Goal: Task Accomplishment & Management: Manage account settings

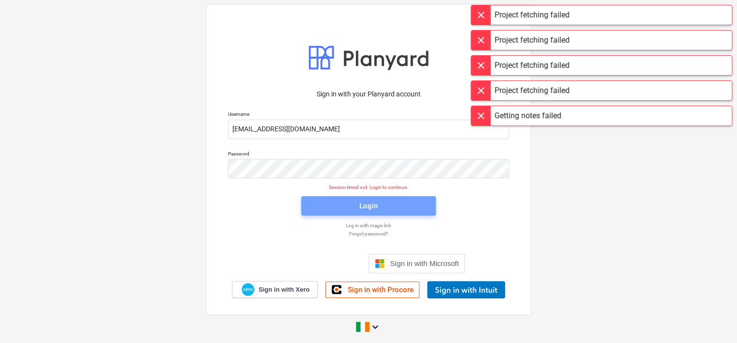
click at [371, 208] on div "Login" at bounding box center [368, 205] width 18 height 13
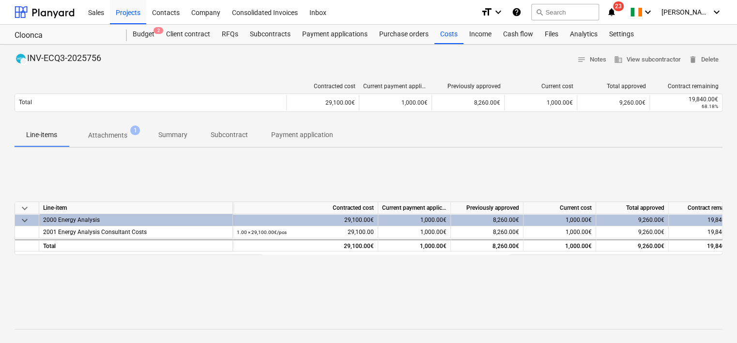
click at [118, 19] on div "Projects" at bounding box center [128, 12] width 36 height 25
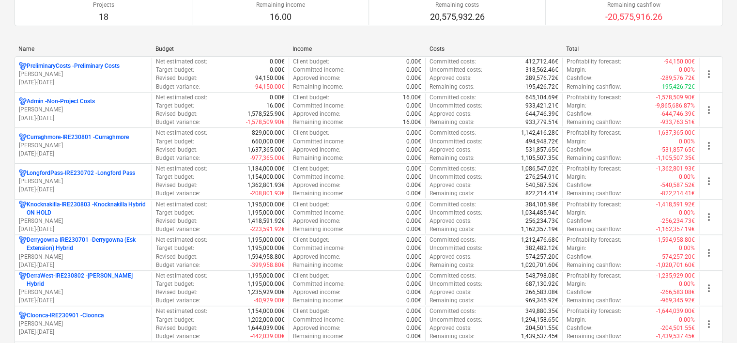
scroll to position [97, 0]
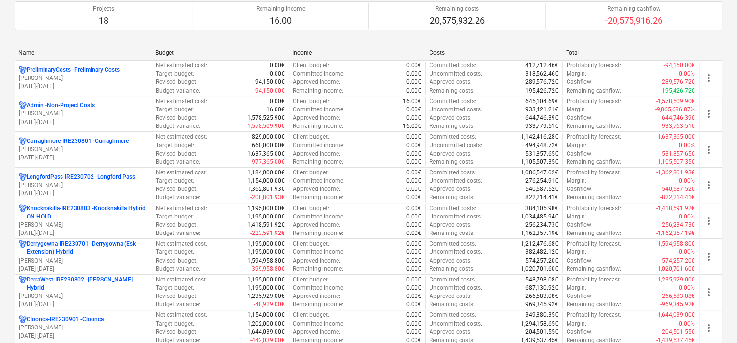
click at [115, 186] on p "[PERSON_NAME]" at bounding box center [83, 185] width 129 height 8
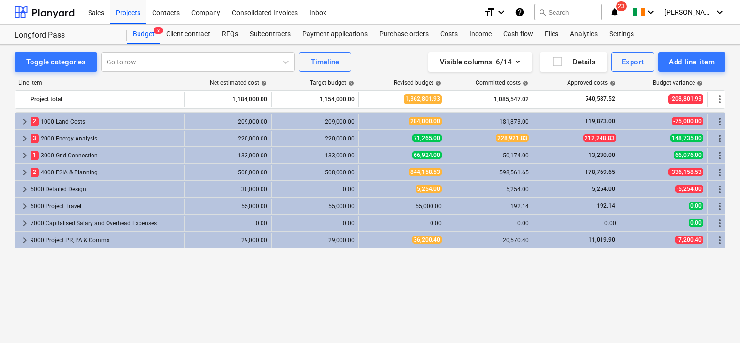
click at [270, 36] on div "Subcontracts" at bounding box center [270, 34] width 52 height 19
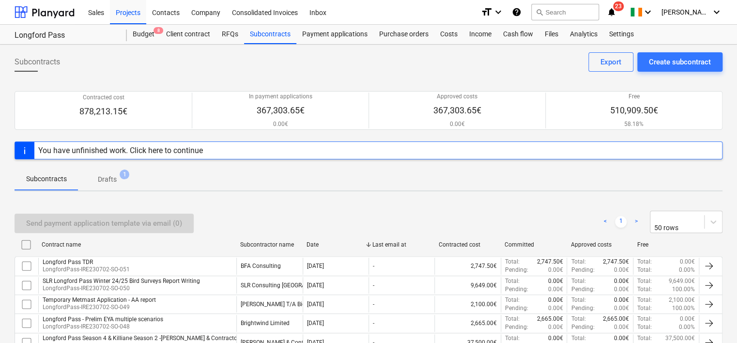
click at [116, 174] on span "Drafts 1" at bounding box center [107, 179] width 34 height 10
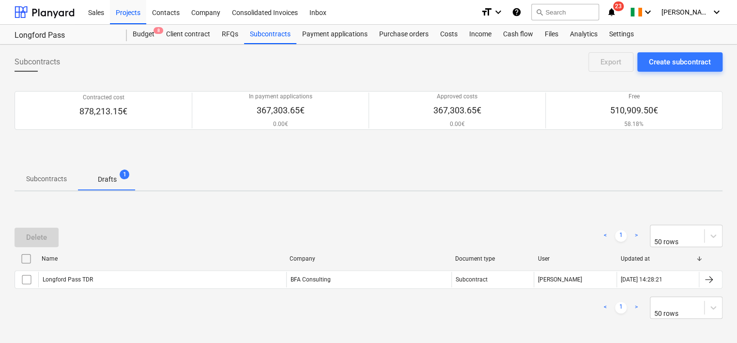
click at [120, 279] on div "Longford Pass TDR" at bounding box center [162, 279] width 248 height 15
click at [26, 281] on input "checkbox" at bounding box center [26, 279] width 15 height 15
click at [34, 242] on div "Delete" at bounding box center [36, 237] width 21 height 13
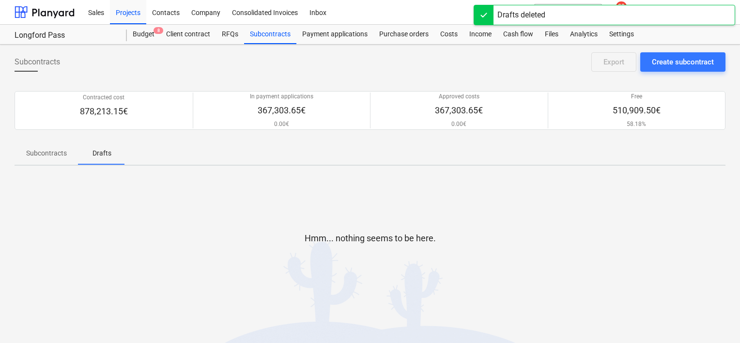
click at [273, 36] on div "Subcontracts" at bounding box center [270, 34] width 52 height 19
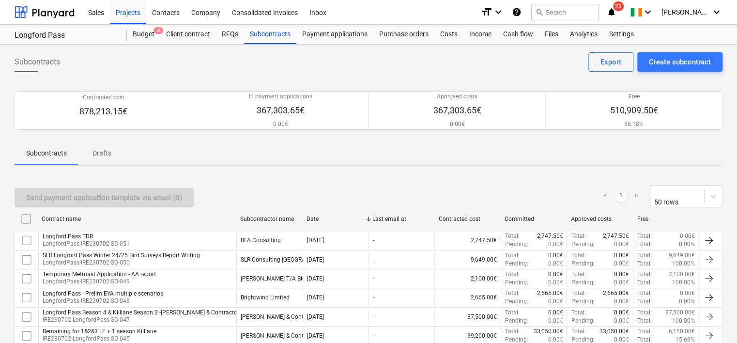
click at [272, 33] on div "Subcontracts" at bounding box center [270, 34] width 52 height 19
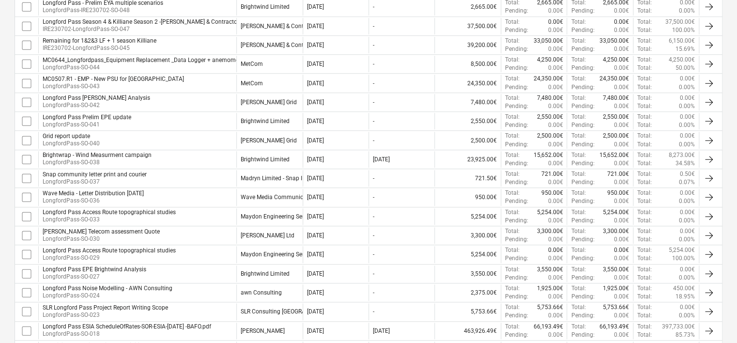
scroll to position [339, 0]
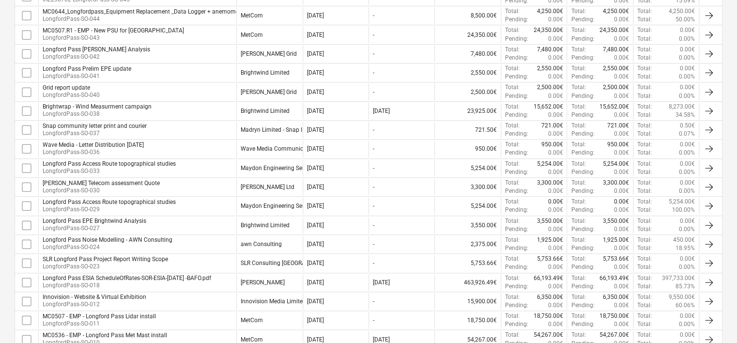
click at [135, 281] on p "LongfordPass-SO-018" at bounding box center [127, 285] width 168 height 8
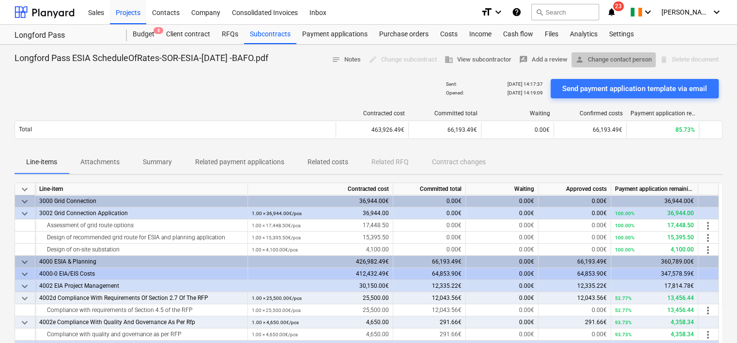
click at [582, 59] on span "person Change contact person" at bounding box center [613, 59] width 76 height 11
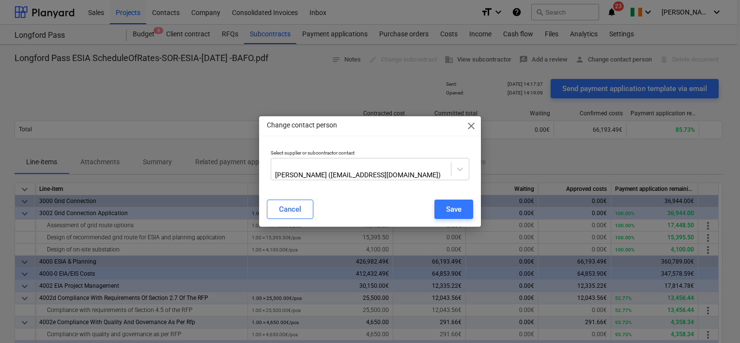
click at [474, 126] on span "close" at bounding box center [471, 126] width 12 height 12
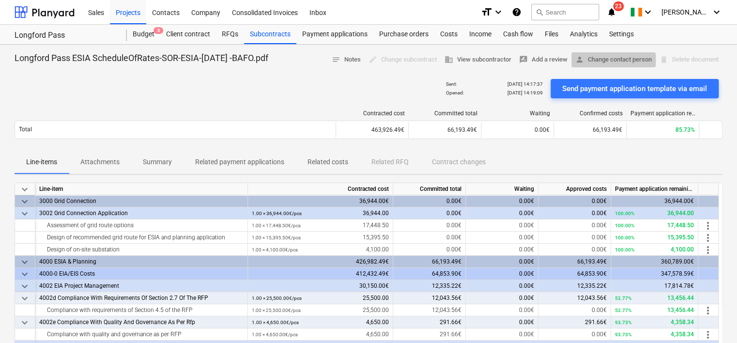
click at [608, 58] on span "person Change contact person" at bounding box center [613, 59] width 76 height 11
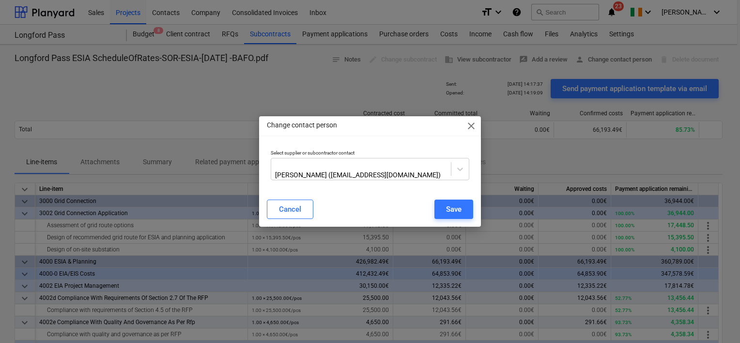
click at [683, 62] on div "Change contact person close Select supplier or subcontractor contact [PERSON_NA…" at bounding box center [370, 171] width 740 height 343
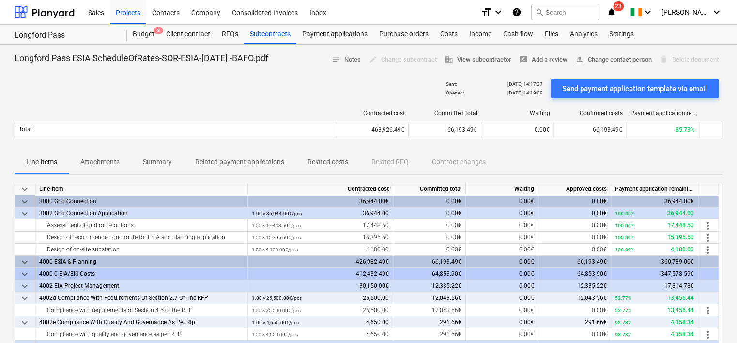
click at [118, 10] on div "Projects" at bounding box center [128, 12] width 36 height 25
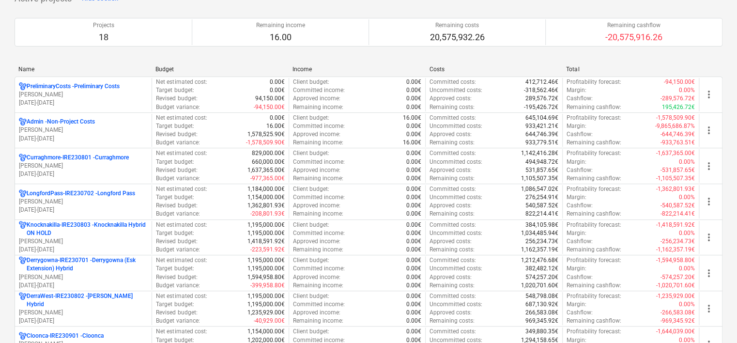
scroll to position [97, 0]
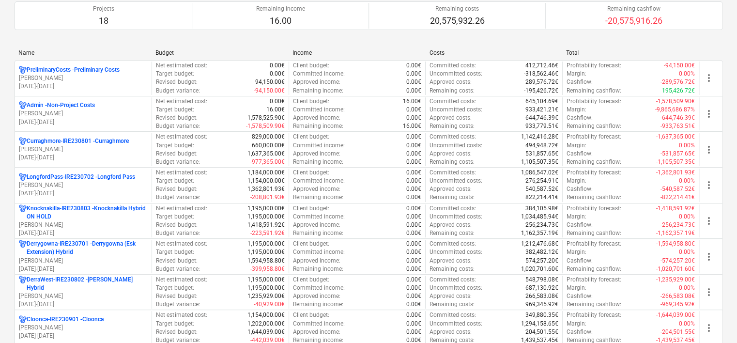
click at [108, 241] on p "Derrygowna-IRE230701 - Derrygowna (Esk Extension) Hybrid" at bounding box center [87, 248] width 121 height 16
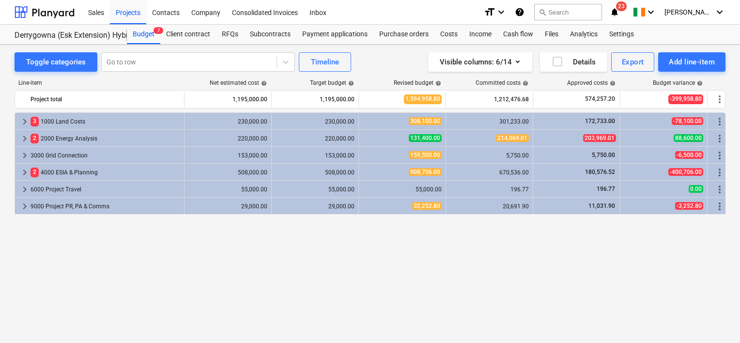
click at [259, 35] on div "Subcontracts" at bounding box center [270, 34] width 52 height 19
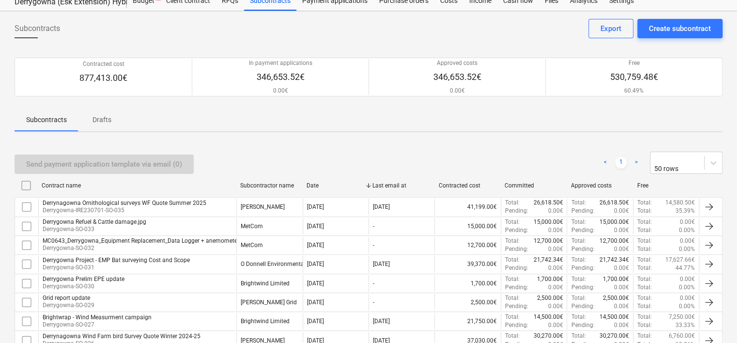
scroll to position [48, 0]
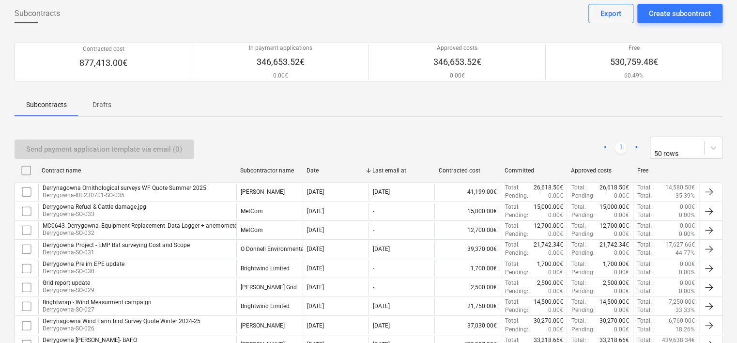
click at [175, 248] on p "Derrygowna-SO-031" at bounding box center [116, 252] width 147 height 8
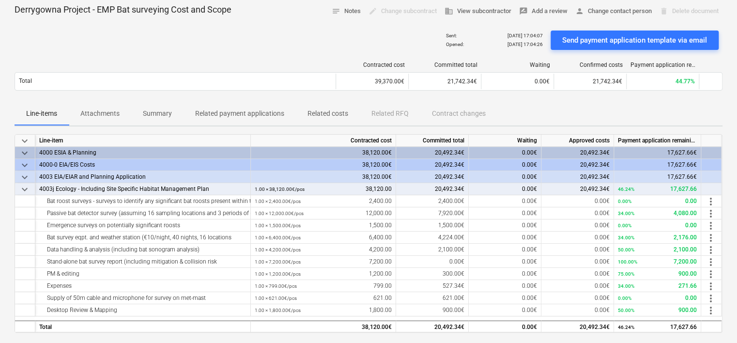
scroll to position [97, 0]
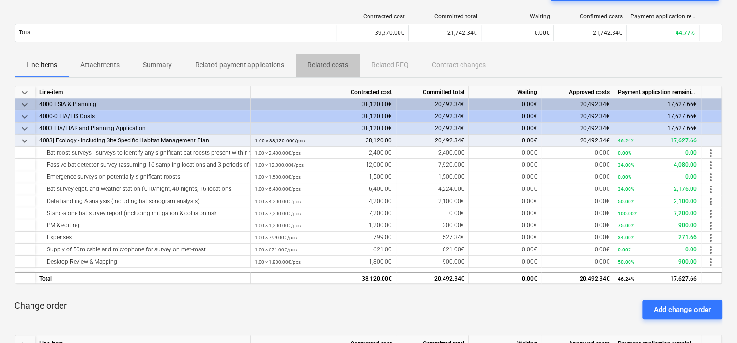
click at [347, 68] on p "Related costs" at bounding box center [327, 65] width 41 height 10
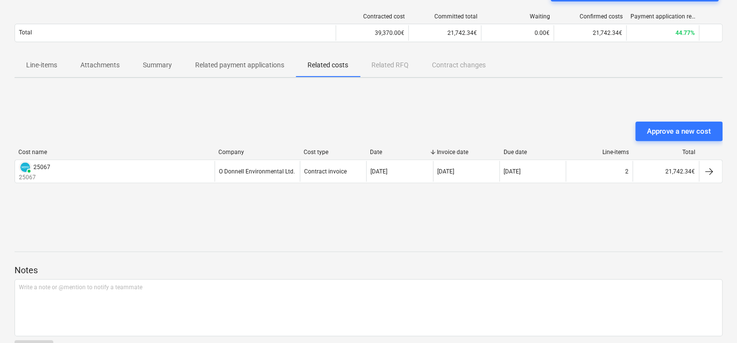
click at [46, 66] on p "Line-items" at bounding box center [41, 65] width 31 height 10
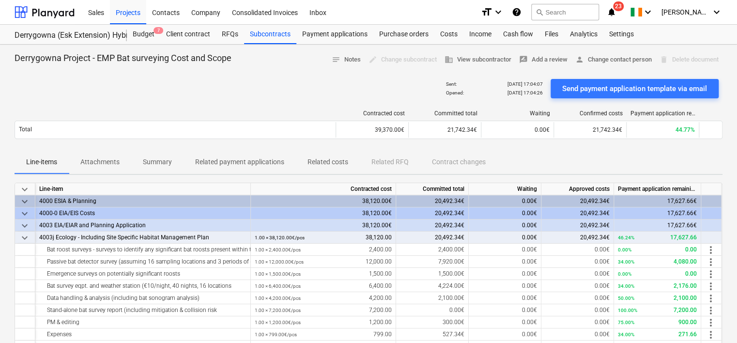
click at [331, 160] on p "Related costs" at bounding box center [327, 162] width 41 height 10
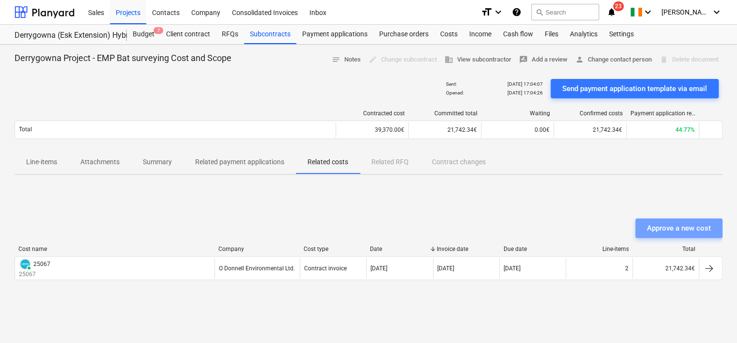
click at [679, 230] on div "Approve a new cost" at bounding box center [679, 228] width 64 height 13
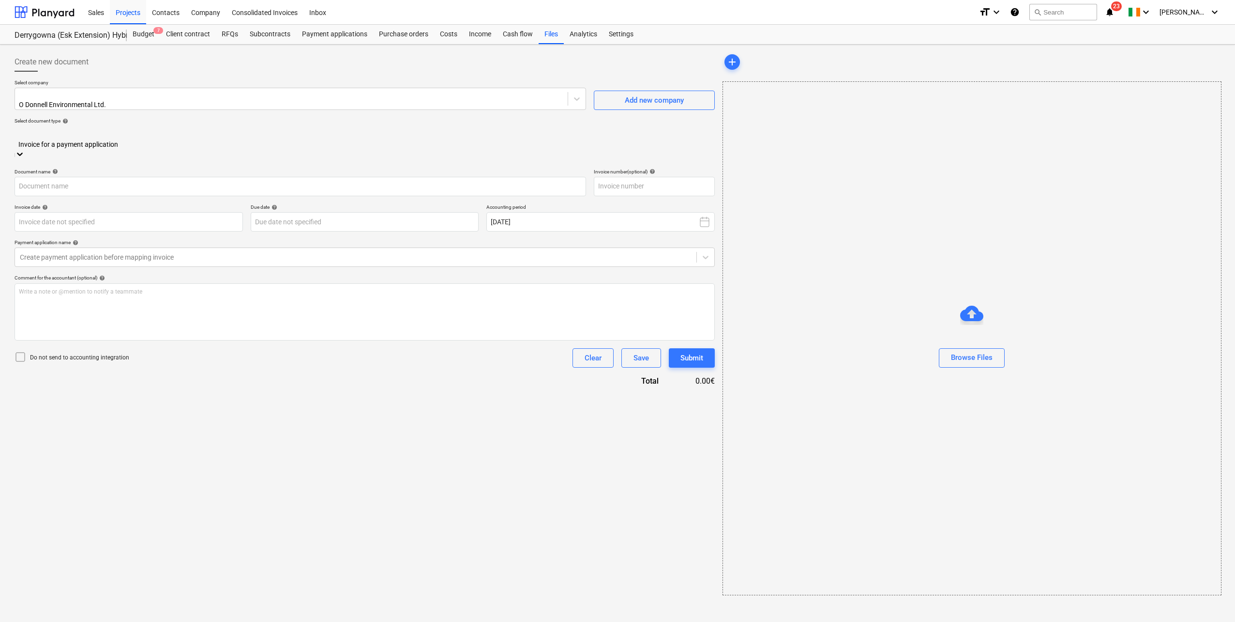
click at [128, 135] on div at bounding box center [364, 133] width 691 height 11
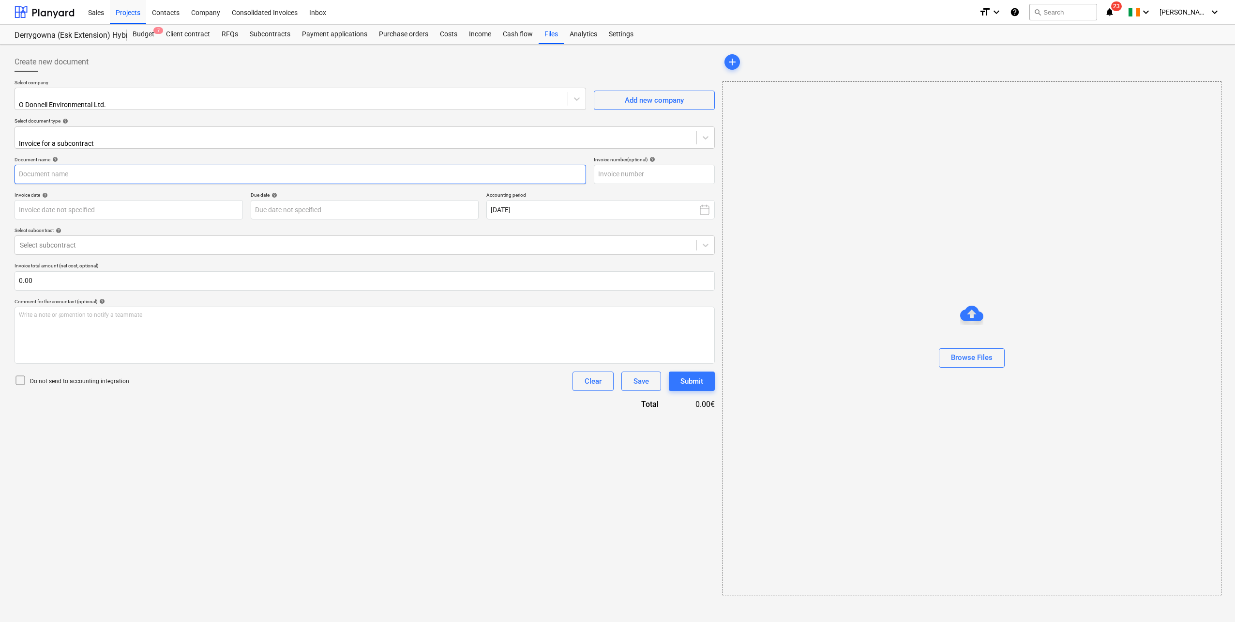
click at [168, 175] on input "text" at bounding box center [301, 174] width 572 height 19
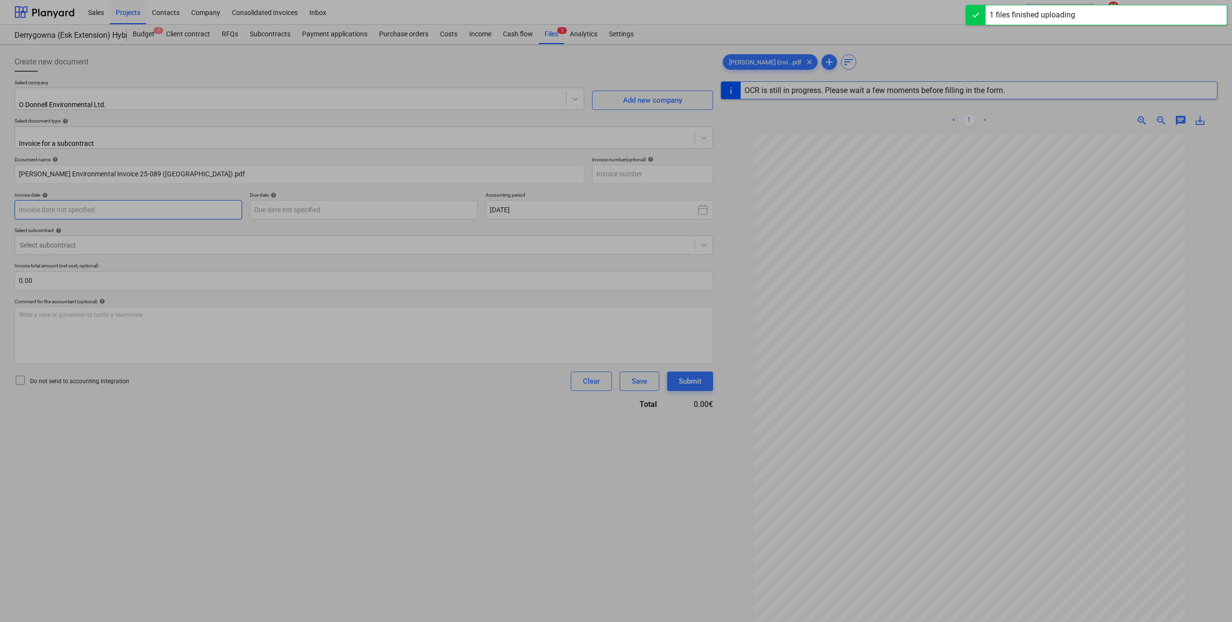
click at [158, 207] on body "Sales Projects Contacts Company Consolidated Invoices Inbox format_size keyboar…" at bounding box center [616, 311] width 1232 height 622
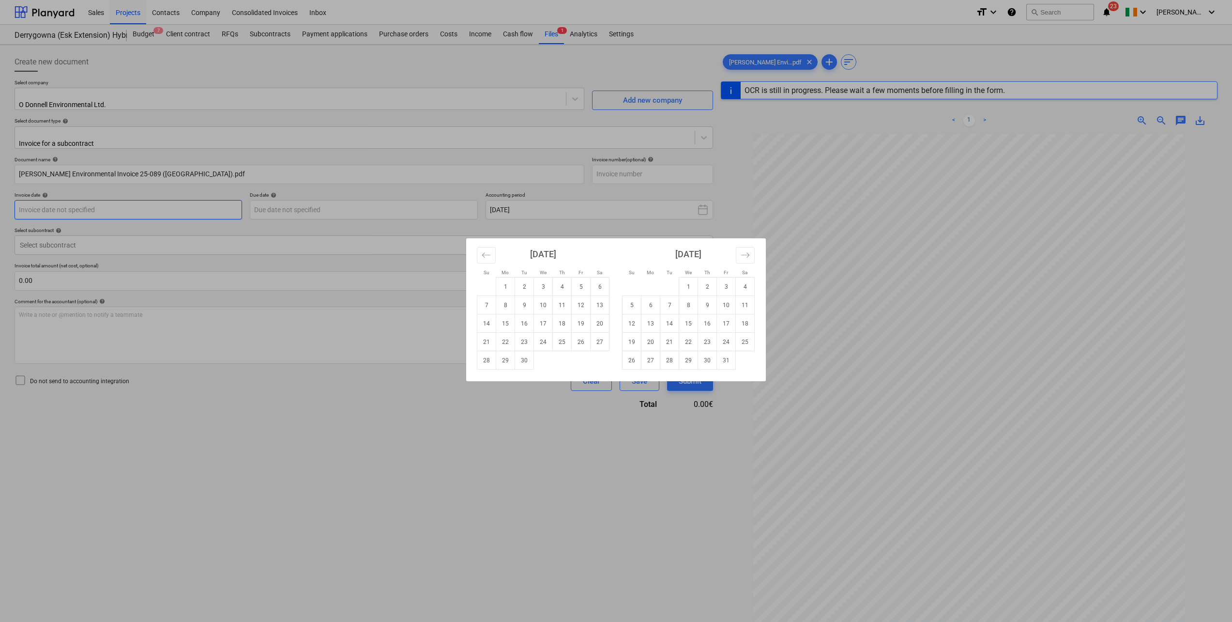
type input "25089"
type input "[DATE]"
click at [518, 342] on td "30" at bounding box center [524, 360] width 19 height 18
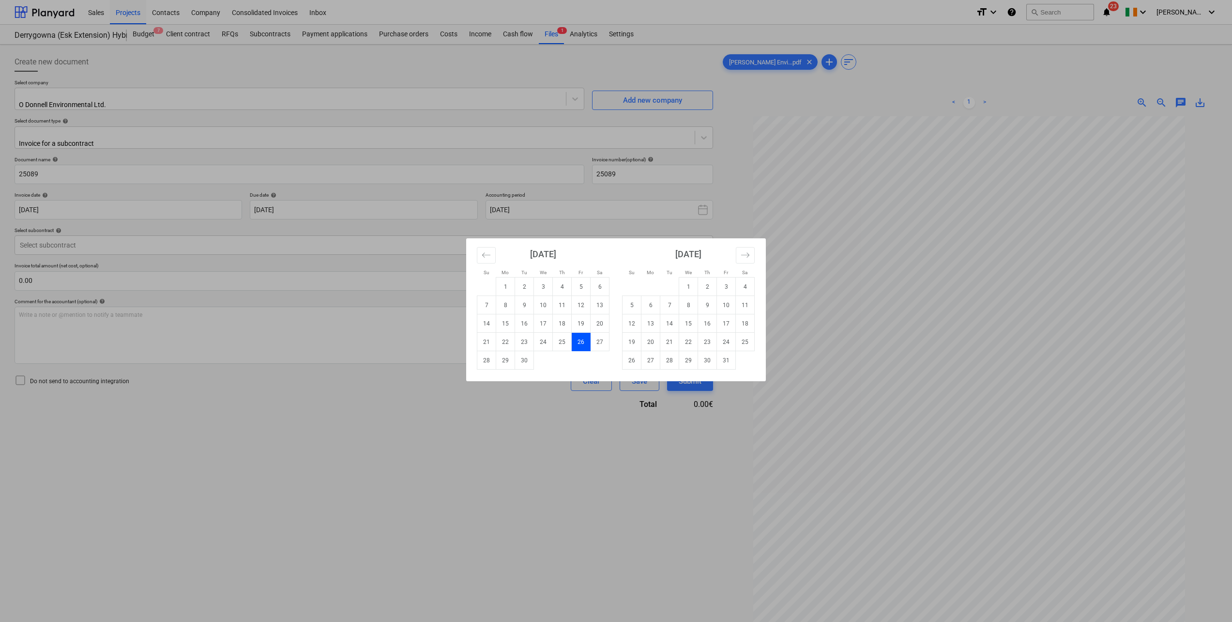
type input "[DATE]"
click at [367, 207] on body "Sales Projects Contacts Company Consolidated Invoices Inbox format_size keyboar…" at bounding box center [616, 311] width 1232 height 622
click at [682, 324] on td "15" at bounding box center [688, 323] width 19 height 18
type input "[DATE]"
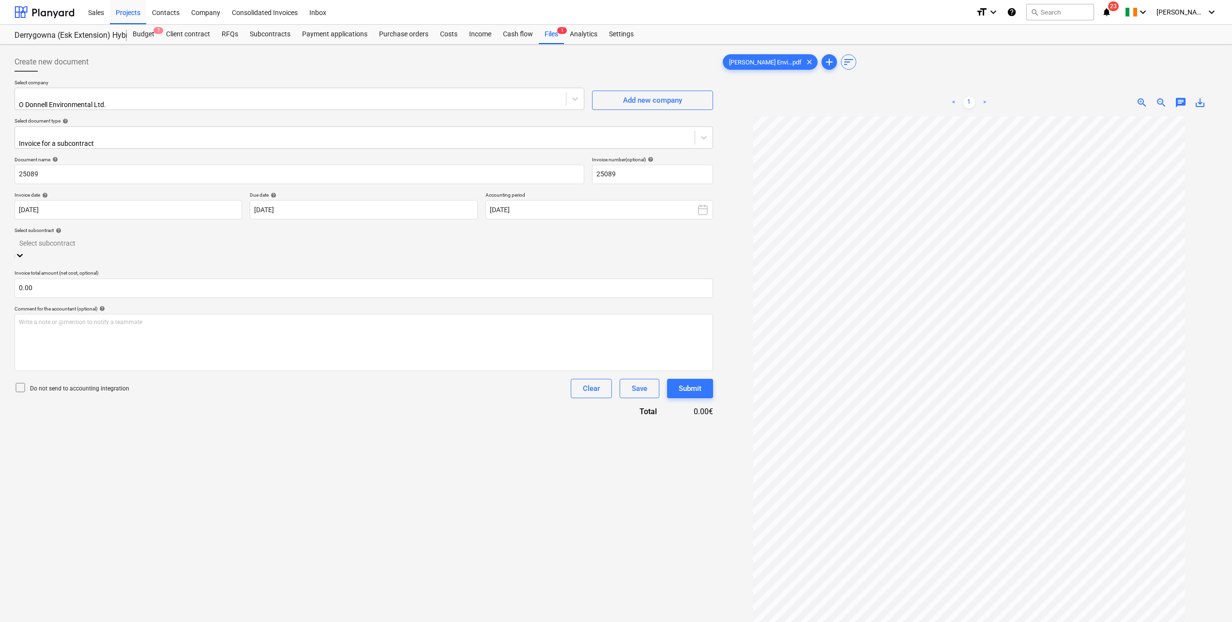
click at [179, 238] on div at bounding box center [363, 242] width 689 height 11
click at [176, 342] on div "Derrygowna-SO-031 | Derrygowna Project - EMP Bat surveying Cost and Scope" at bounding box center [616, 626] width 1232 height 8
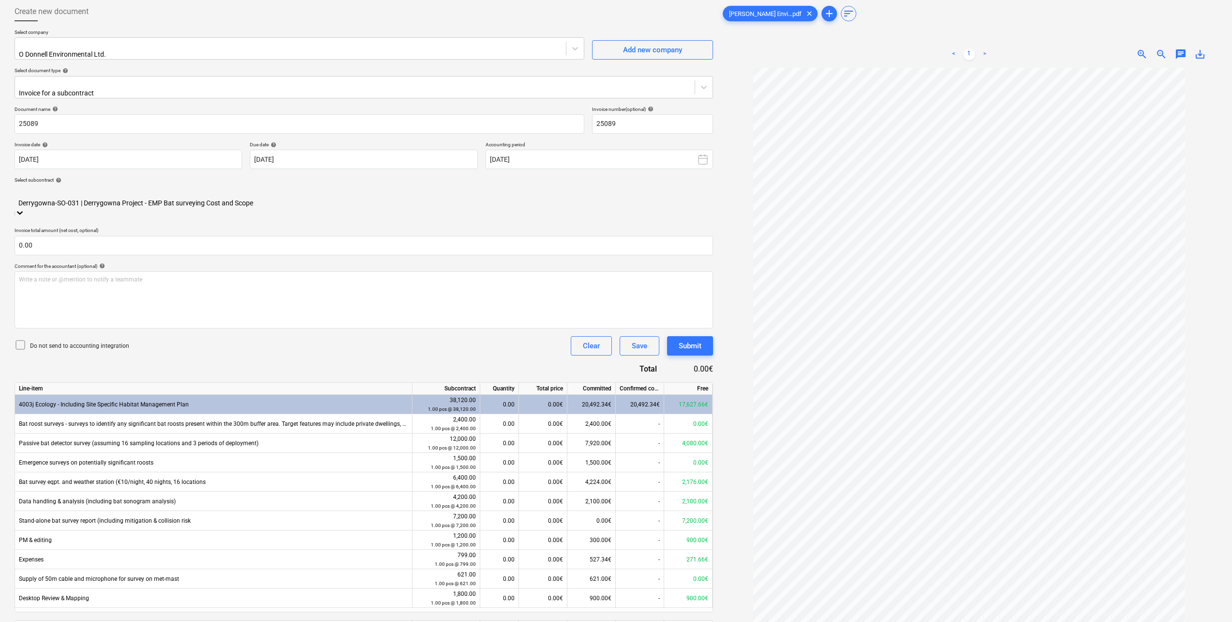
scroll to position [99, 0]
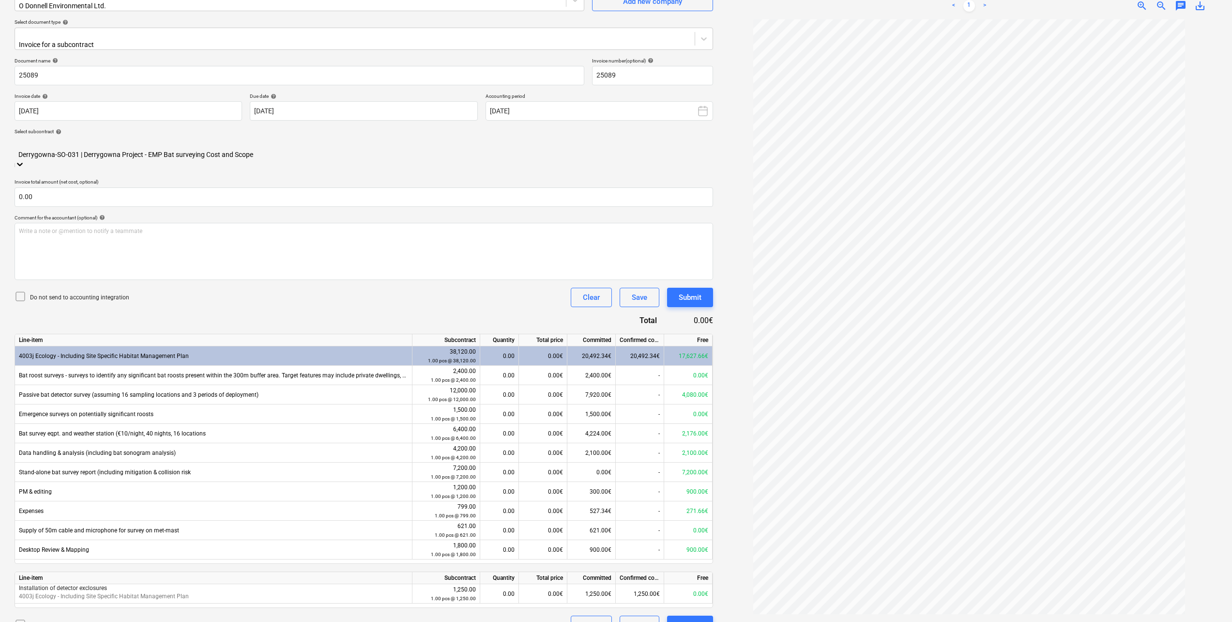
click at [548, 342] on div "0.00€" at bounding box center [543, 549] width 48 height 19
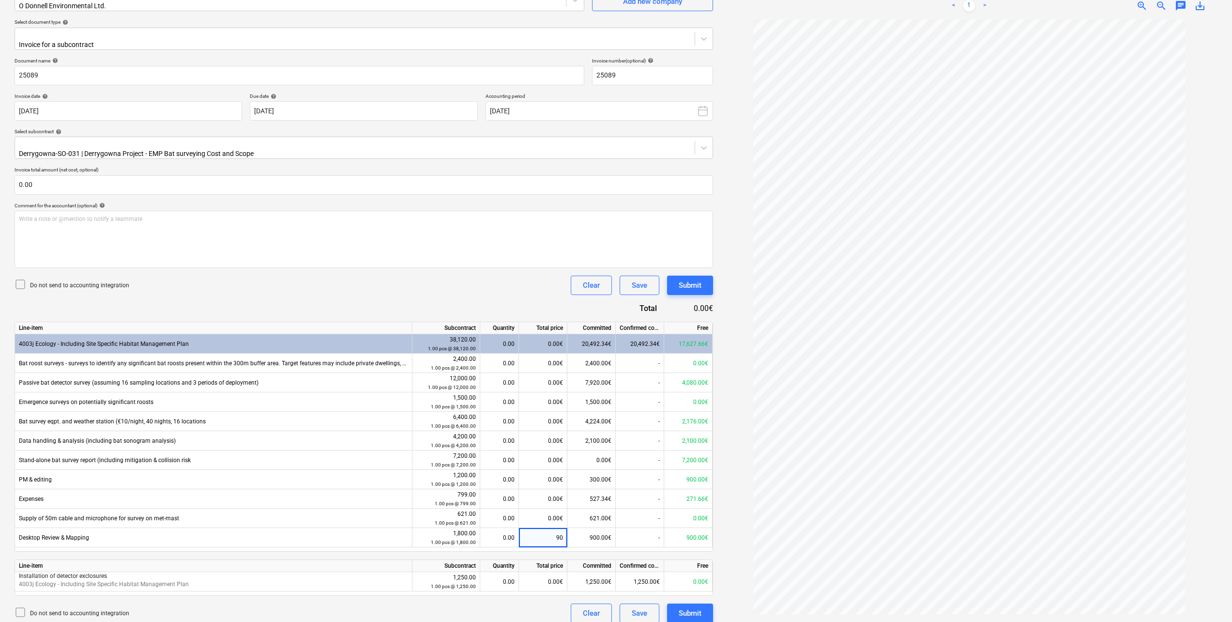
type input "900"
click at [379, 291] on div "Document name help 25089 Invoice number (optional) help 25089 Invoice date help…" at bounding box center [364, 340] width 699 height 565
click at [554, 342] on div "0.00€" at bounding box center [543, 382] width 48 height 19
type input "4080"
click at [447, 291] on div "Document name help 25089 Invoice number (optional) help 25089 Invoice date help…" at bounding box center [364, 340] width 699 height 565
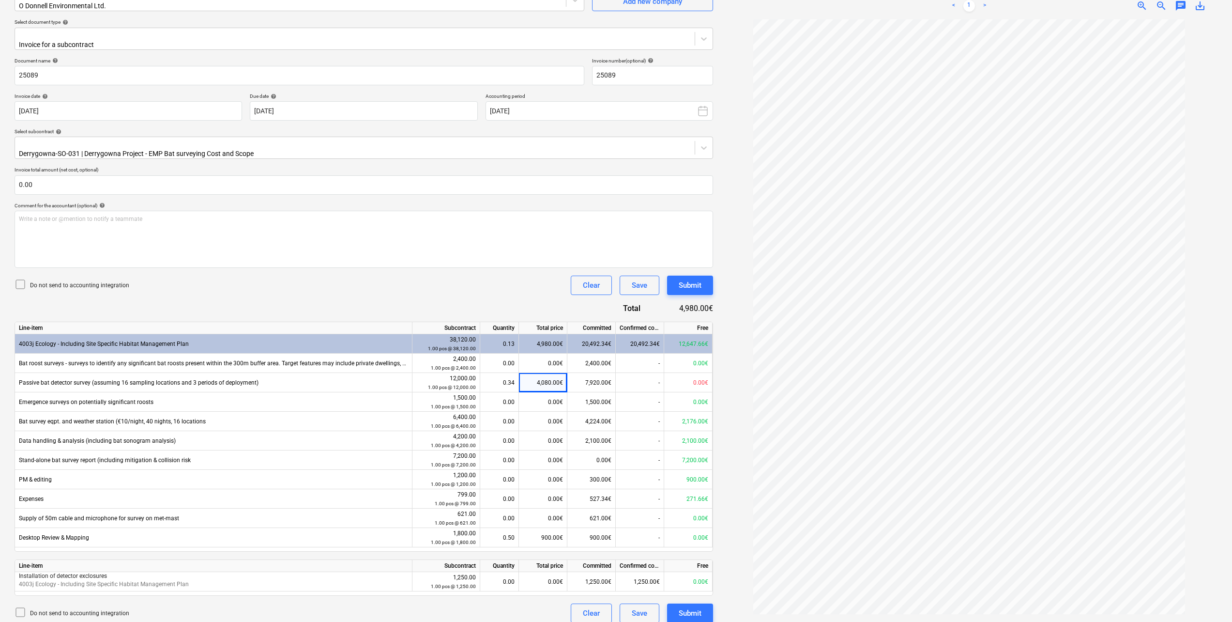
click at [548, 342] on div "0.00€" at bounding box center [543, 421] width 48 height 19
type input "2176"
click at [432, 280] on div "Do not send to accounting integration Clear Save Submit" at bounding box center [364, 284] width 699 height 19
click at [546, 342] on div "0.00€" at bounding box center [543, 440] width 48 height 19
type input "1050"
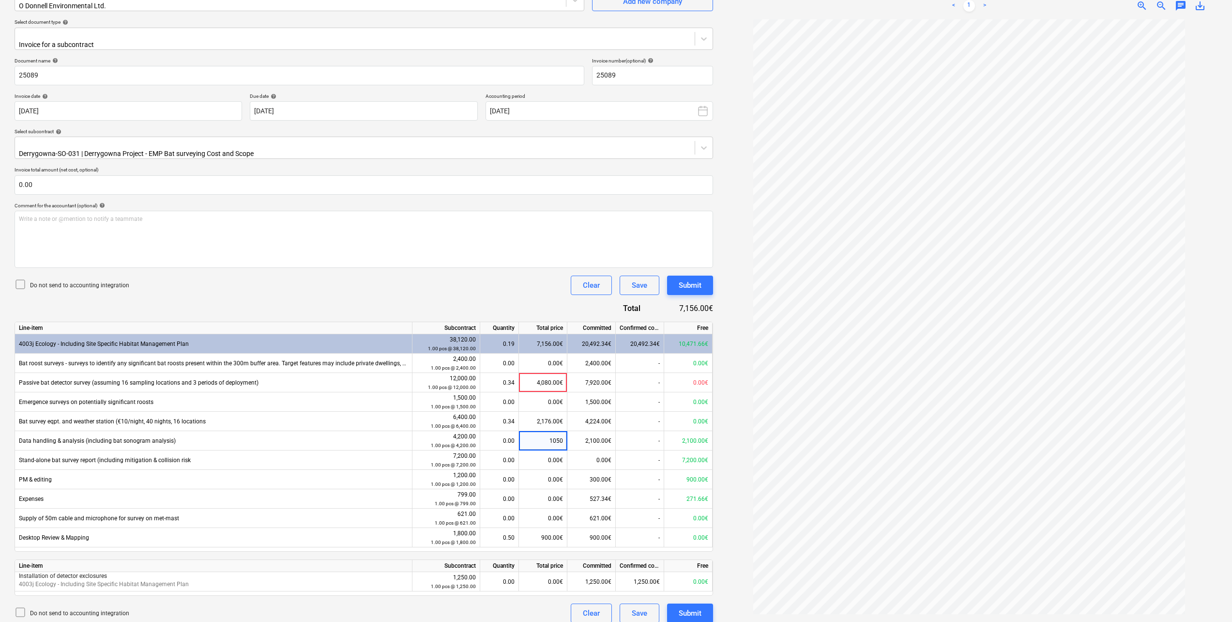
click at [359, 290] on div "Document name help 25089 Invoice number (optional) help 25089 Invoice date help…" at bounding box center [364, 340] width 699 height 565
click at [555, 342] on div "0.00€" at bounding box center [543, 498] width 48 height 19
type input "271.66"
click at [430, 290] on div "Document name help 25089 Invoice number (optional) help 25089 Invoice date help…" at bounding box center [364, 340] width 699 height 565
click at [704, 342] on button "Submit" at bounding box center [690, 612] width 46 height 19
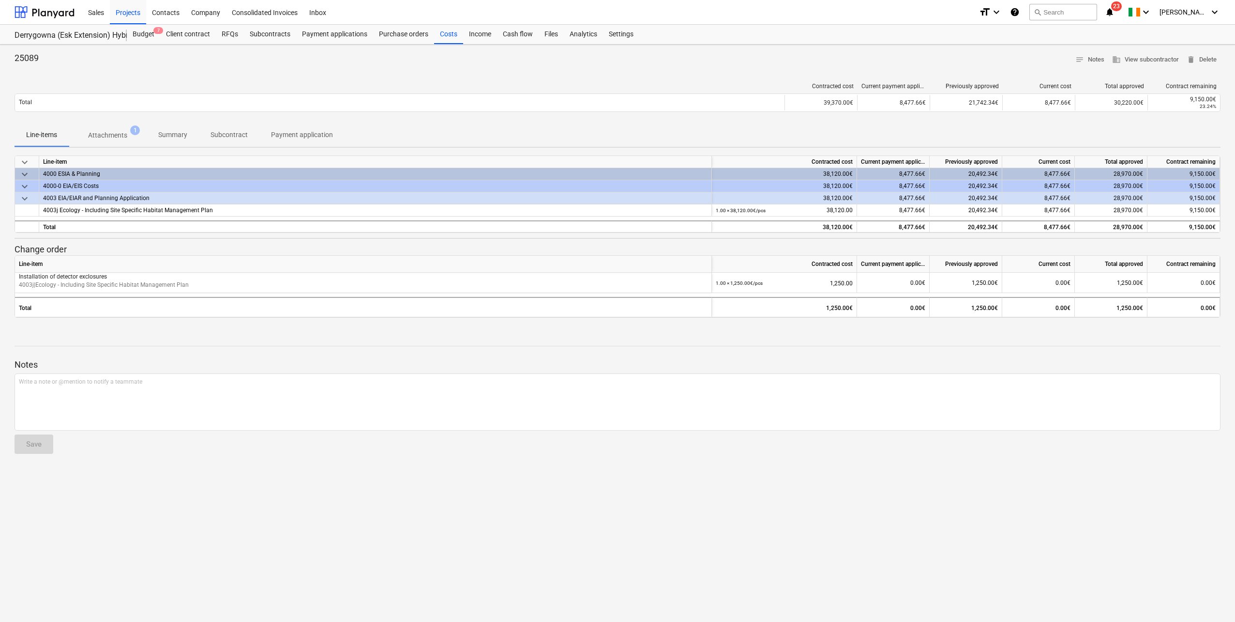
click at [125, 13] on div "Projects" at bounding box center [128, 12] width 36 height 25
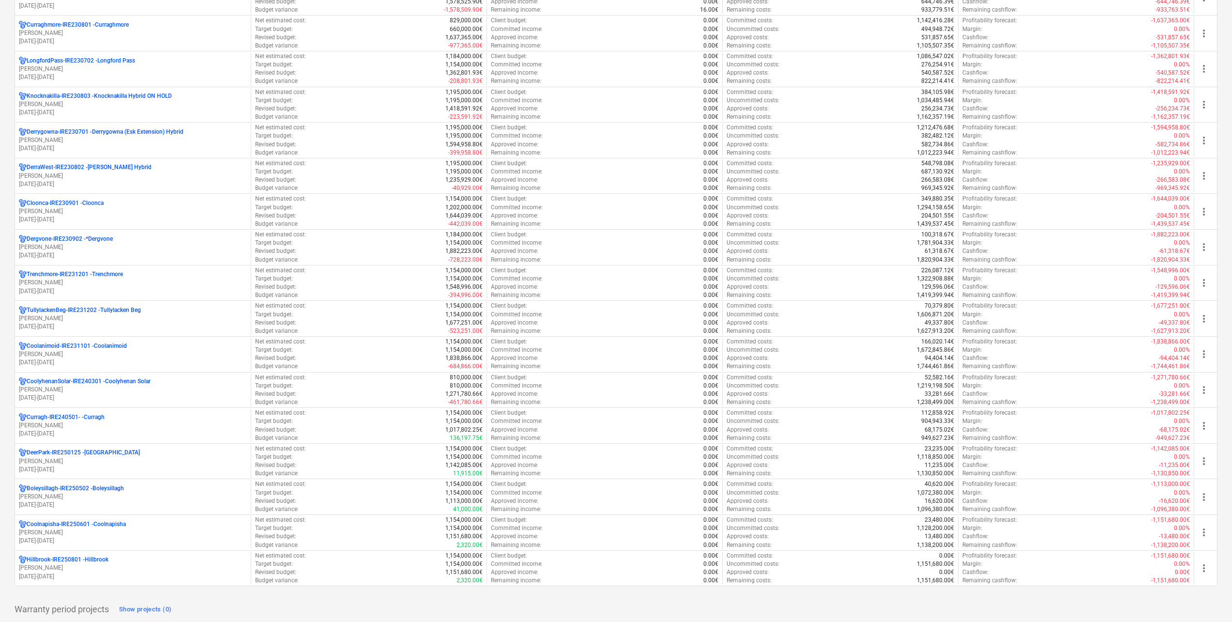
scroll to position [242, 0]
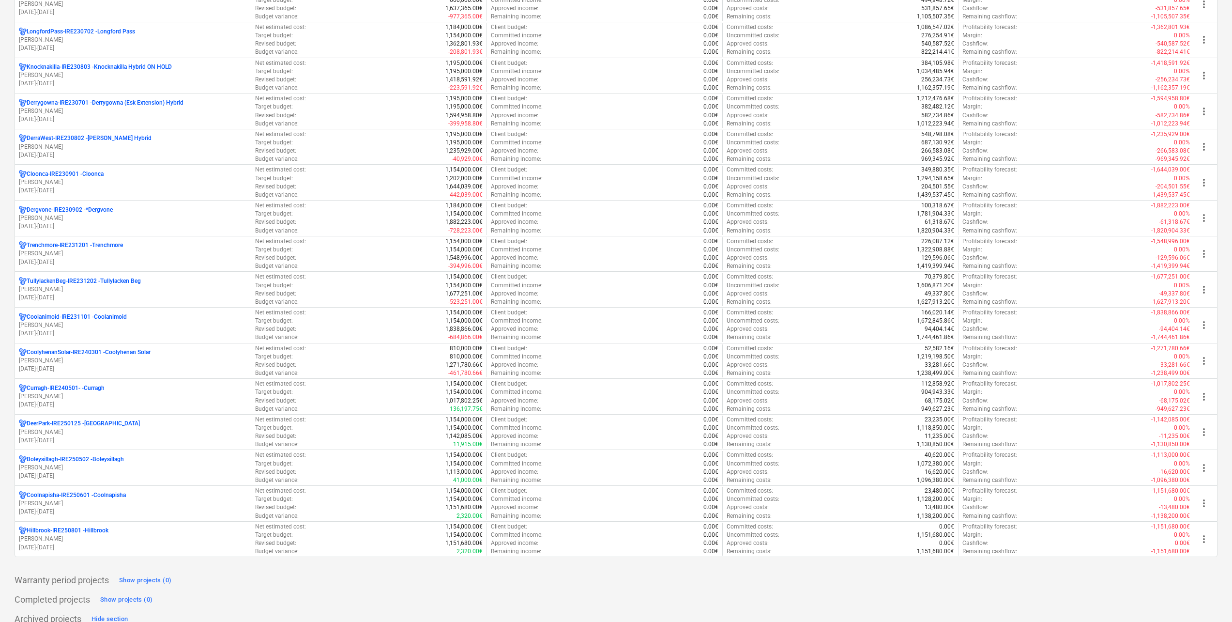
click at [98, 185] on p "[PERSON_NAME]" at bounding box center [133, 182] width 228 height 8
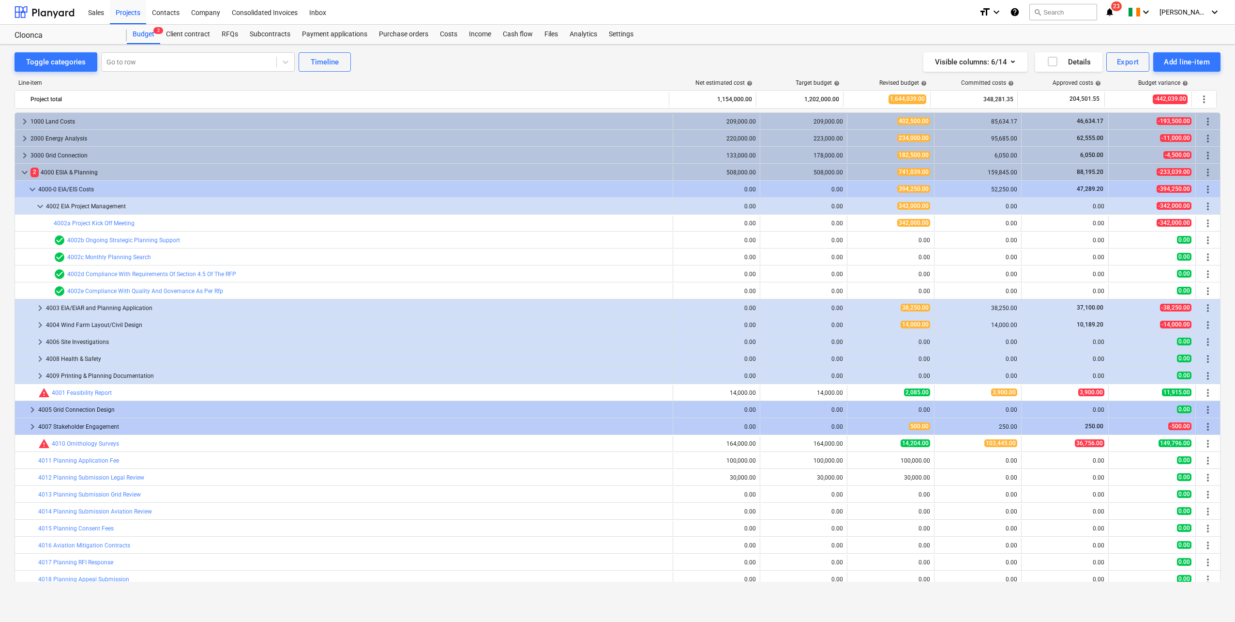
click at [274, 32] on div "Subcontracts" at bounding box center [270, 34] width 52 height 19
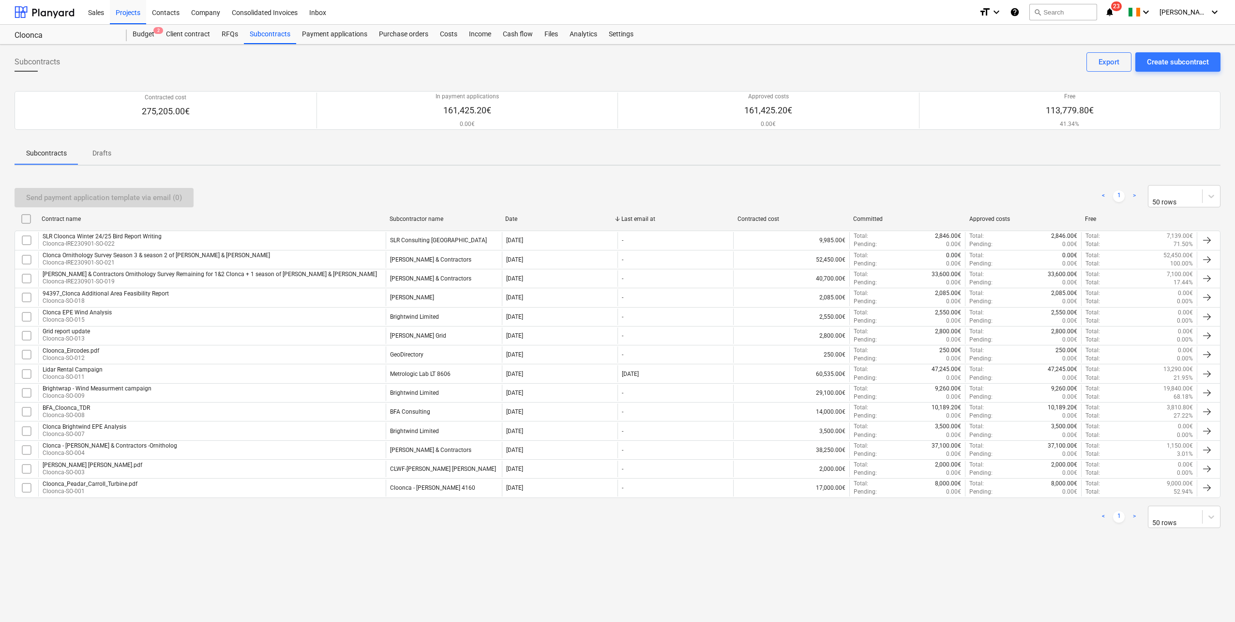
click at [413, 342] on div "[PERSON_NAME] & Contractors" at bounding box center [430, 449] width 81 height 7
click at [448, 36] on div "Costs" at bounding box center [448, 34] width 29 height 19
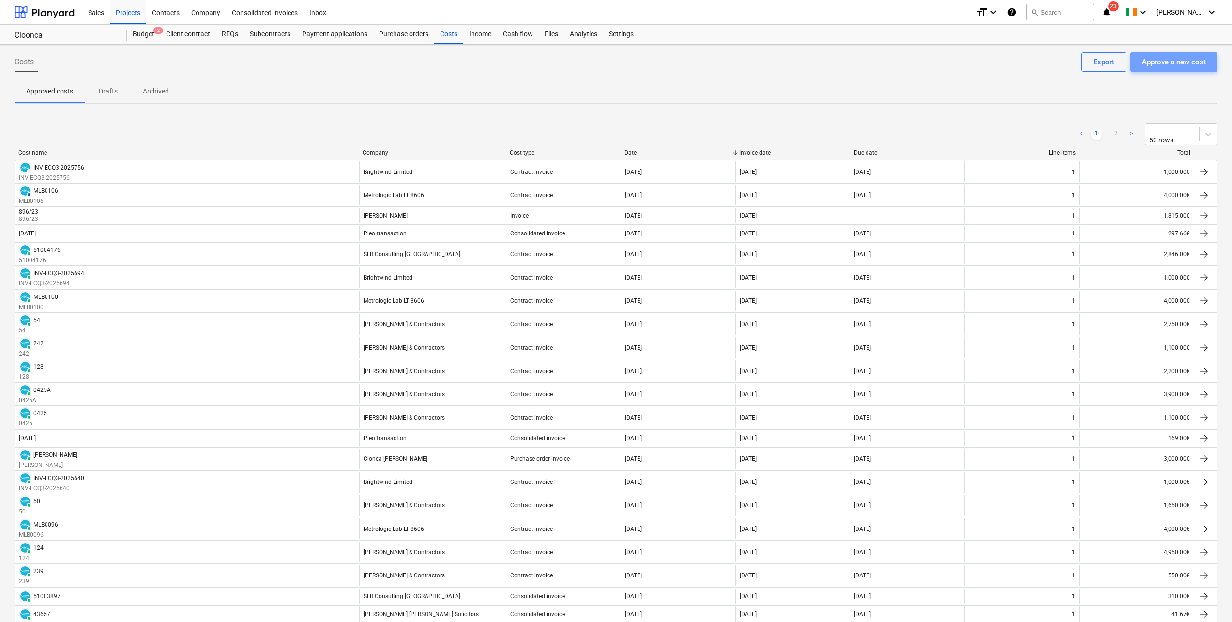
click at [736, 61] on div "Approve a new cost" at bounding box center [1174, 62] width 64 height 13
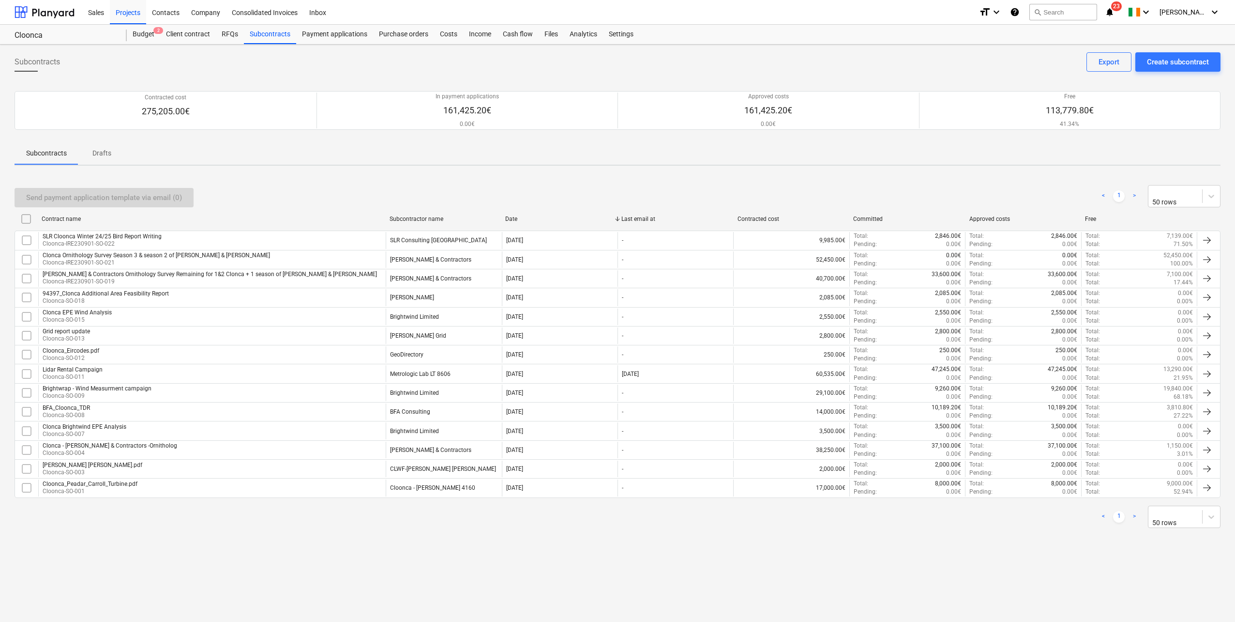
click at [456, 37] on div "Costs" at bounding box center [448, 34] width 29 height 19
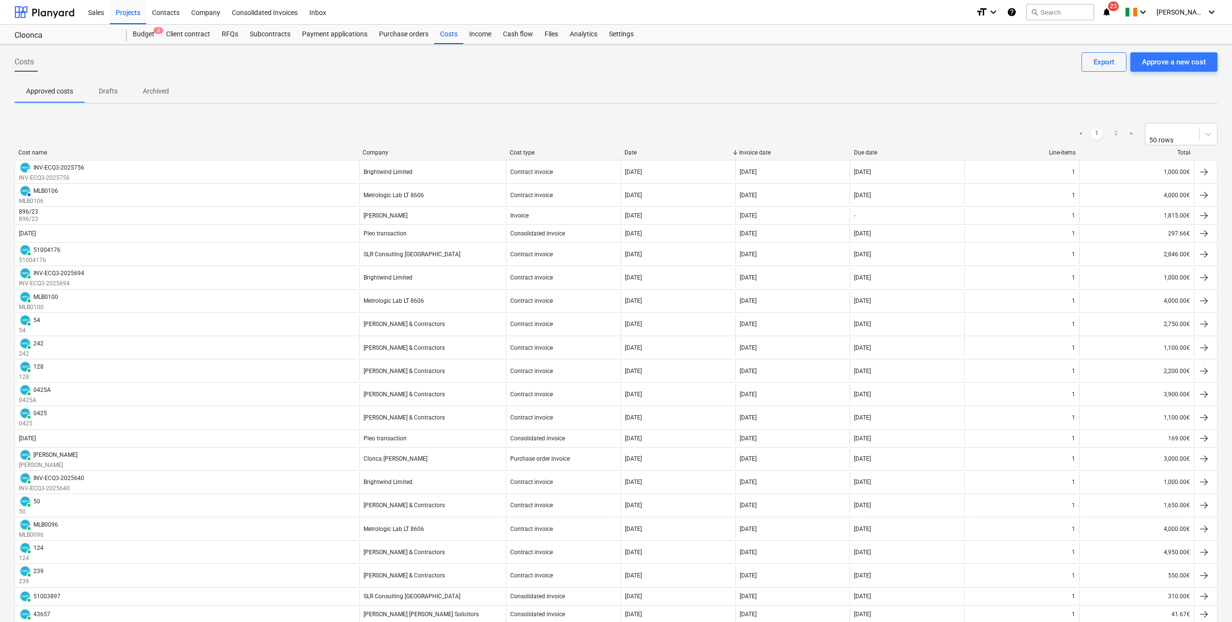
click at [736, 60] on div "Approve a new cost" at bounding box center [1174, 62] width 64 height 13
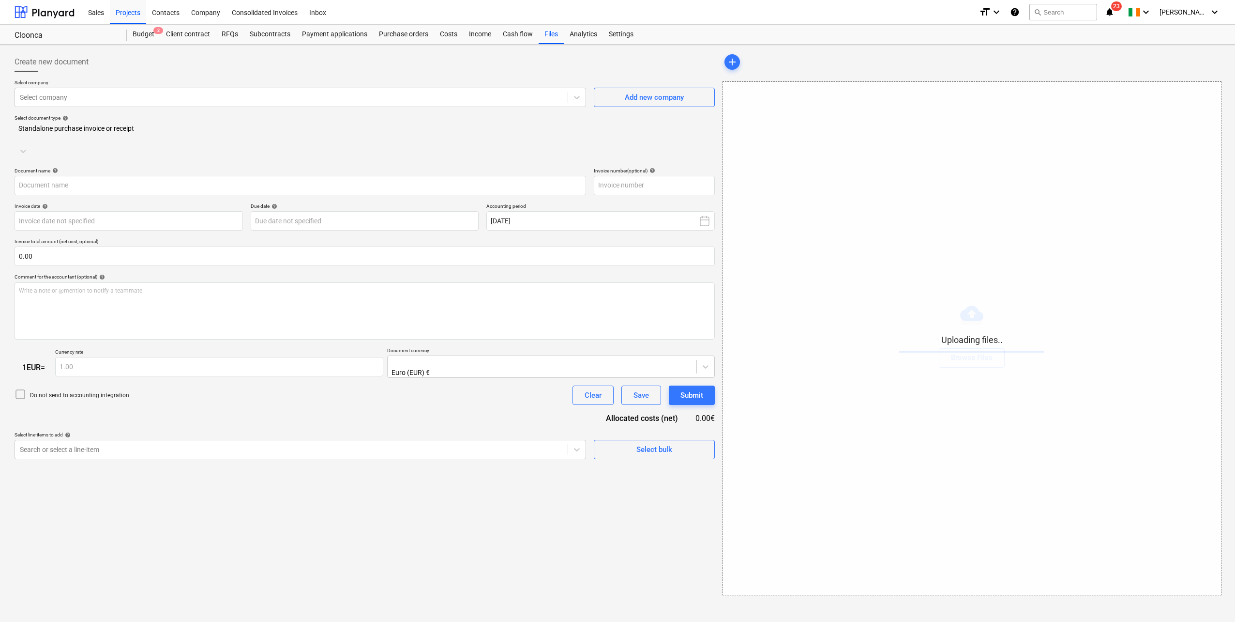
click at [247, 98] on div at bounding box center [291, 97] width 543 height 10
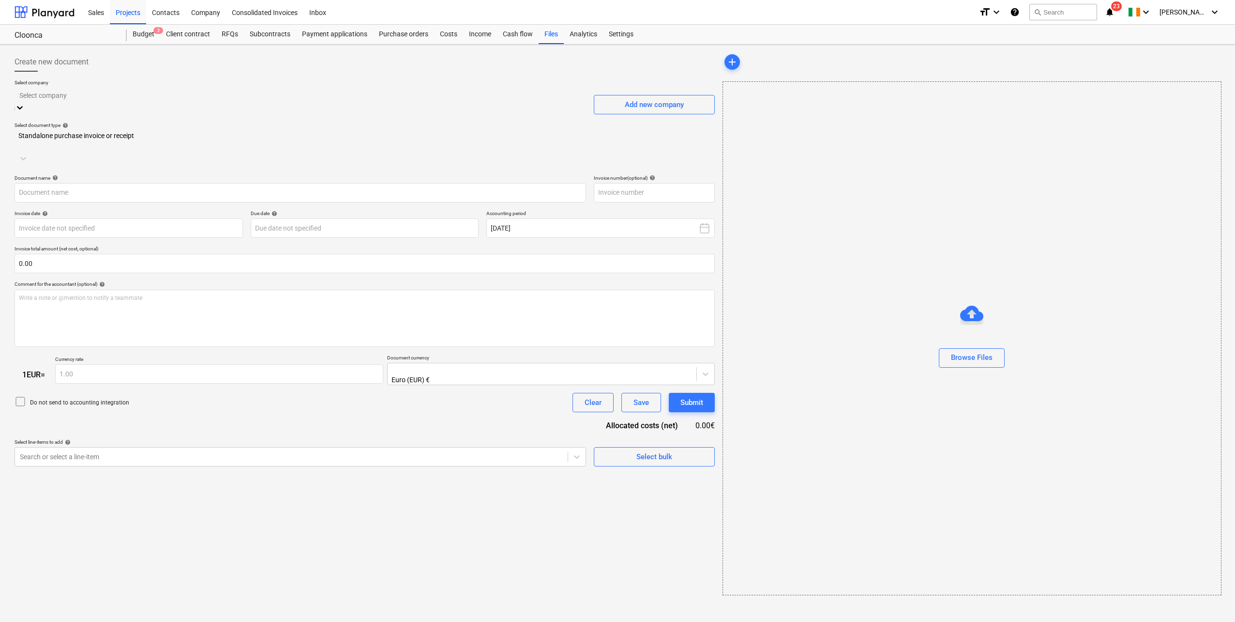
type input "Invoice 55 Cloonca.pdf"
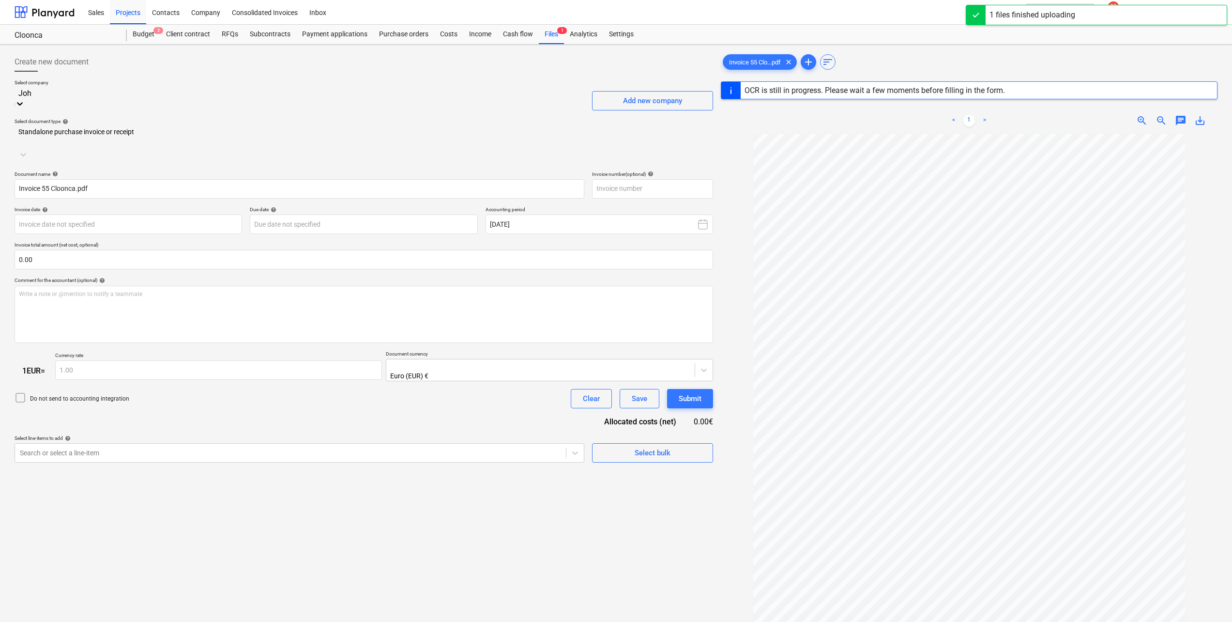
type input "[PERSON_NAME]"
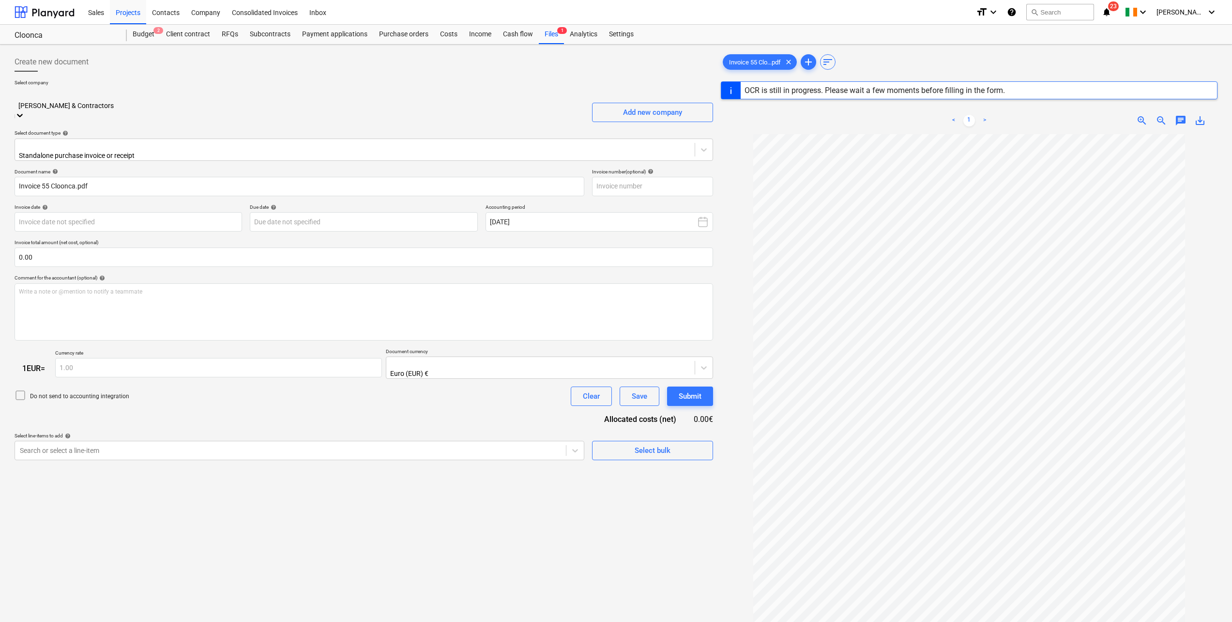
type input "55"
type input "[DATE]"
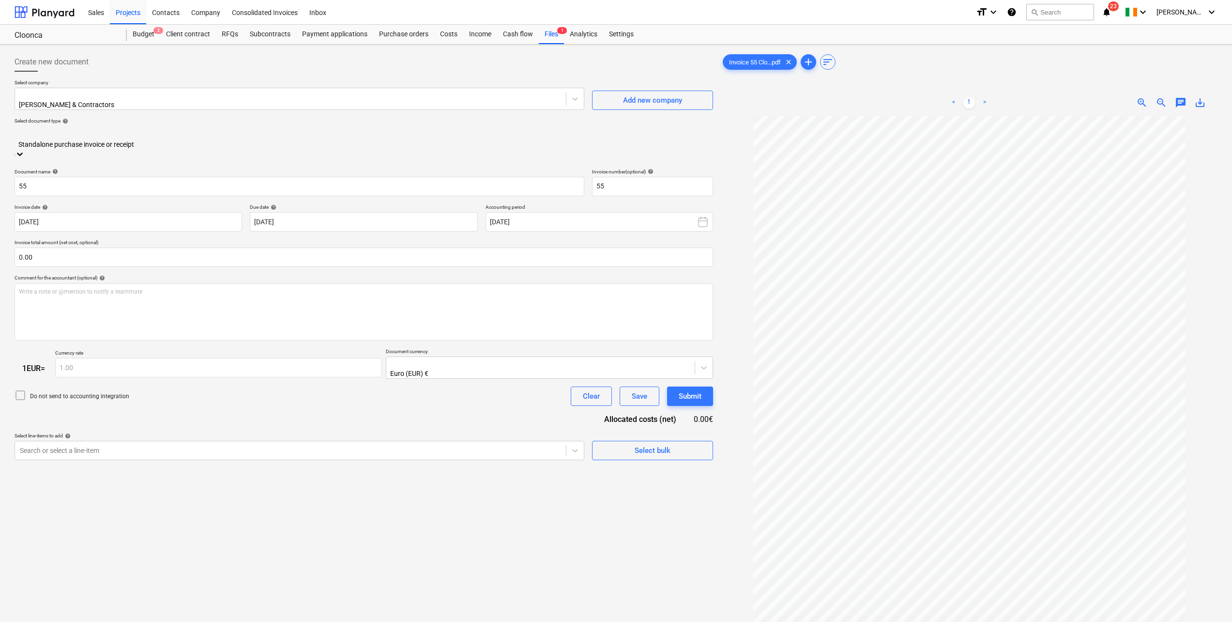
click at [76, 130] on div at bounding box center [363, 133] width 689 height 11
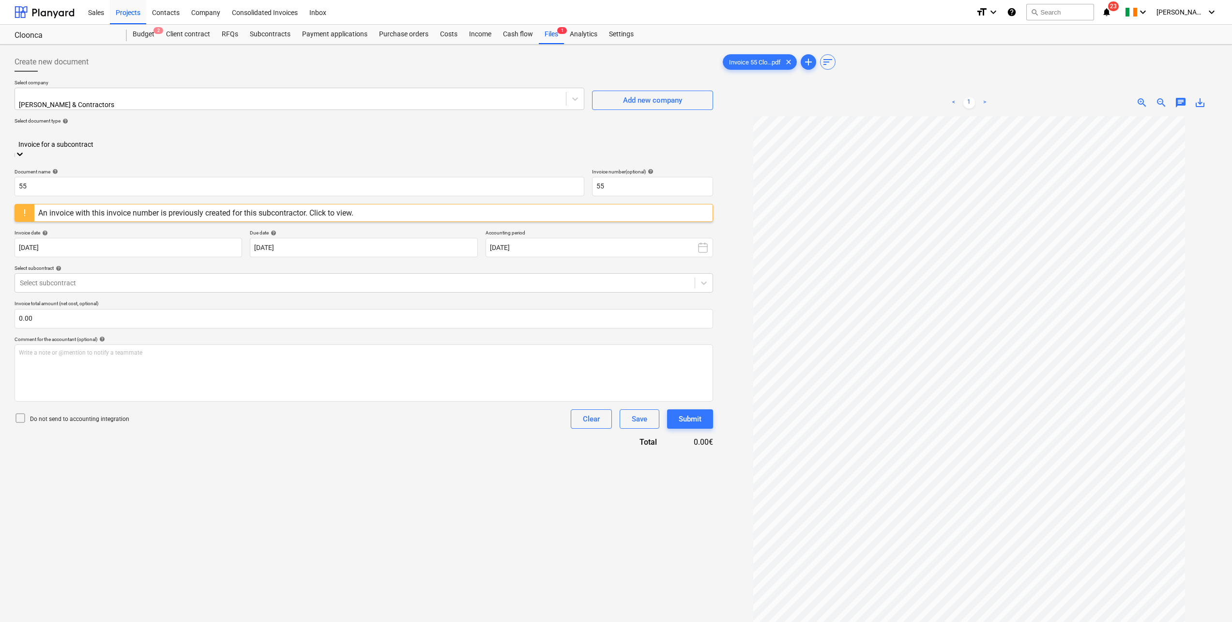
click at [239, 342] on div "Do not send to accounting integration Clear Save Submit" at bounding box center [364, 418] width 699 height 19
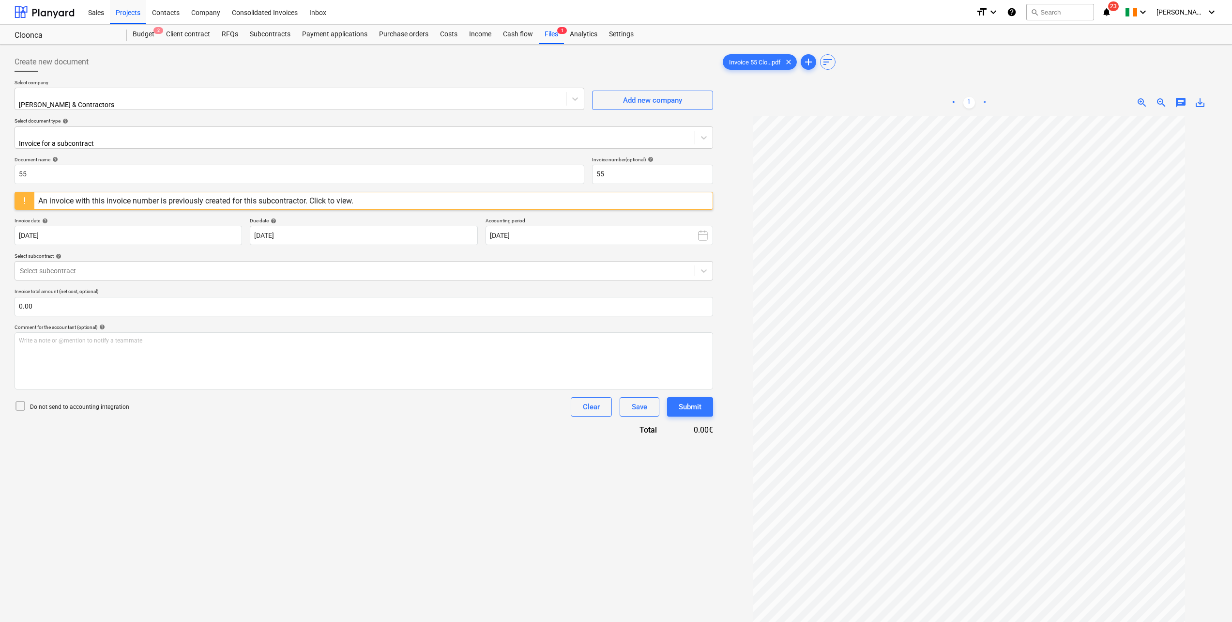
click at [193, 196] on div "An invoice with this invoice number is previously created for this subcontracto…" at bounding box center [195, 200] width 315 height 9
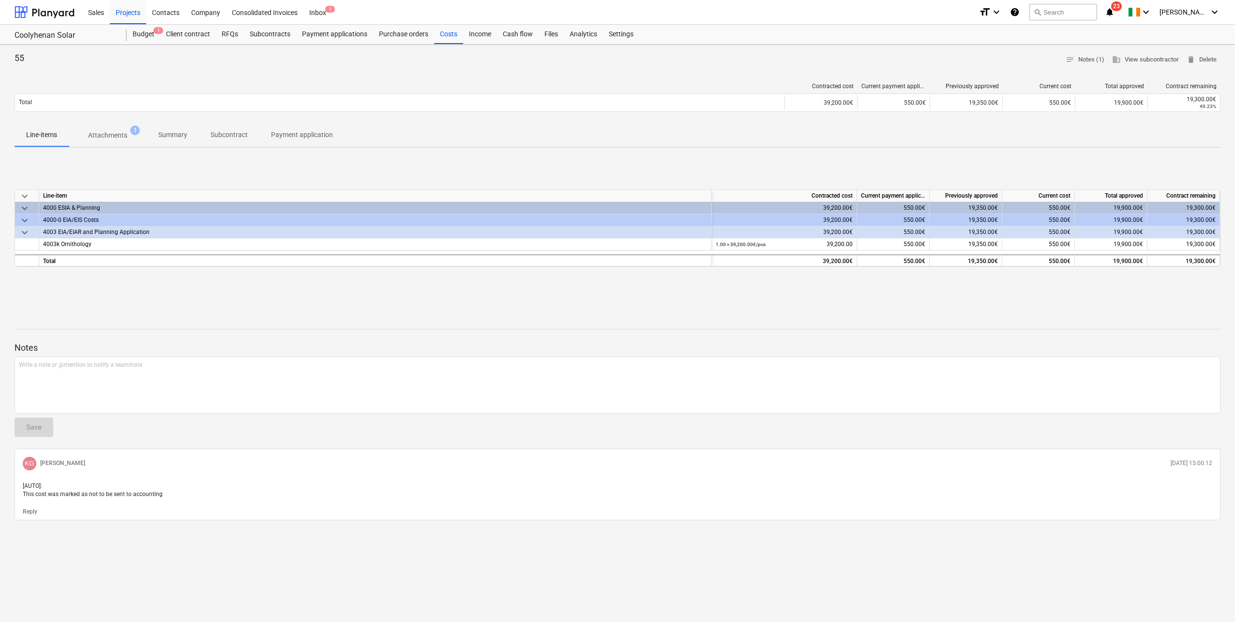
click at [118, 139] on p "Attachments" at bounding box center [107, 135] width 39 height 10
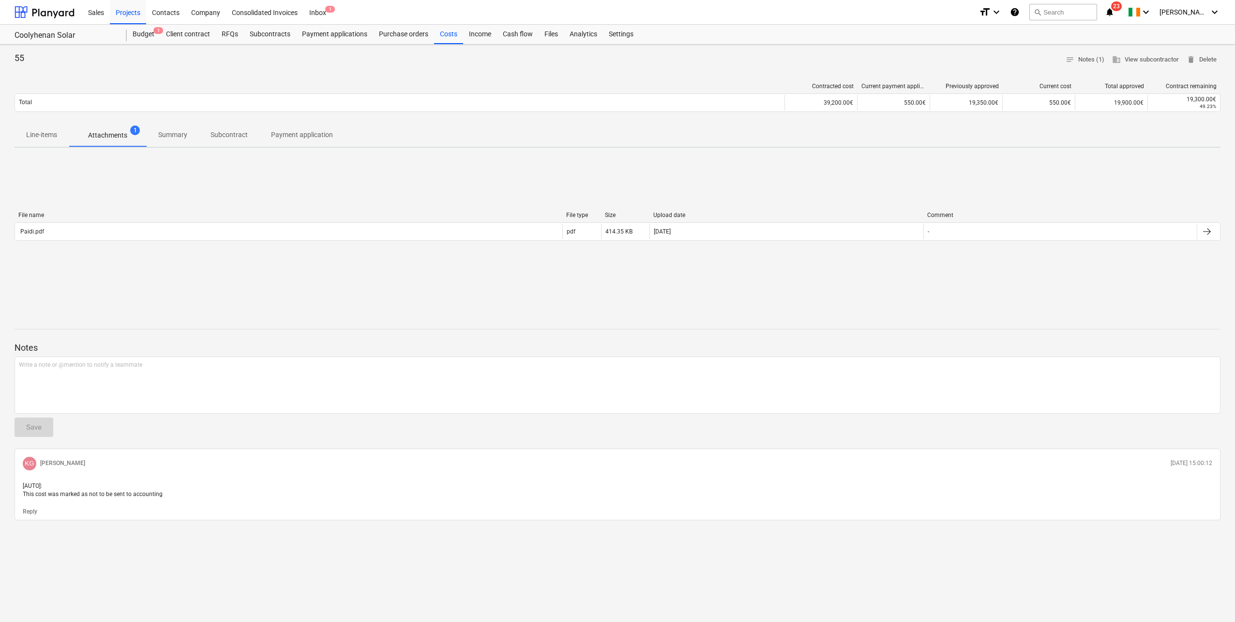
click at [77, 227] on div "Paidi.pdf" at bounding box center [289, 231] width 548 height 15
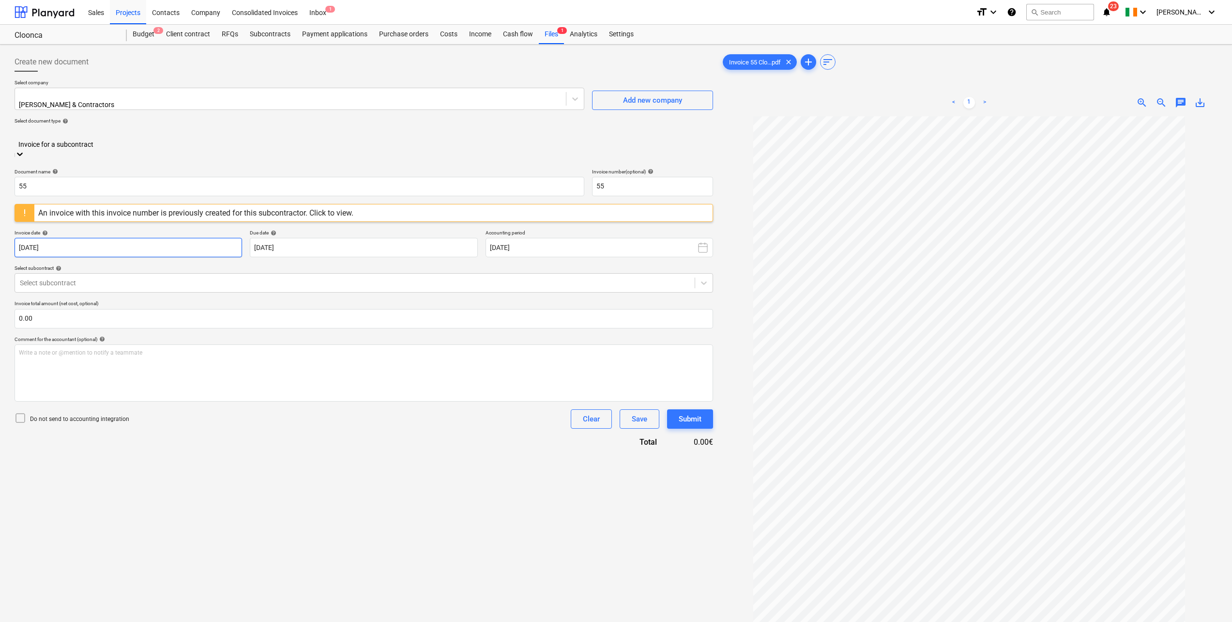
click at [102, 233] on body "Sales Projects Contacts Company Consolidated Invoices Inbox 1 format_size keybo…" at bounding box center [616, 311] width 1232 height 622
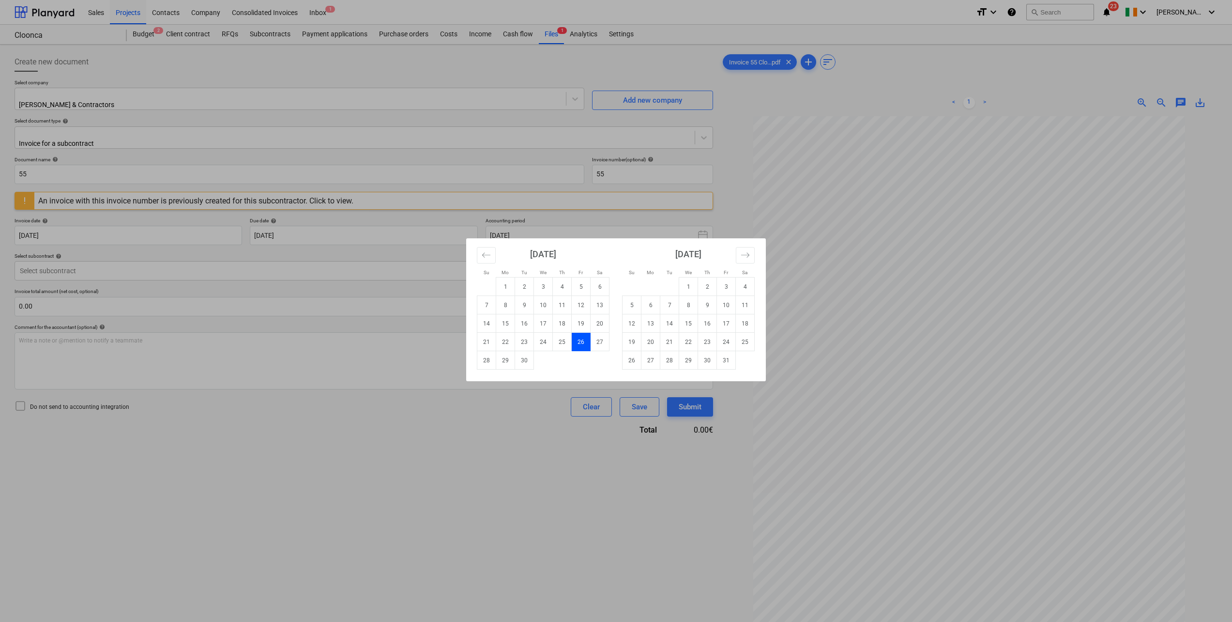
drag, startPoint x: 288, startPoint y: 434, endPoint x: 289, endPoint y: 357, distance: 77.0
click at [288, 342] on div "Su Mo Tu We Th Fr Sa Su Mo Tu We Th Fr Sa [DATE] 1 2 3 4 5 6 7 8 9 10 11 12 13 …" at bounding box center [616, 311] width 1232 height 622
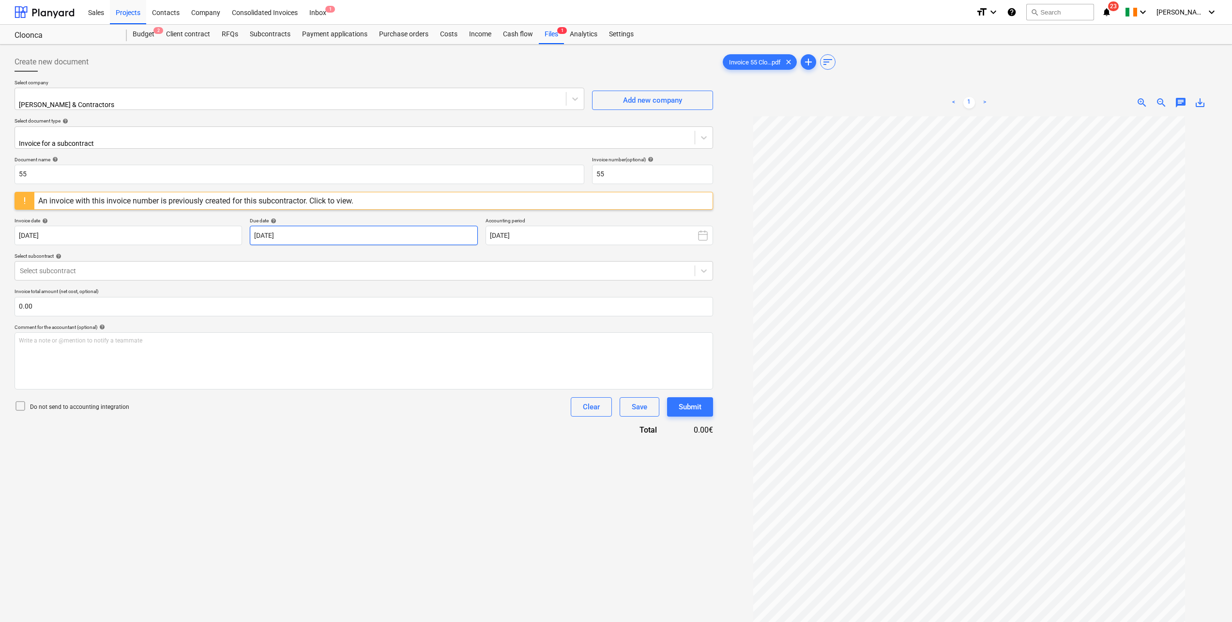
click at [395, 234] on body "Sales Projects Contacts Company Consolidated Invoices Inbox 1 format_size keybo…" at bounding box center [616, 311] width 1232 height 622
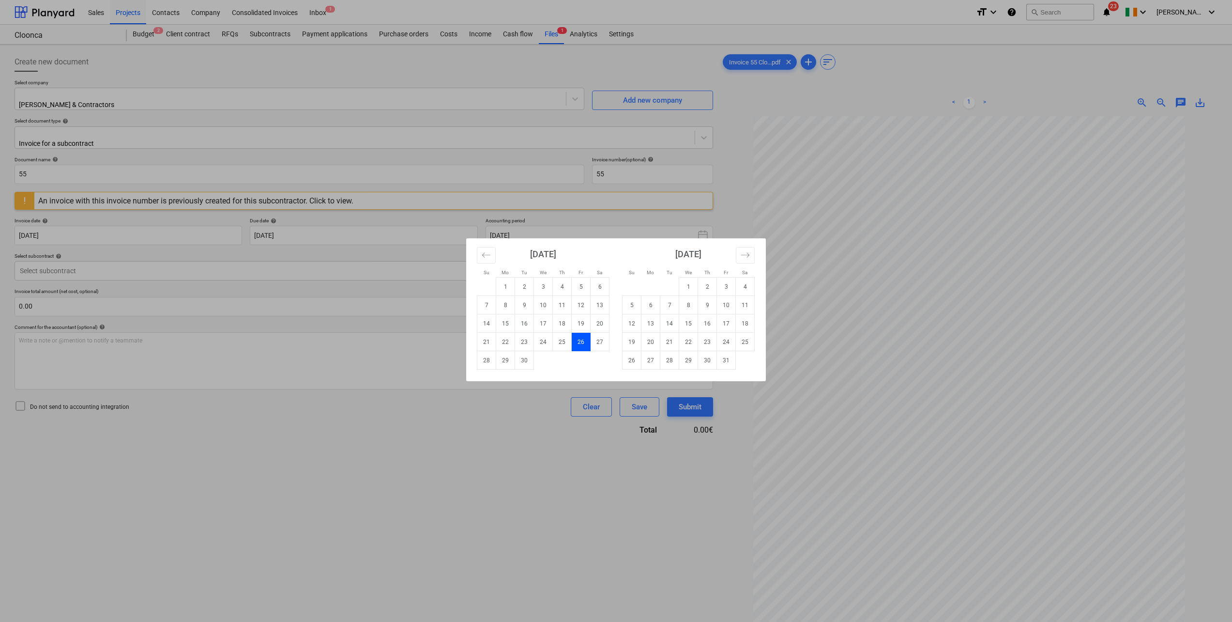
click at [691, 325] on td "15" at bounding box center [688, 323] width 19 height 18
type input "[DATE]"
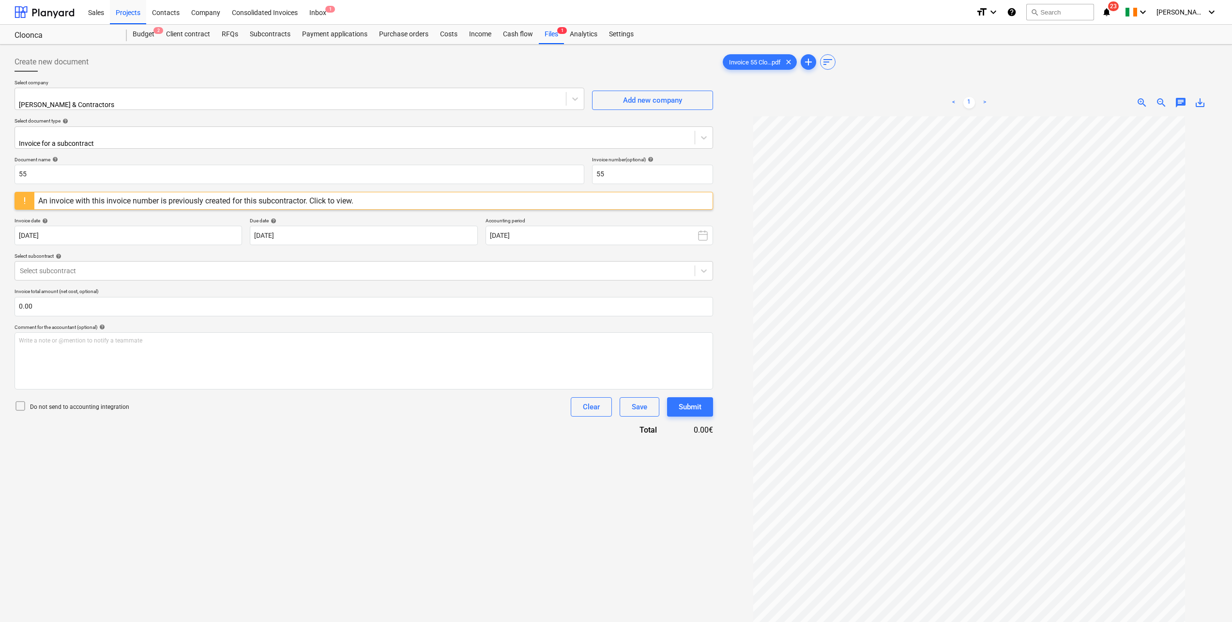
click at [141, 268] on div at bounding box center [355, 271] width 670 height 10
click at [118, 342] on div "Cloonca-IRE230901-SO-019 | [PERSON_NAME] & Contractors Ornithology Survey Remai…" at bounding box center [616, 633] width 1232 height 8
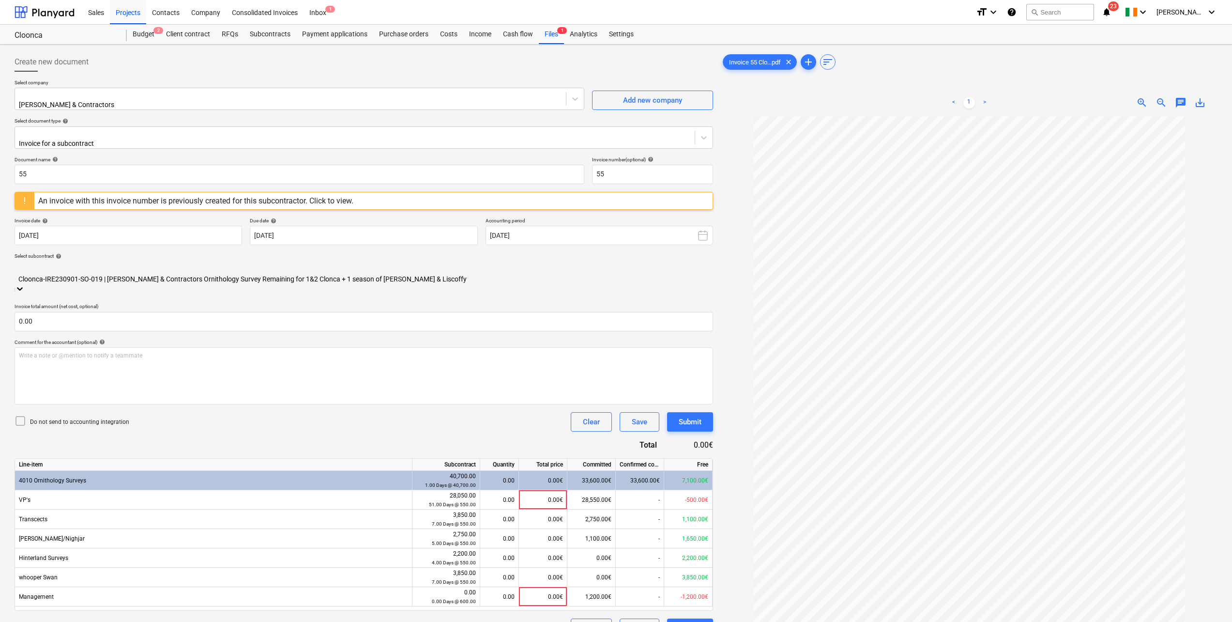
scroll to position [97, 0]
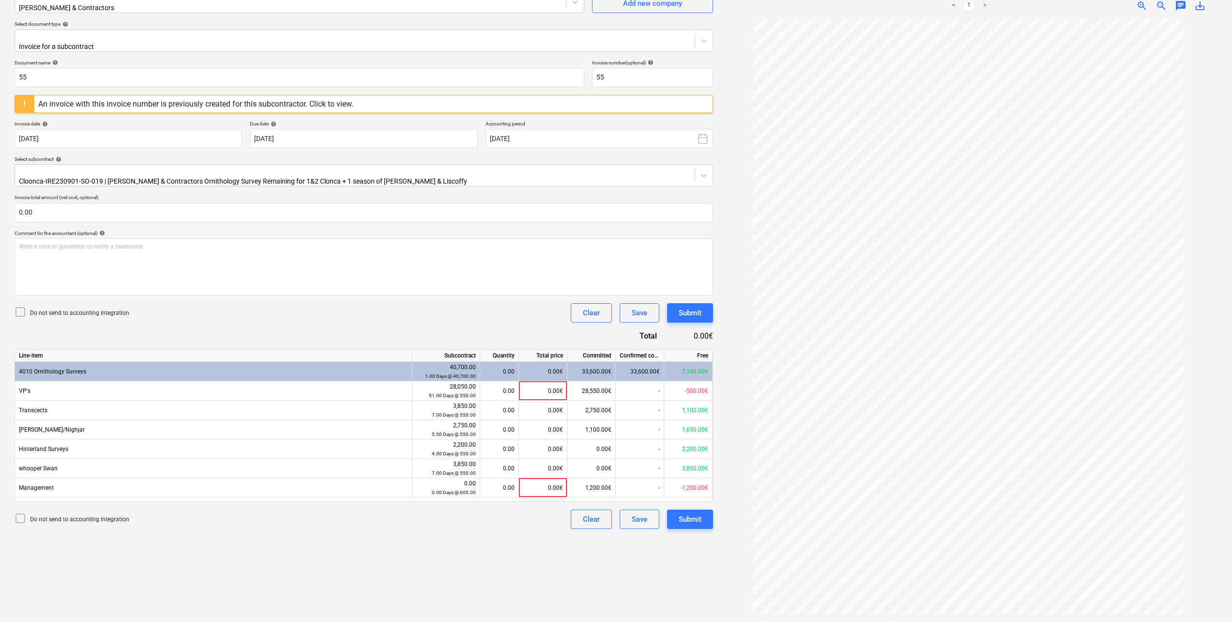
click at [557, 342] on div "0.00€" at bounding box center [543, 390] width 48 height 19
type input "2700"
click at [509, 303] on div "Do not send to accounting integration Clear Save Submit" at bounding box center [364, 312] width 699 height 19
click at [550, 342] on div "2,700.00€" at bounding box center [543, 390] width 48 height 19
click at [517, 320] on div "Document name help 55 Invoice number (optional) help 55 An invoice with this in…" at bounding box center [364, 294] width 699 height 469
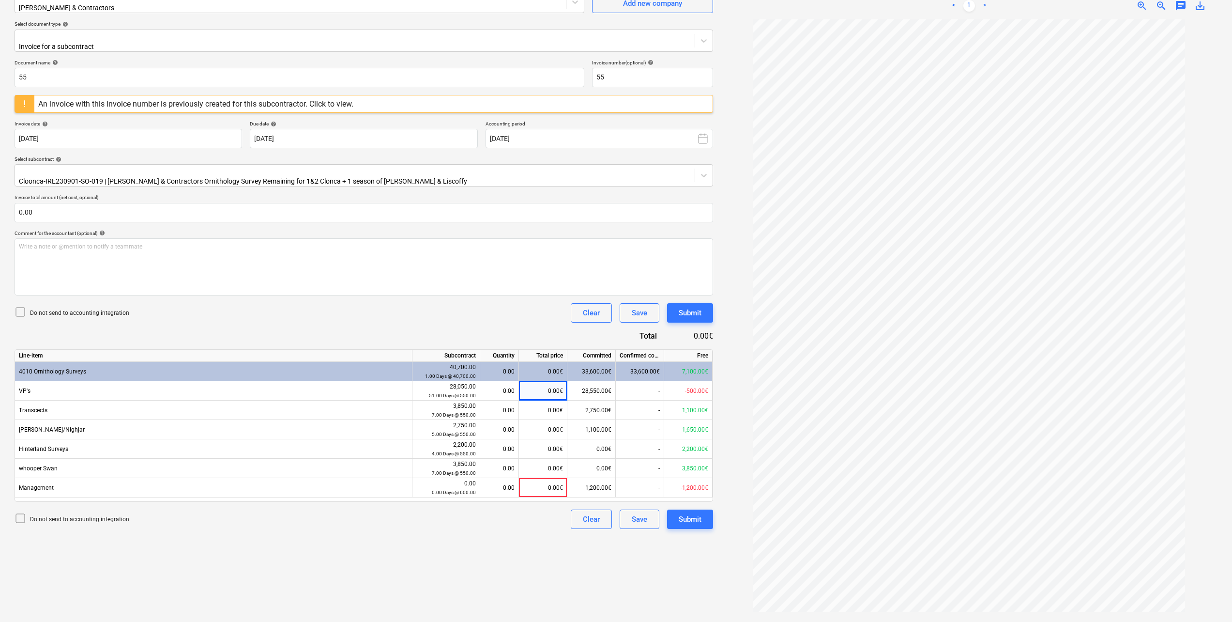
click at [513, 342] on div "0.00" at bounding box center [499, 390] width 30 height 19
type input "5"
click at [401, 303] on div "Do not send to accounting integration Clear Save Submit" at bounding box center [364, 312] width 699 height 19
click at [599, 342] on div "Create new document Select company [PERSON_NAME] & Contractors Add new company …" at bounding box center [364, 285] width 706 height 666
click at [701, 342] on div "Submit" at bounding box center [690, 519] width 23 height 13
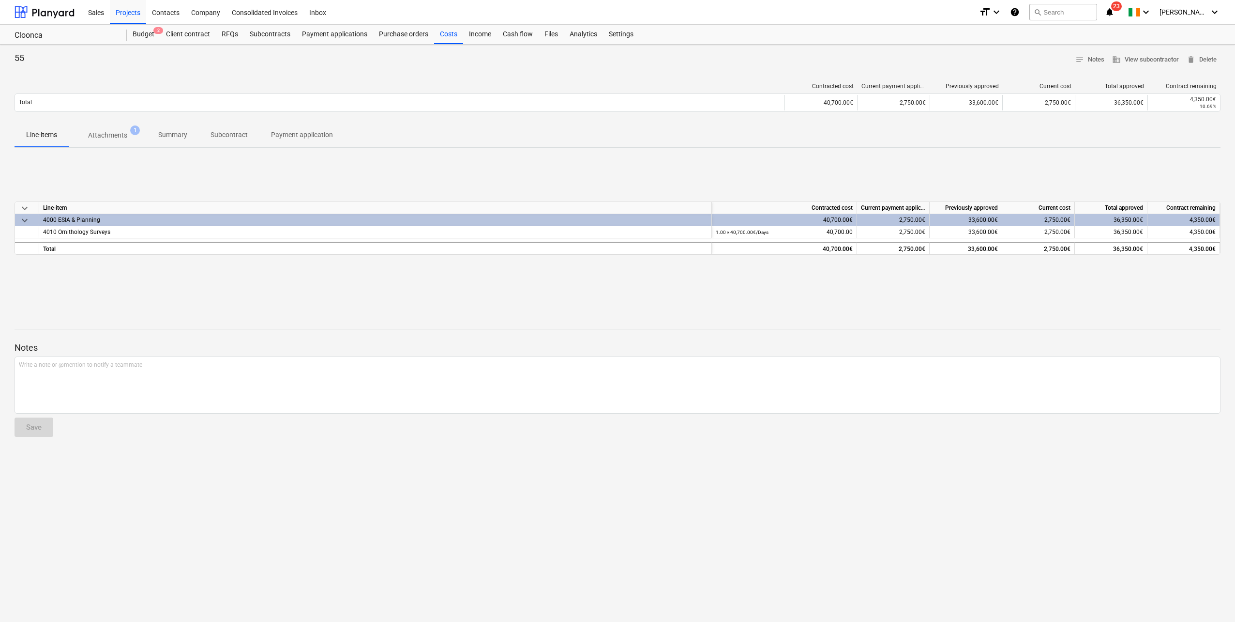
click at [127, 10] on div "Projects" at bounding box center [128, 12] width 36 height 25
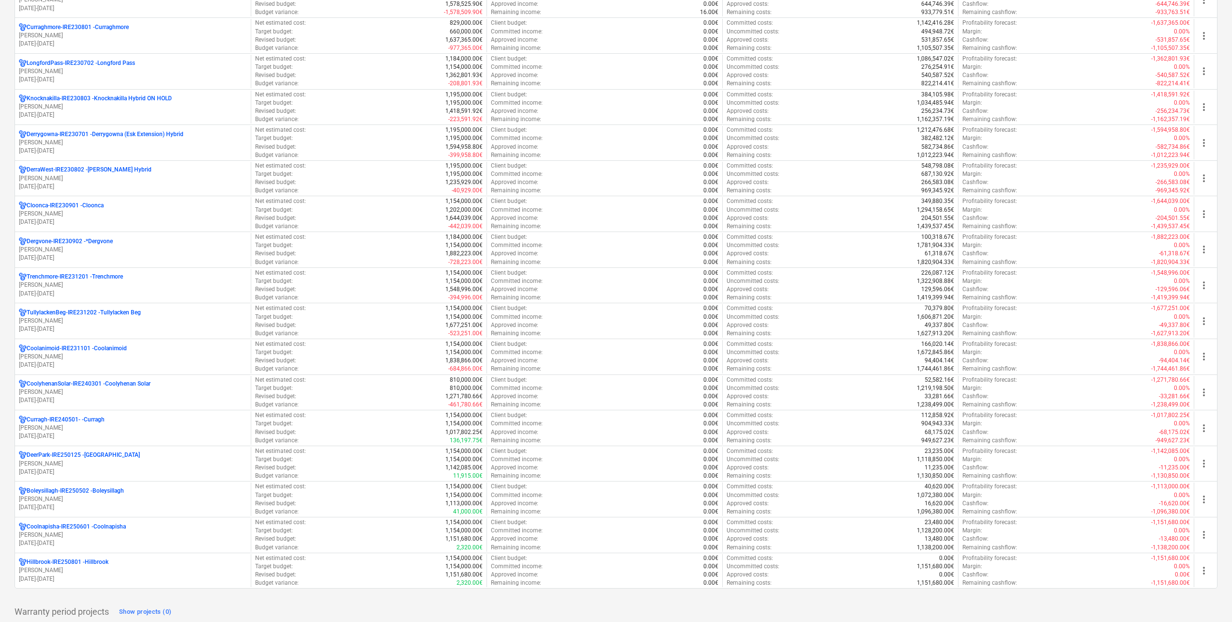
scroll to position [194, 0]
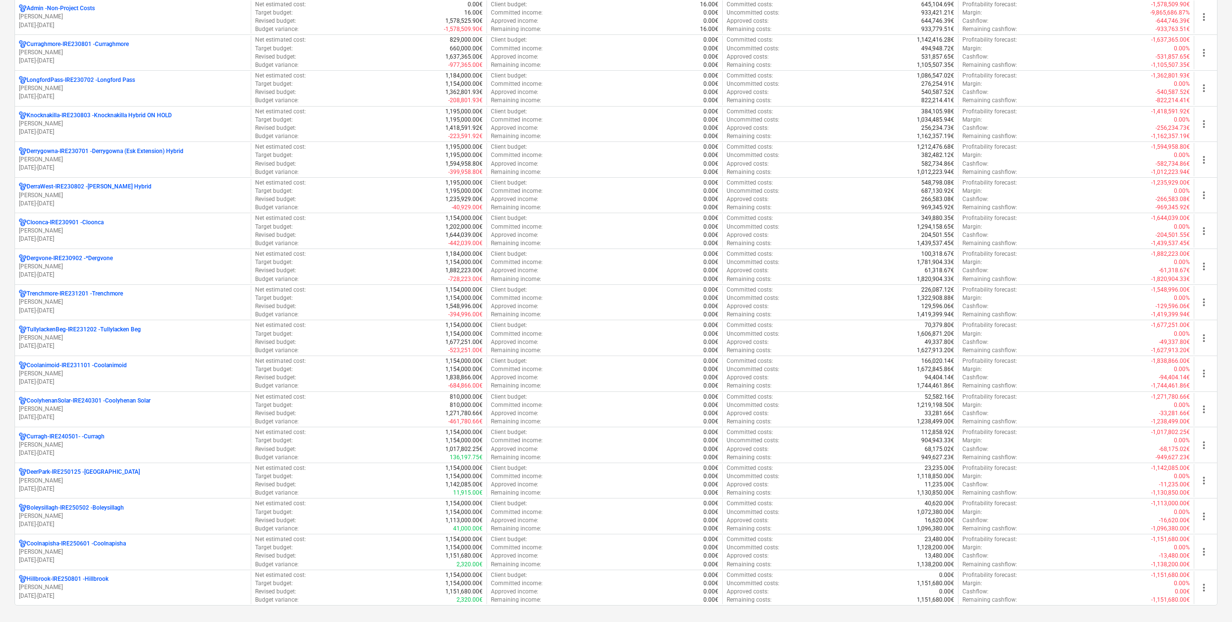
drag, startPoint x: 62, startPoint y: 191, endPoint x: 167, endPoint y: 110, distance: 132.9
click at [62, 191] on p "[PERSON_NAME]" at bounding box center [133, 195] width 228 height 8
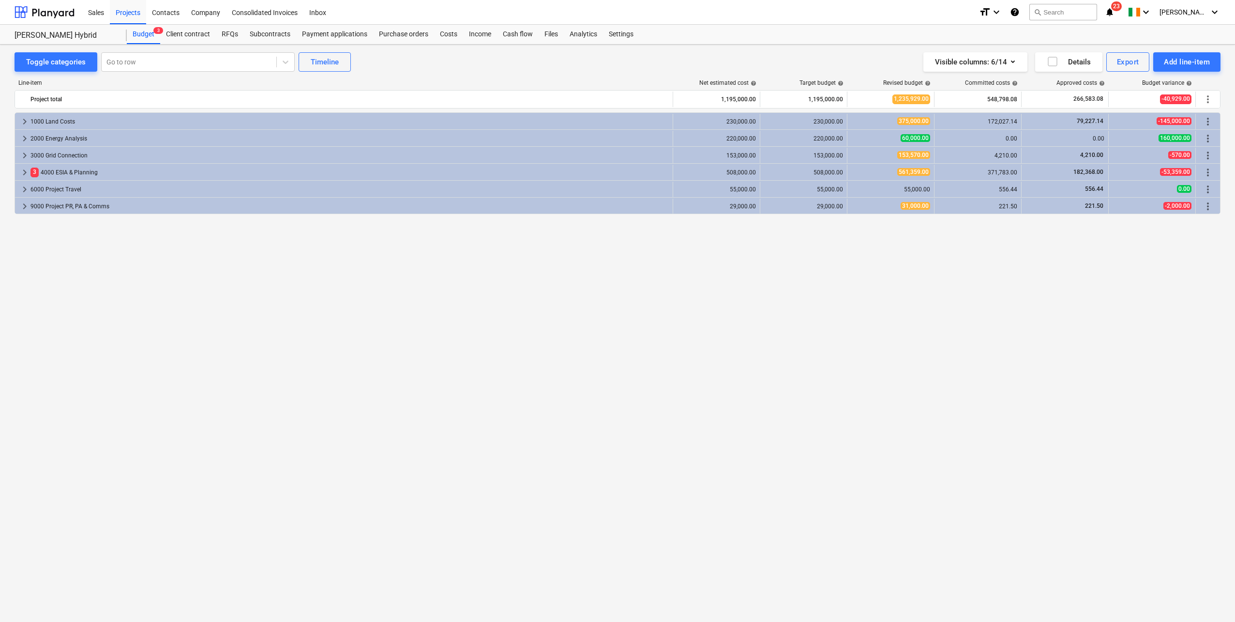
click at [478, 33] on div "Income" at bounding box center [480, 34] width 34 height 19
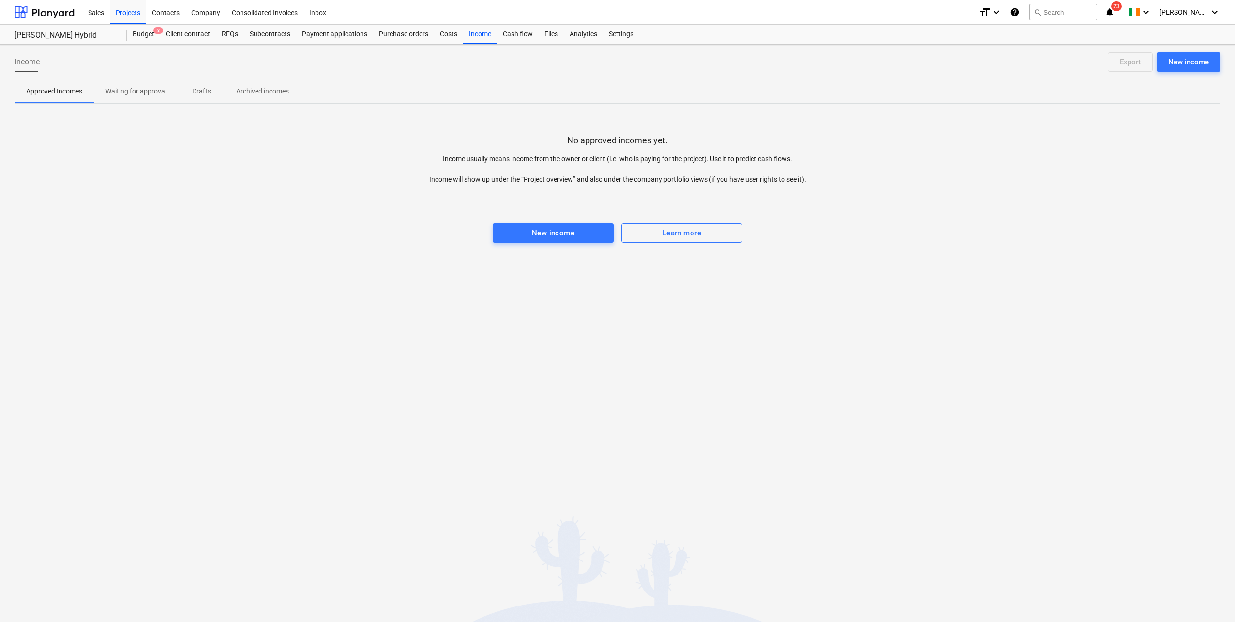
click at [453, 32] on div "Costs" at bounding box center [448, 34] width 29 height 19
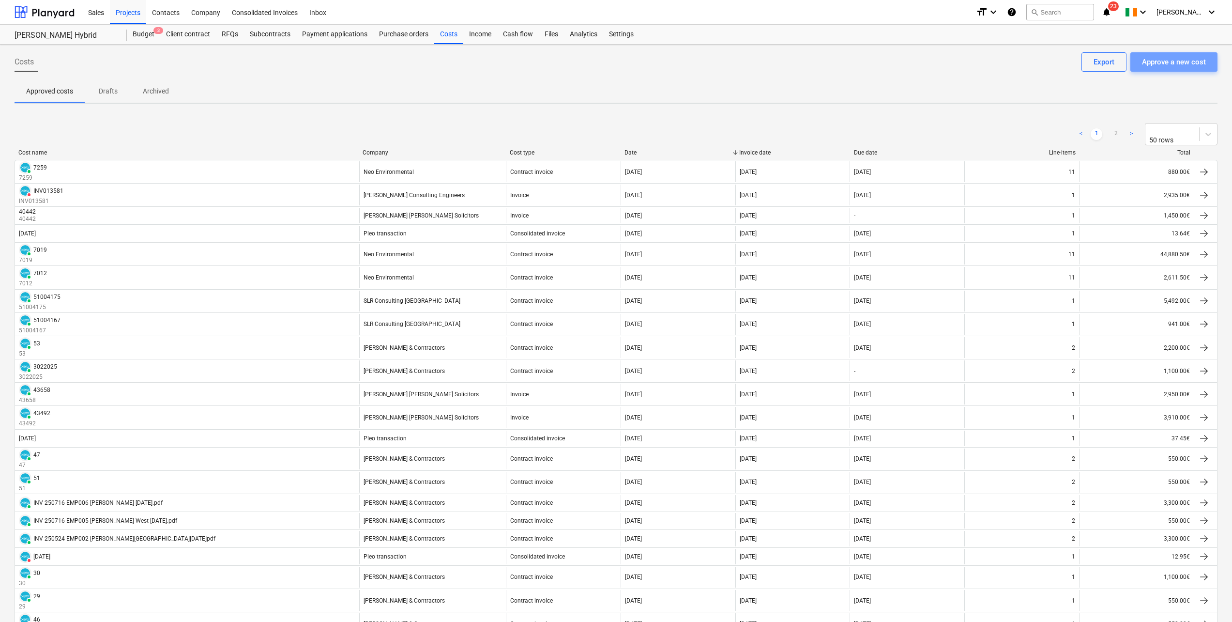
click at [736, 64] on div "Approve a new cost" at bounding box center [1174, 62] width 64 height 13
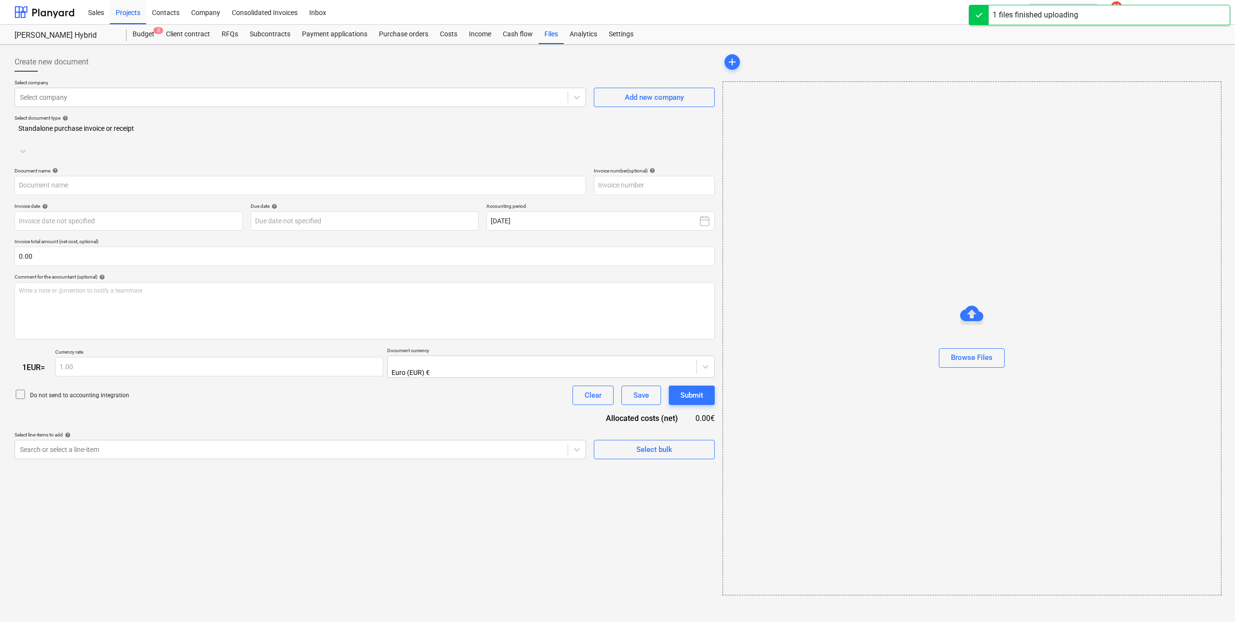
type input "Invoice 56 [PERSON_NAME][GEOGRAPHIC_DATA]pdf"
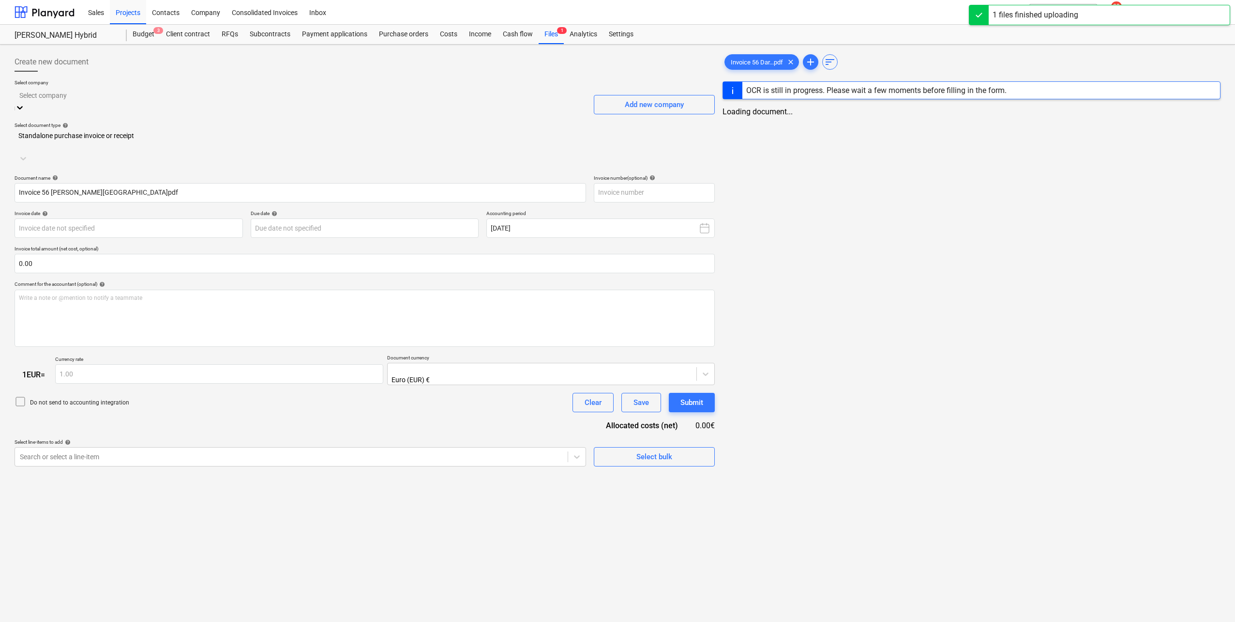
click at [190, 99] on div at bounding box center [300, 95] width 562 height 11
type input "[PERSON_NAME]"
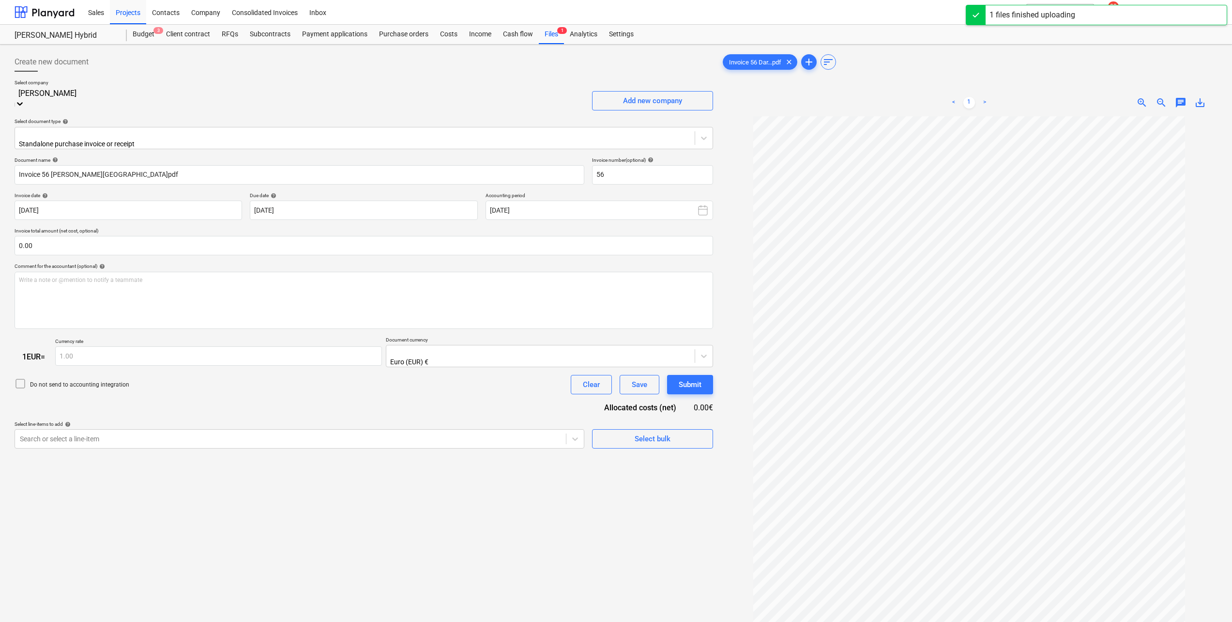
type input "56"
type input "[DATE]"
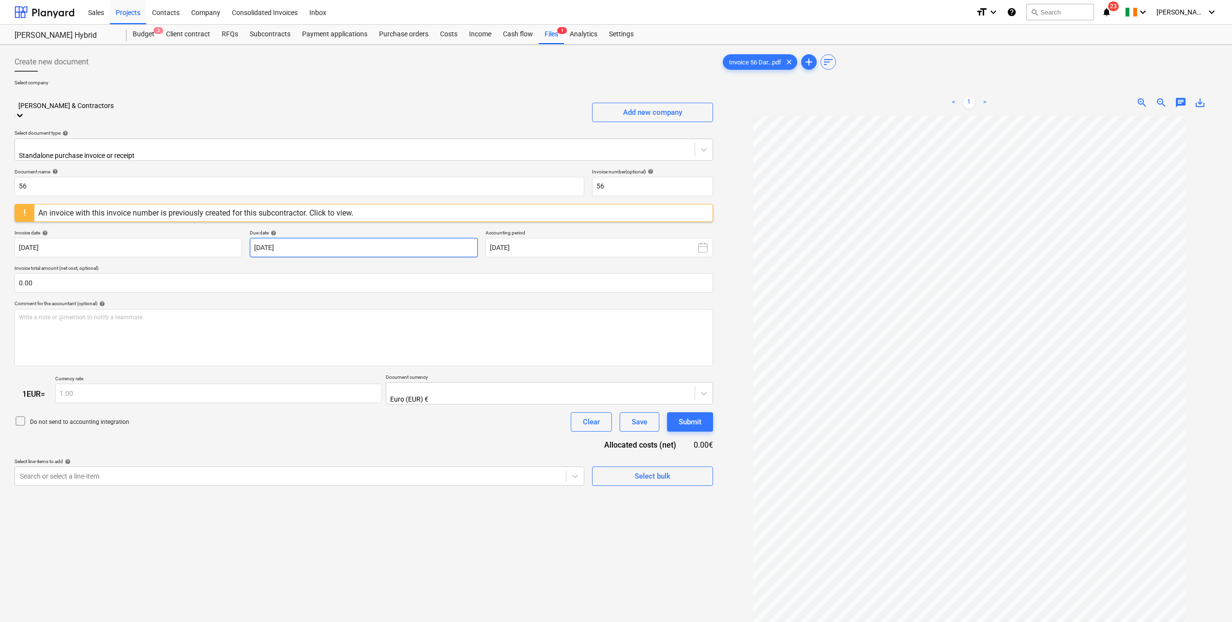
click at [327, 228] on body "Sales Projects Contacts Company Consolidated Invoices Inbox format_size keyboar…" at bounding box center [616, 311] width 1232 height 622
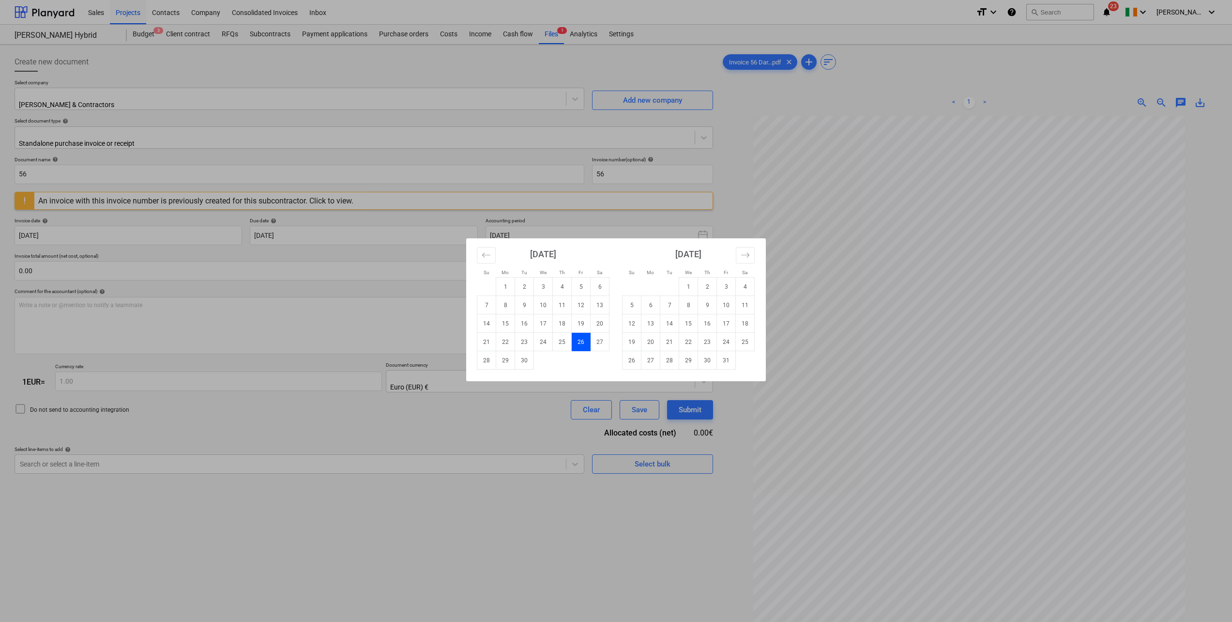
click at [690, 326] on td "15" at bounding box center [688, 323] width 19 height 18
type input "[DATE]"
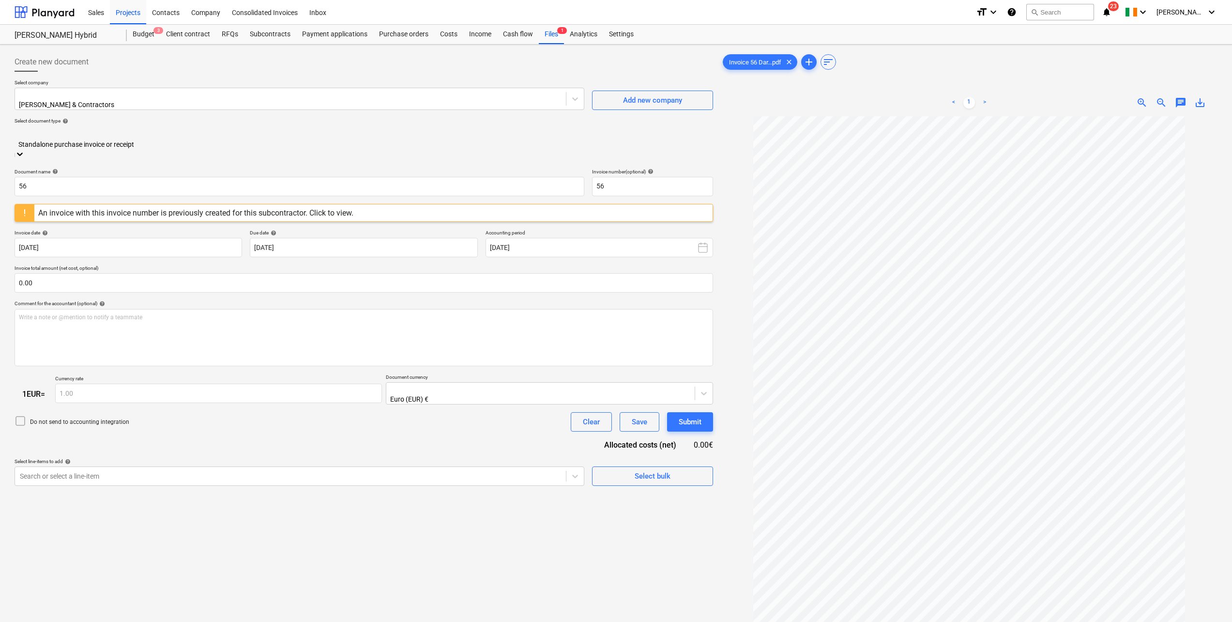
click at [127, 134] on div at bounding box center [363, 133] width 689 height 11
click at [134, 128] on div at bounding box center [363, 133] width 689 height 11
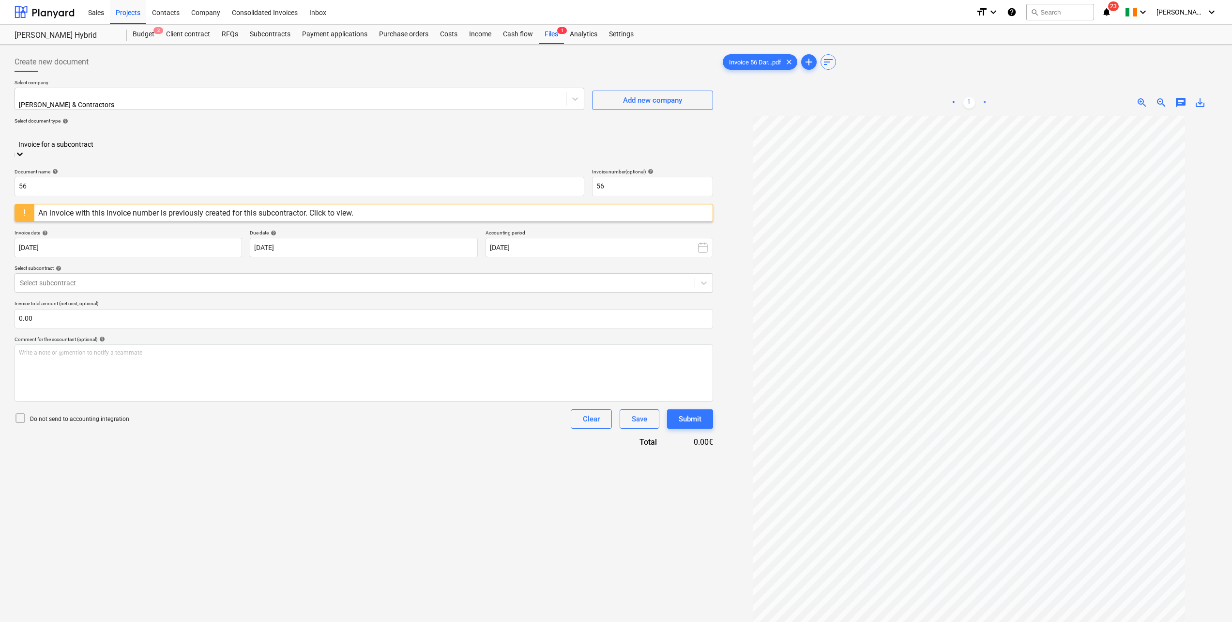
click at [123, 278] on div at bounding box center [355, 283] width 670 height 10
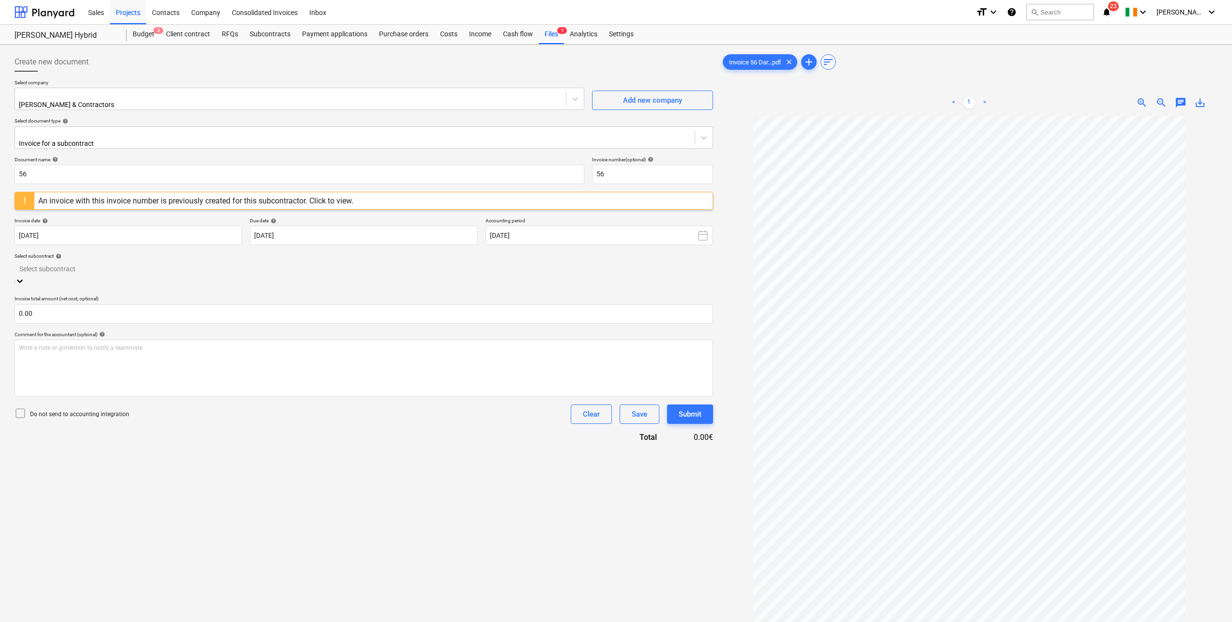
click at [250, 342] on div "DerraWest-IRE230802-SO-012 | [PERSON_NAME] & Contractors Ornithology Survey Rem…" at bounding box center [616, 626] width 1232 height 8
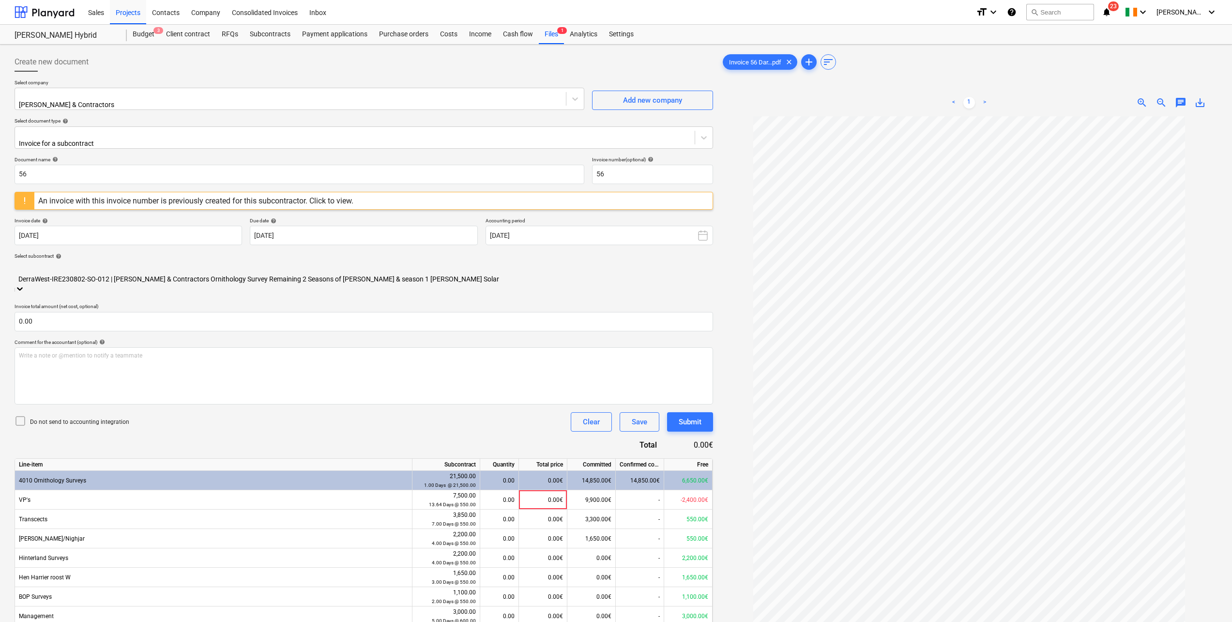
scroll to position [97, 0]
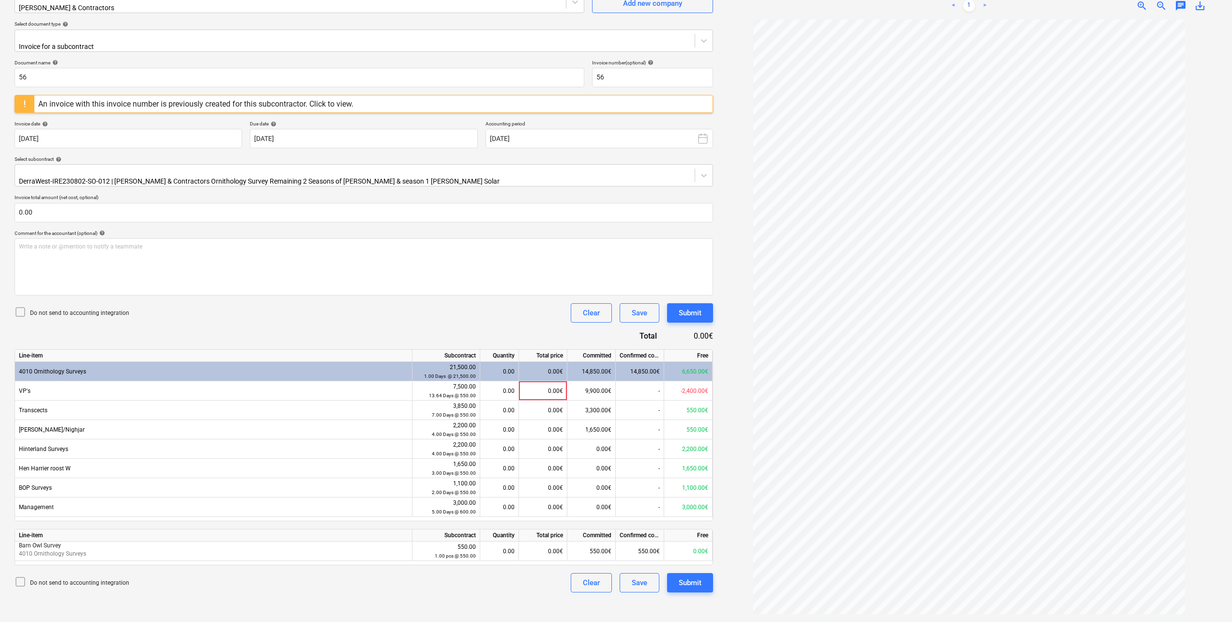
click at [511, 342] on div "0.00" at bounding box center [499, 390] width 30 height 19
type input "2"
click at [334, 304] on div "Do not send to accounting integration Clear Save Submit" at bounding box center [364, 312] width 699 height 19
click at [691, 342] on div "Submit" at bounding box center [690, 582] width 23 height 13
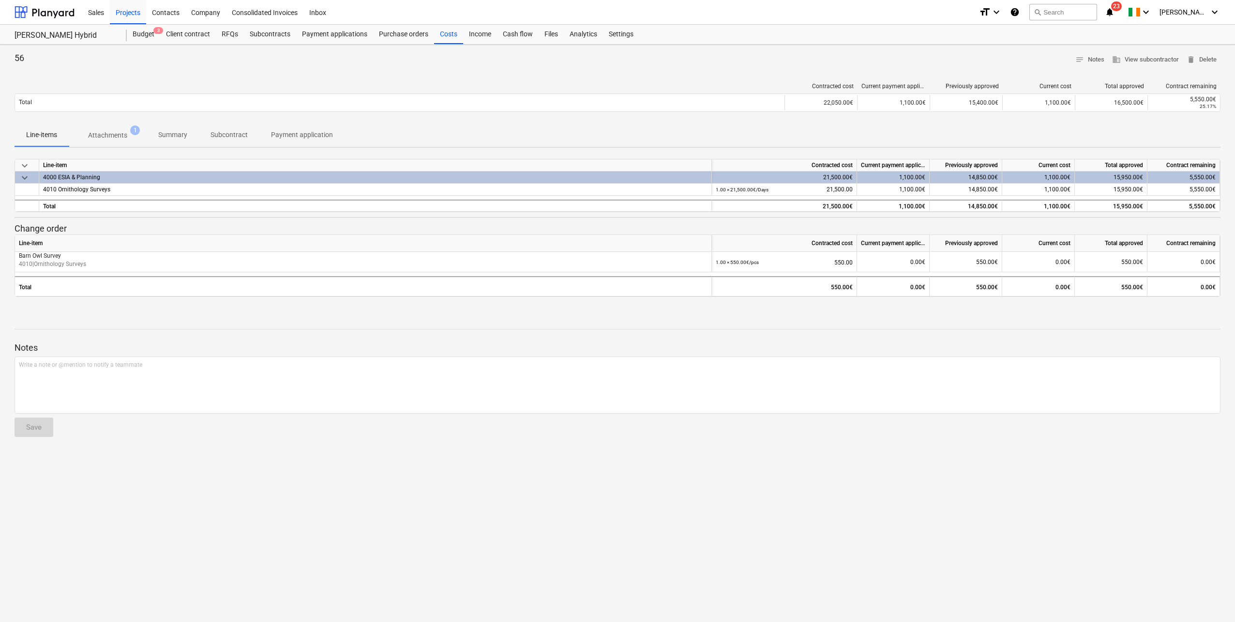
click at [125, 12] on div "Projects" at bounding box center [128, 12] width 36 height 25
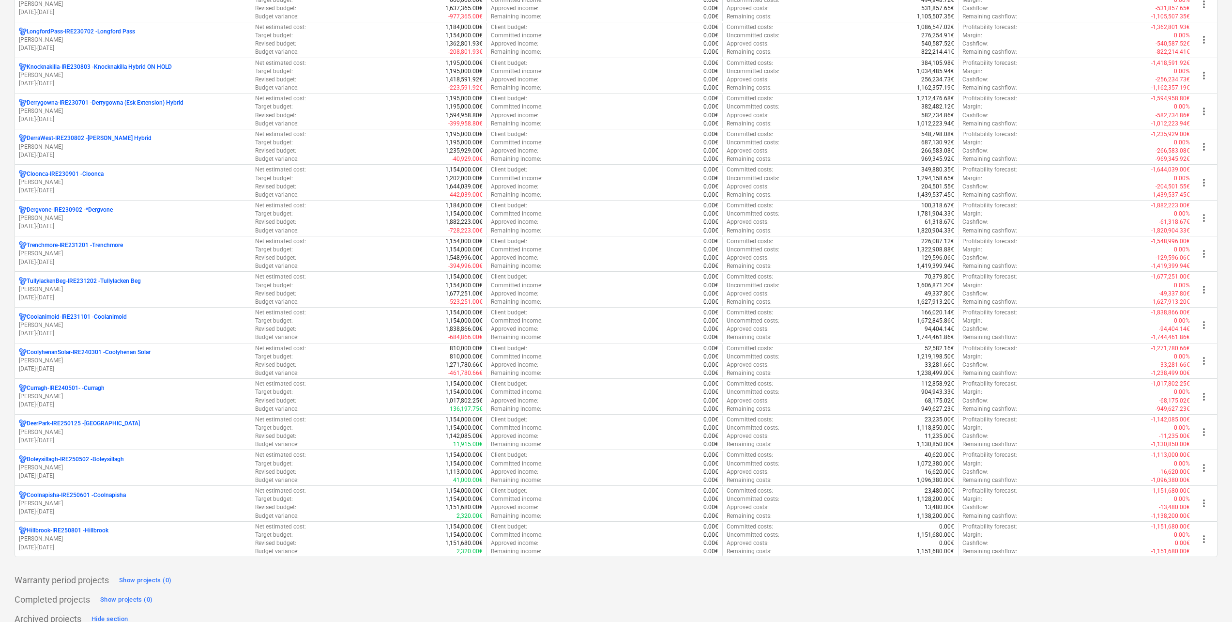
scroll to position [387, 0]
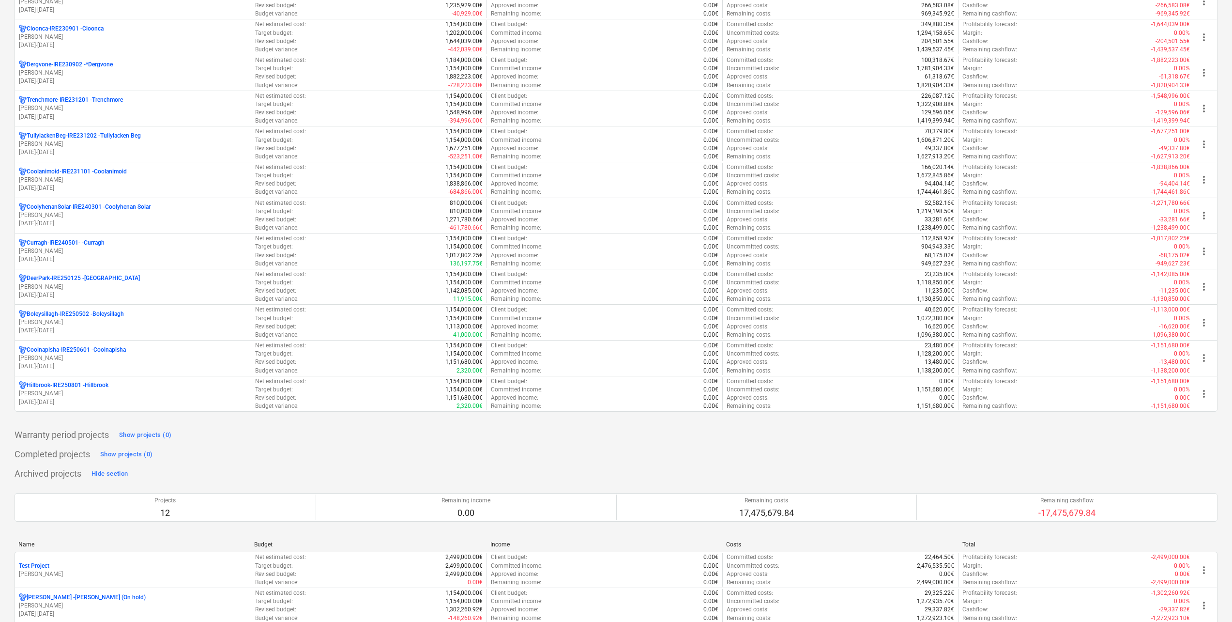
click at [112, 342] on p "[PERSON_NAME]" at bounding box center [133, 358] width 228 height 8
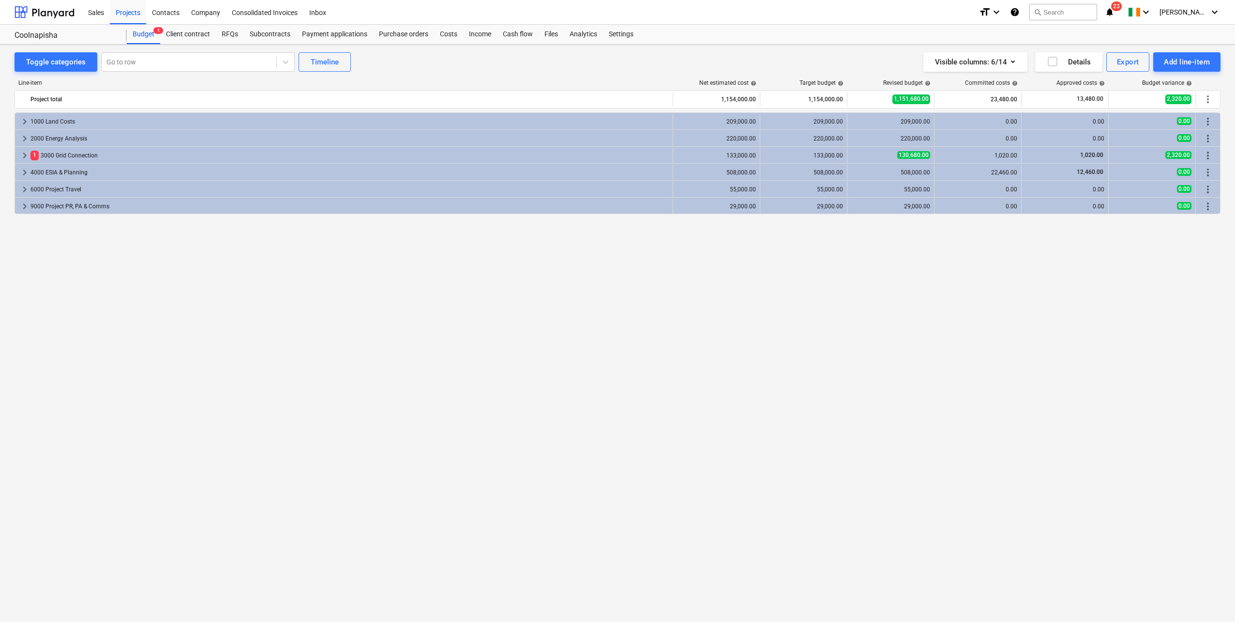
click at [438, 32] on div "Costs" at bounding box center [448, 34] width 29 height 19
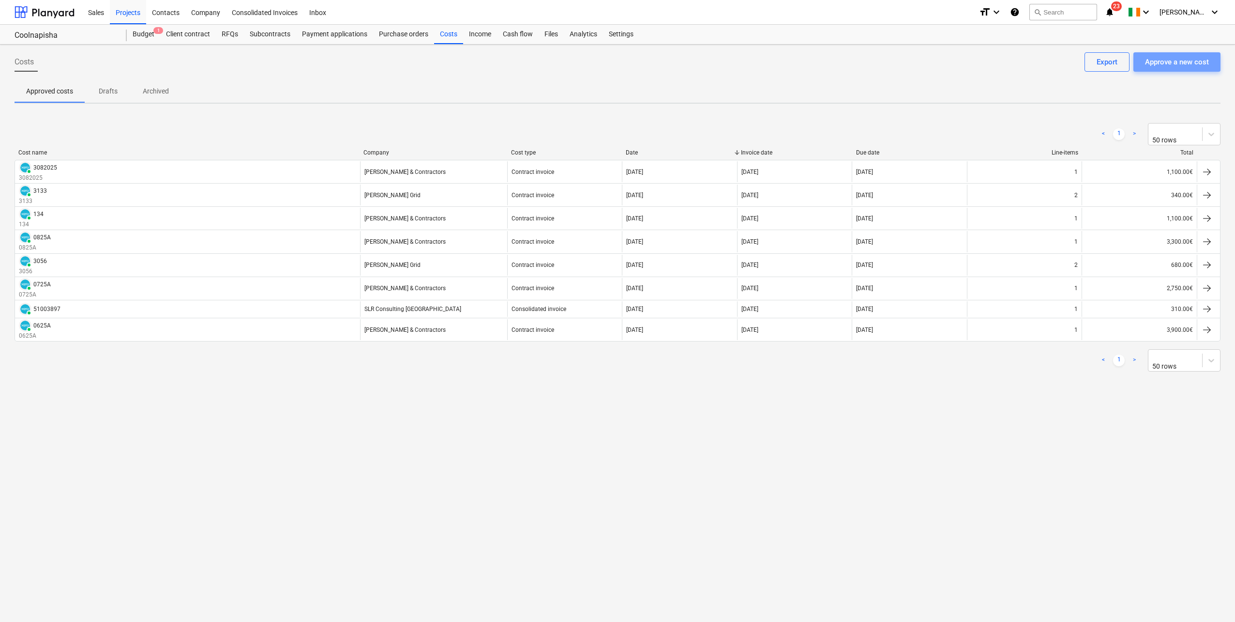
click at [736, 60] on div "Approve a new cost" at bounding box center [1177, 62] width 64 height 13
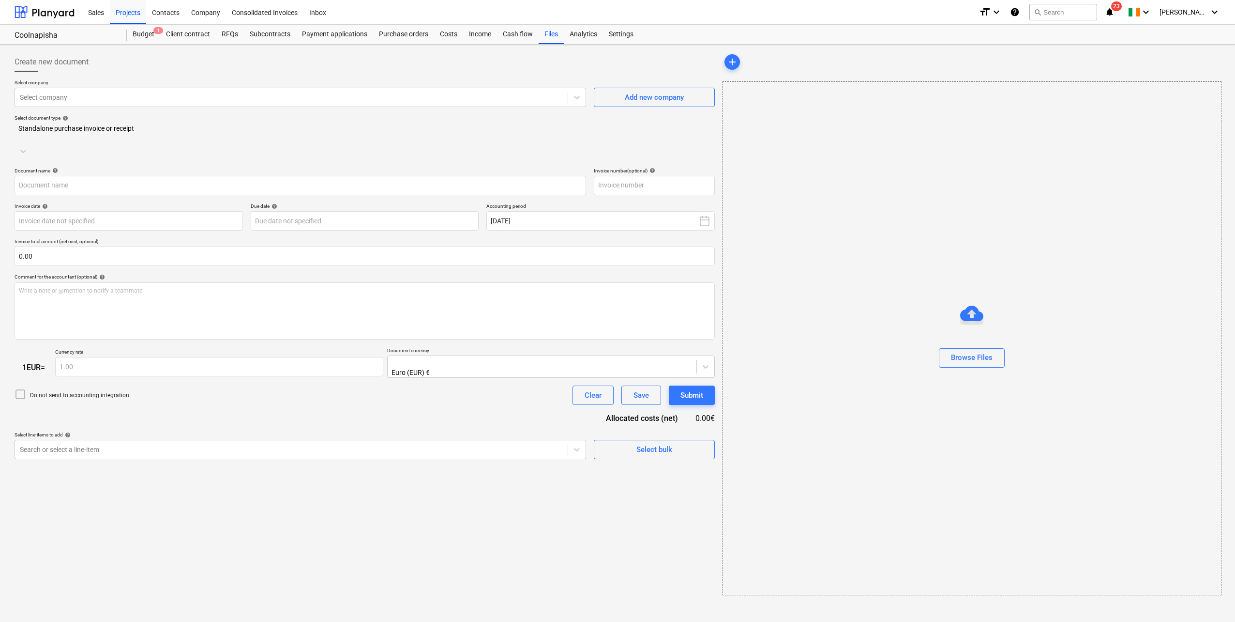
type input "Invoice 58 Coolnapisha.pdf"
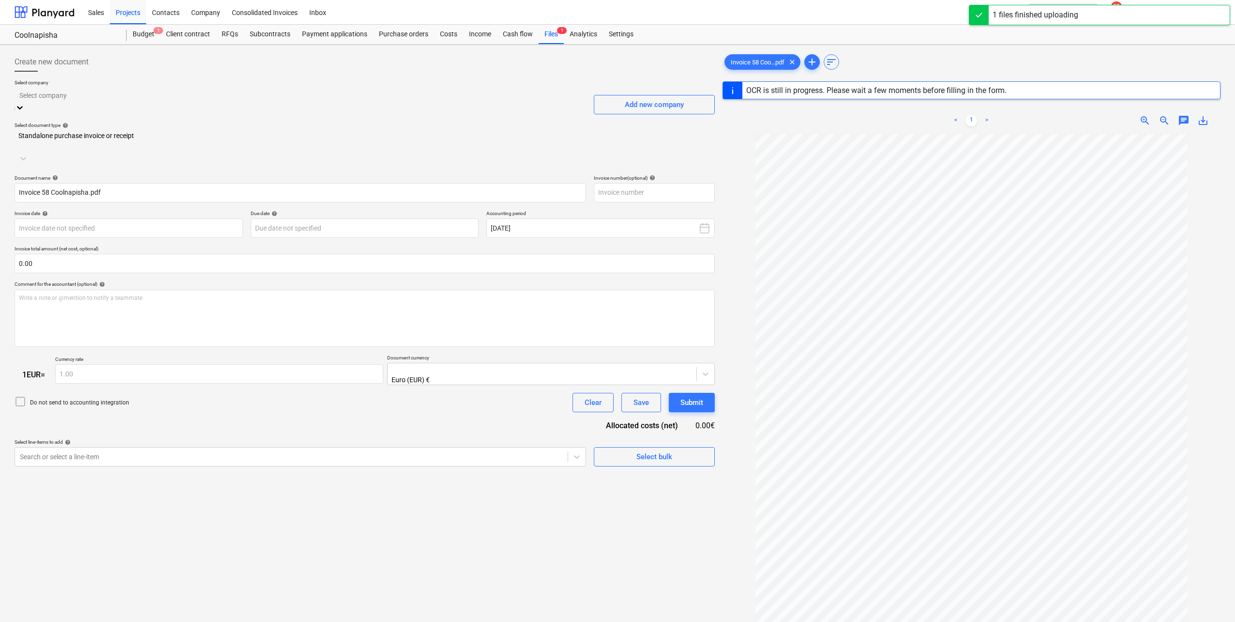
click at [140, 95] on div at bounding box center [300, 95] width 562 height 11
type input "[PERSON_NAME]"
type input "58"
type input "[DATE]"
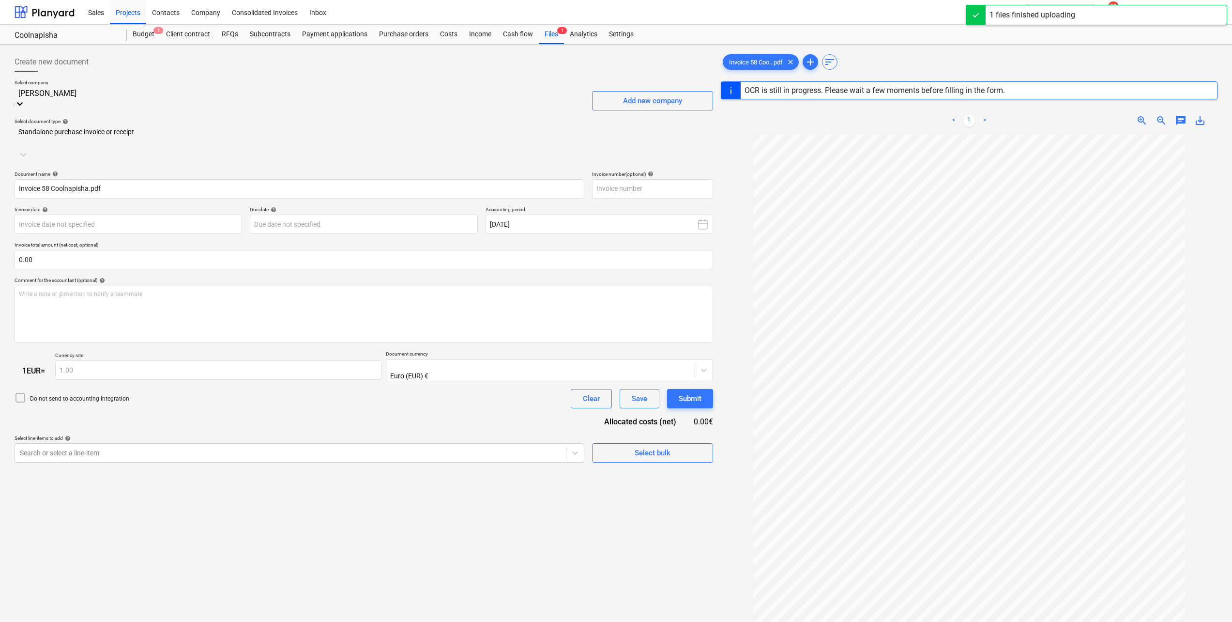
type input "[DATE]"
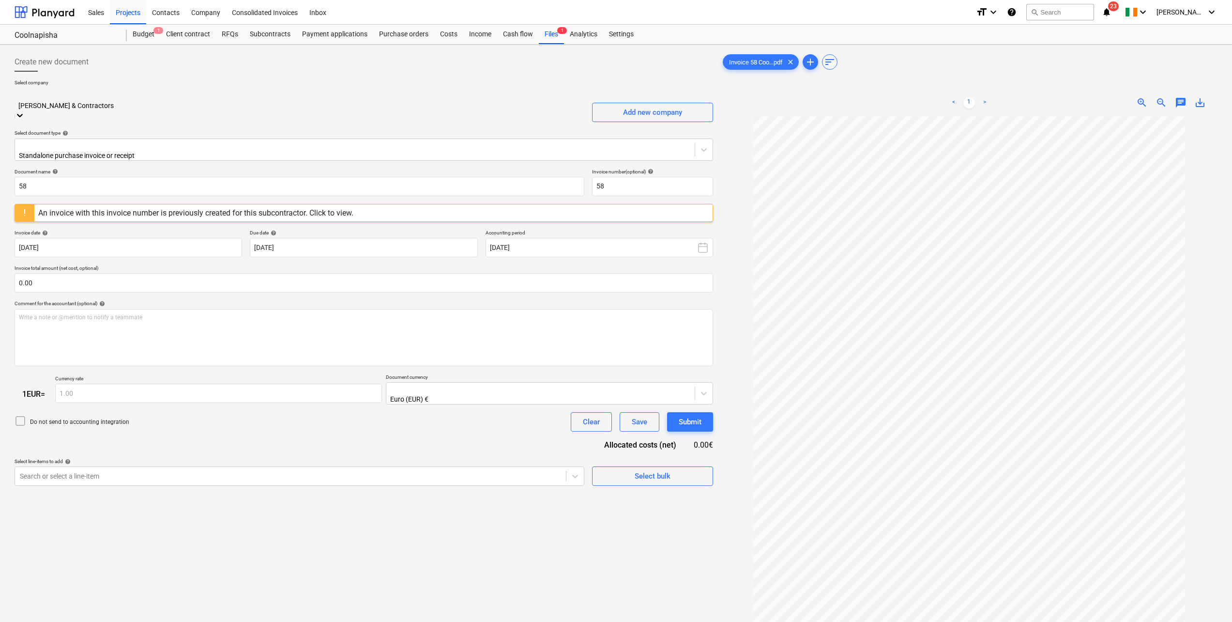
click at [80, 141] on div at bounding box center [355, 146] width 670 height 10
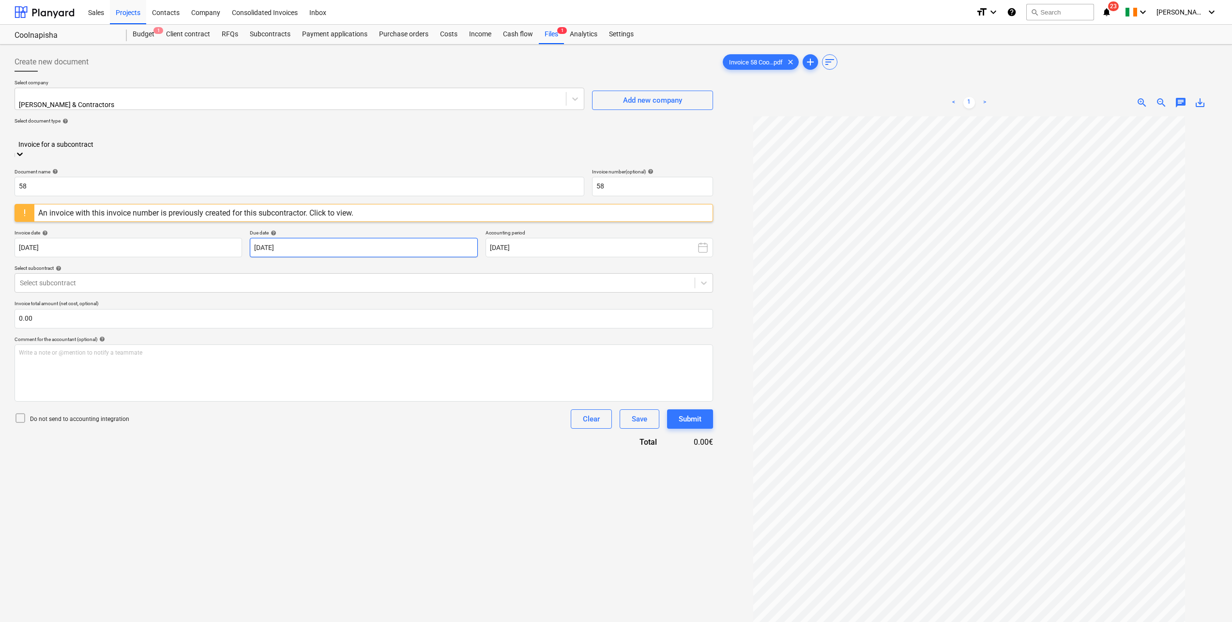
click at [357, 232] on body "Sales Projects Contacts Company Consolidated Invoices Inbox format_size keyboar…" at bounding box center [616, 311] width 1232 height 622
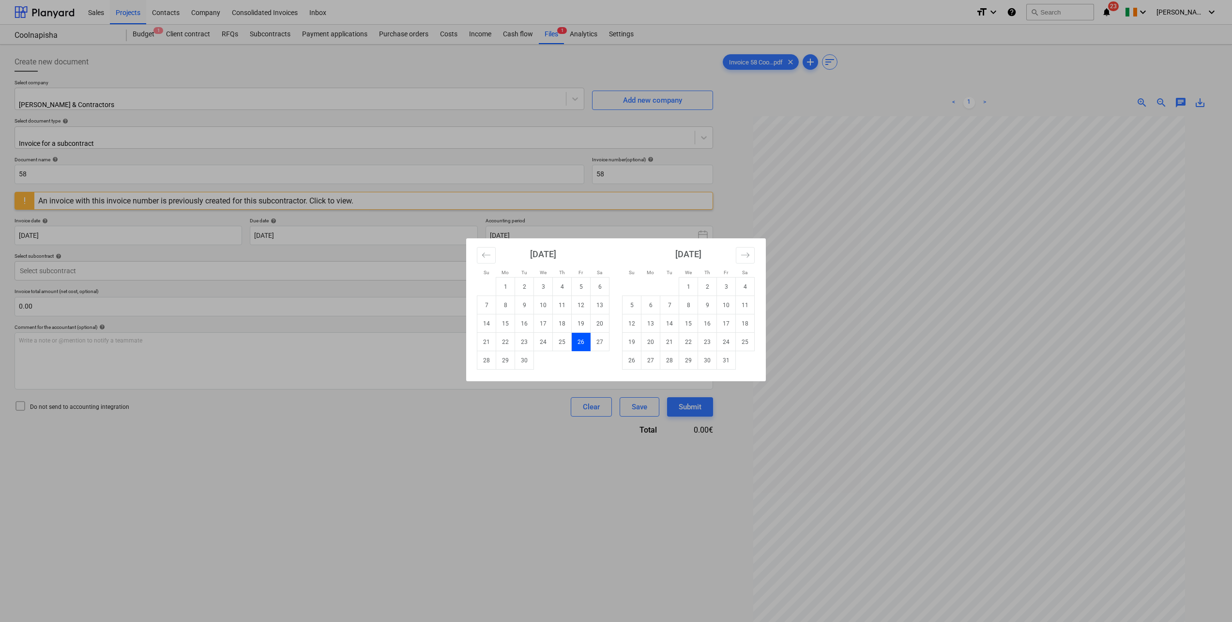
click at [692, 322] on td "15" at bounding box center [688, 323] width 19 height 18
type input "[DATE]"
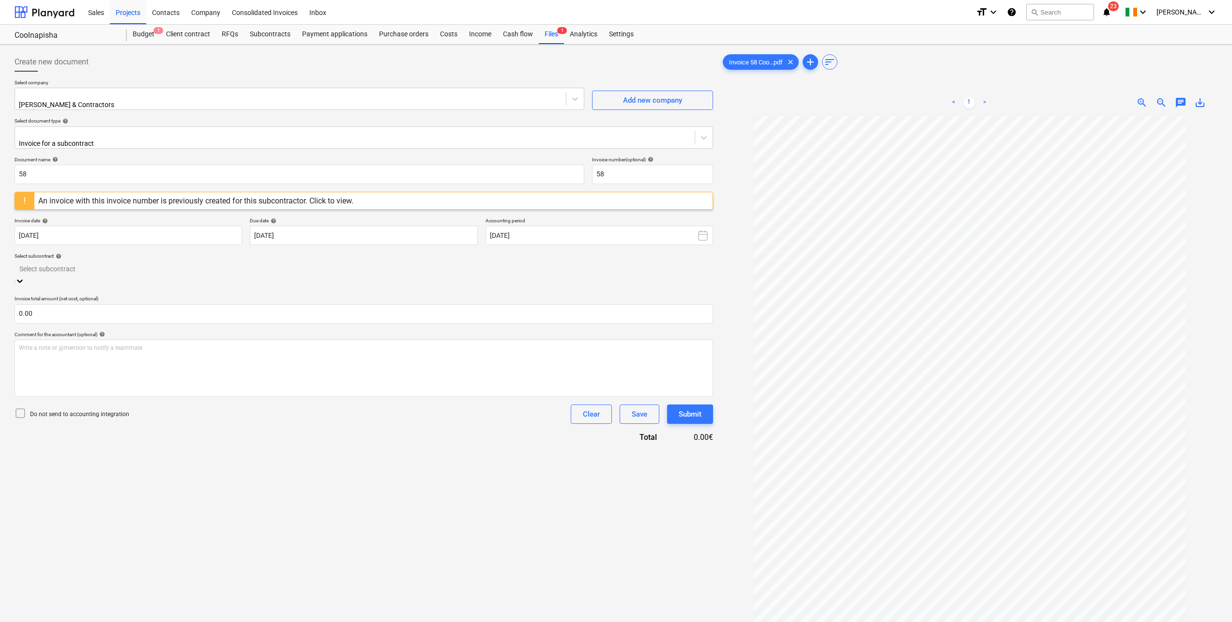
click at [123, 264] on div at bounding box center [363, 268] width 689 height 11
click at [138, 342] on div "Coolnapisha-SO-001 | [PERSON_NAME] & Contractors Ornithology Surveys" at bounding box center [616, 626] width 1232 height 8
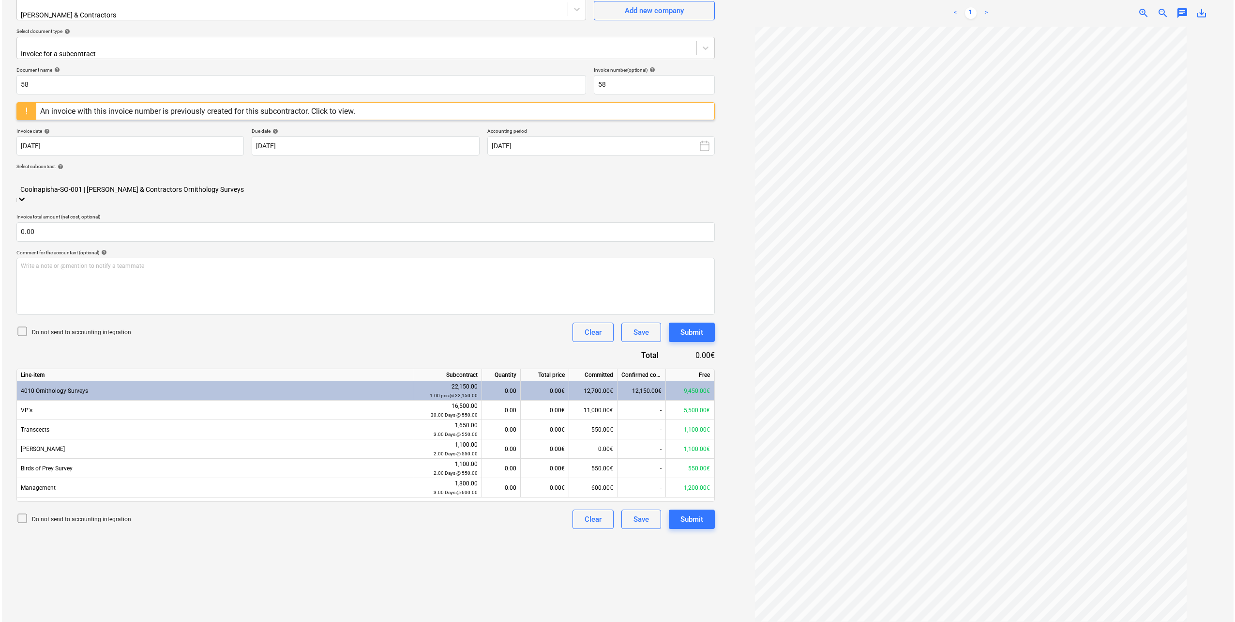
scroll to position [97, 0]
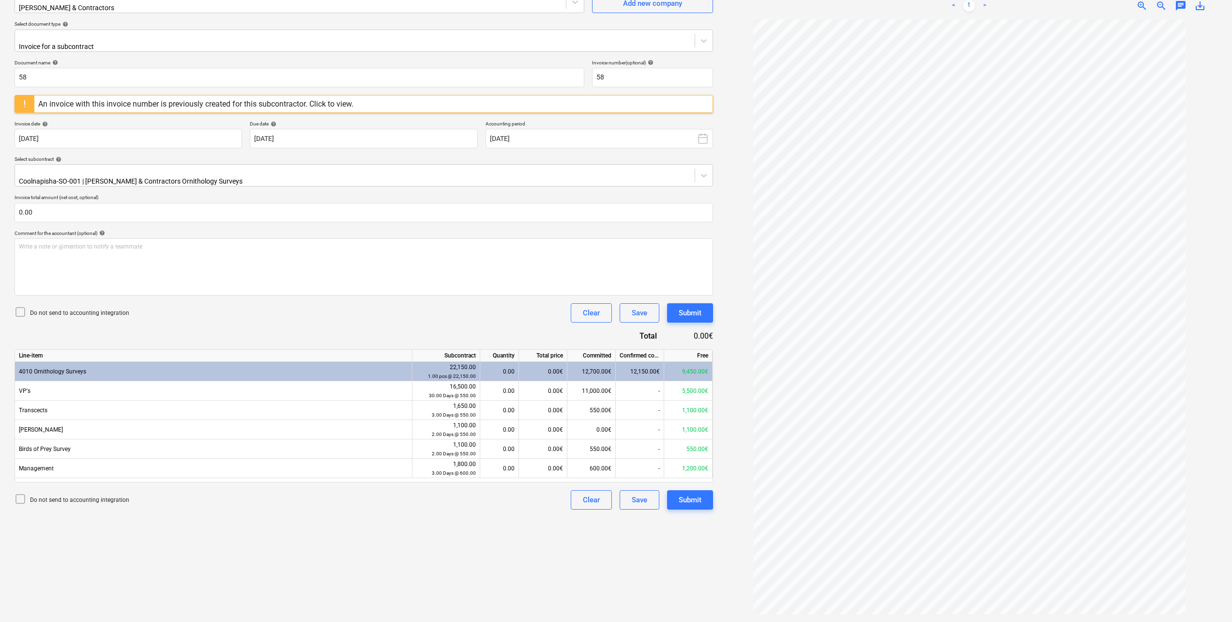
click at [502, 342] on div "0.00" at bounding box center [499, 390] width 30 height 19
type input "1"
click at [389, 303] on div "Do not send to accounting integration Clear Save Submit" at bounding box center [364, 312] width 699 height 19
click at [698, 342] on div "Submit" at bounding box center [690, 499] width 23 height 13
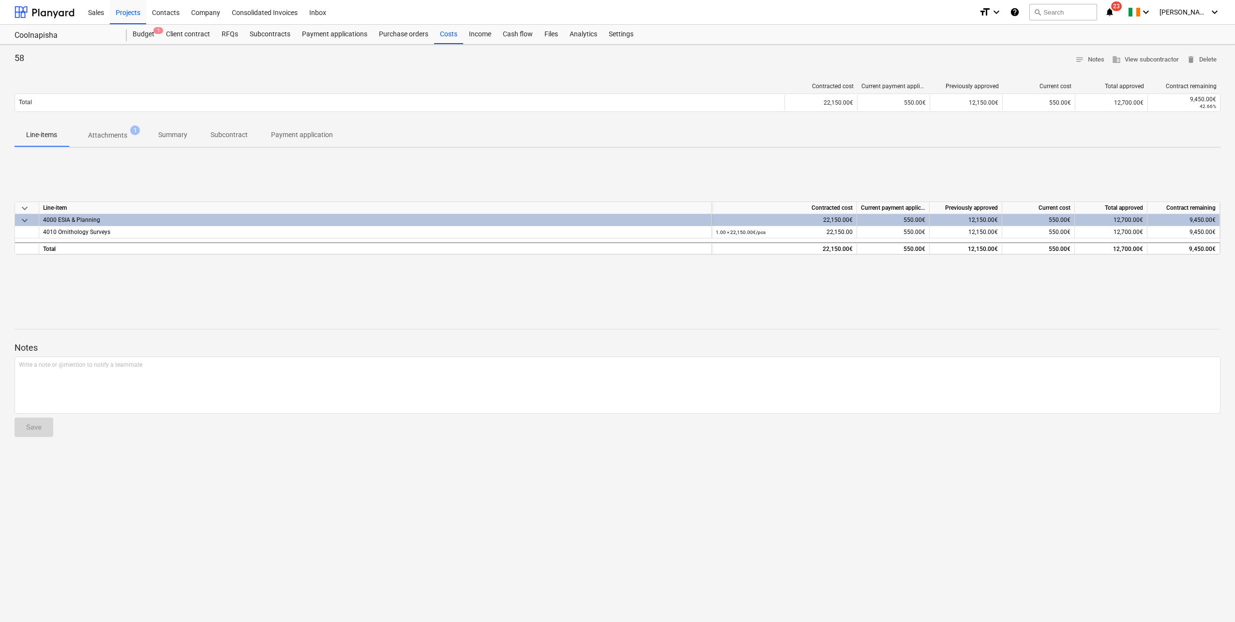
click at [138, 11] on div "Projects" at bounding box center [128, 12] width 36 height 25
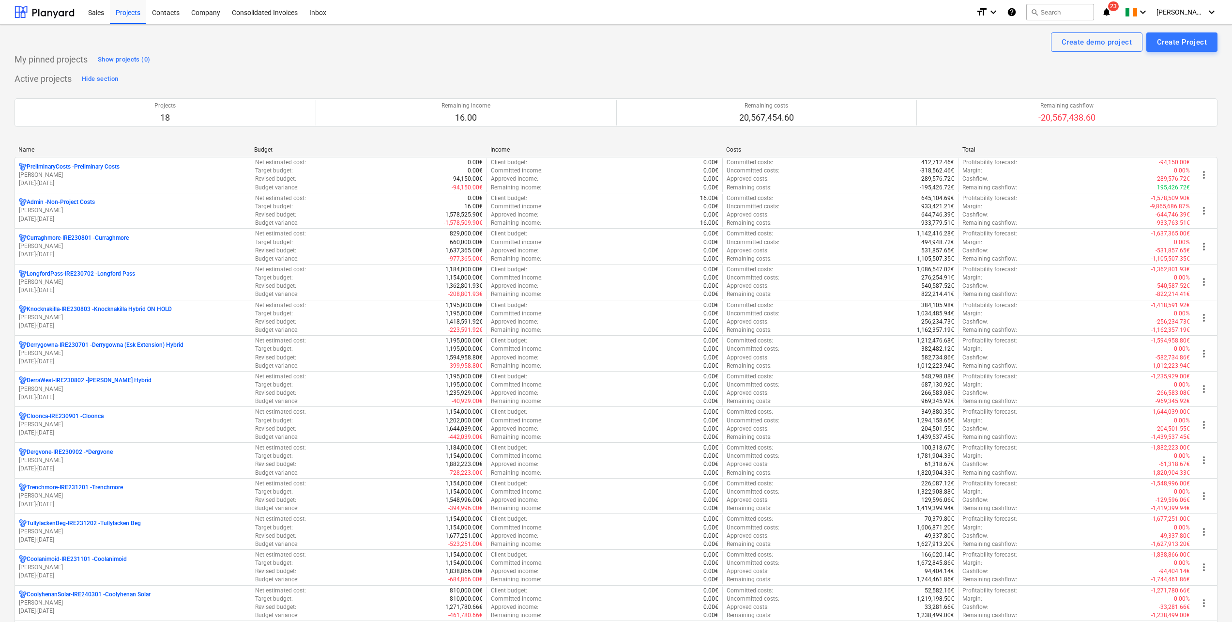
click at [122, 267] on div "LongfordPass-IRE230702 - [GEOGRAPHIC_DATA] [PERSON_NAME] [DATE] - [DATE]" at bounding box center [133, 281] width 236 height 33
click at [123, 273] on p "LongfordPass-IRE230702 - [GEOGRAPHIC_DATA]" at bounding box center [81, 274] width 108 height 8
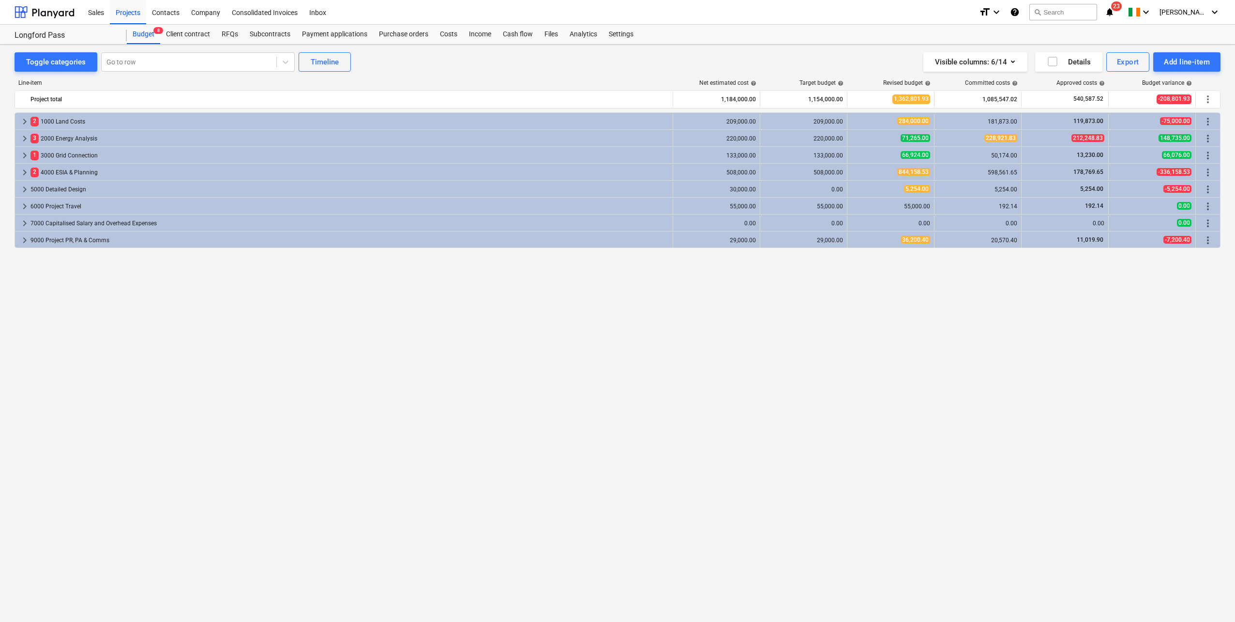
click at [262, 35] on div "Subcontracts" at bounding box center [270, 34] width 52 height 19
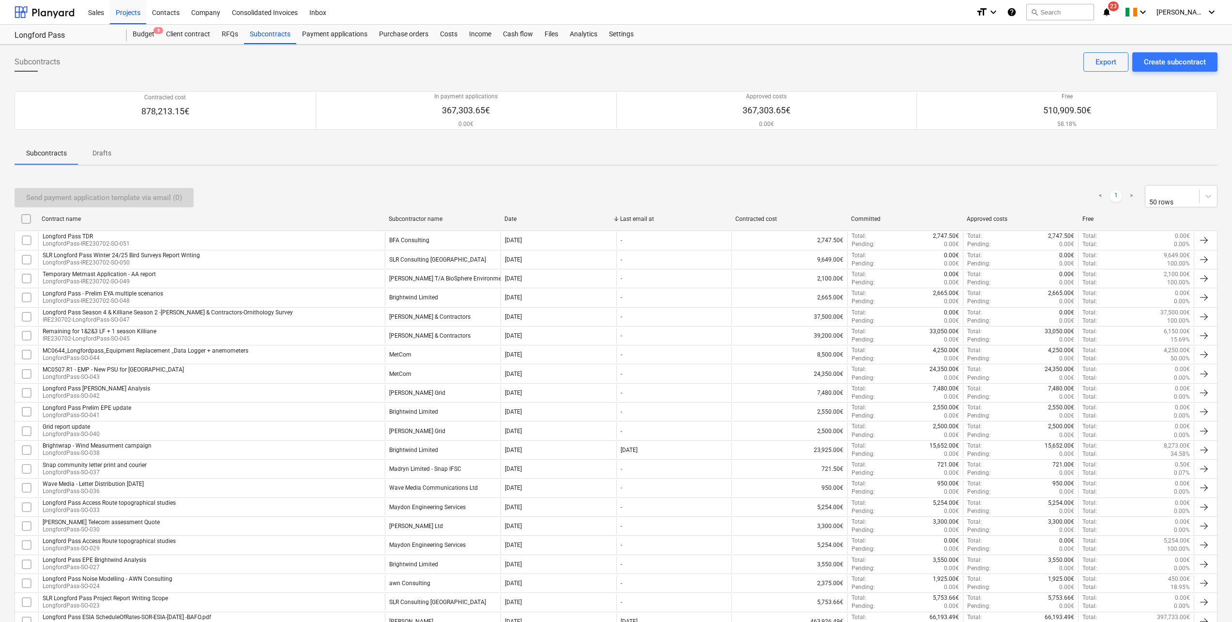
click at [444, 33] on div "Costs" at bounding box center [448, 34] width 29 height 19
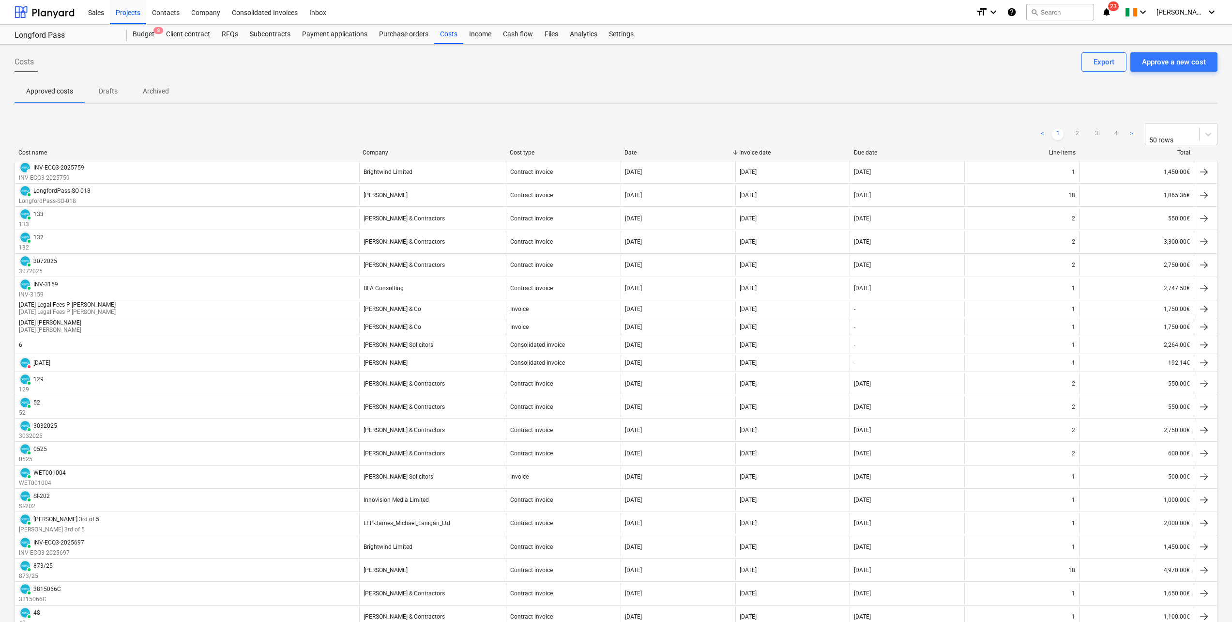
click at [736, 64] on div "Approve a new cost" at bounding box center [1174, 62] width 64 height 13
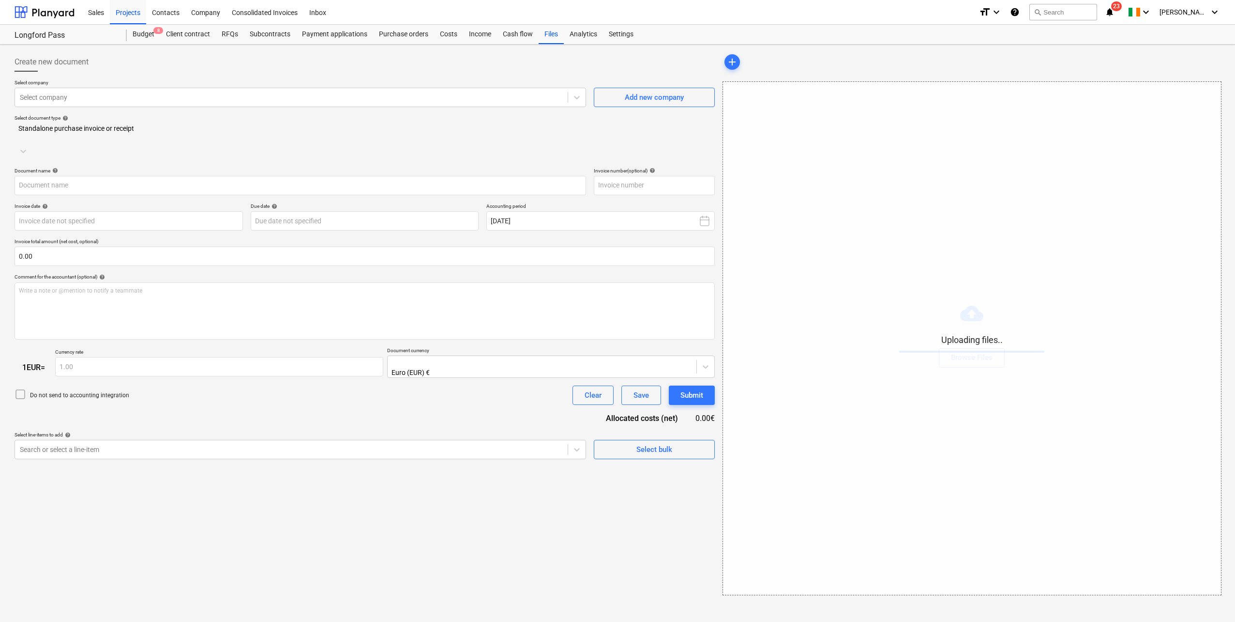
type input "Invoice 57 Longford Pass Killinane.pdf"
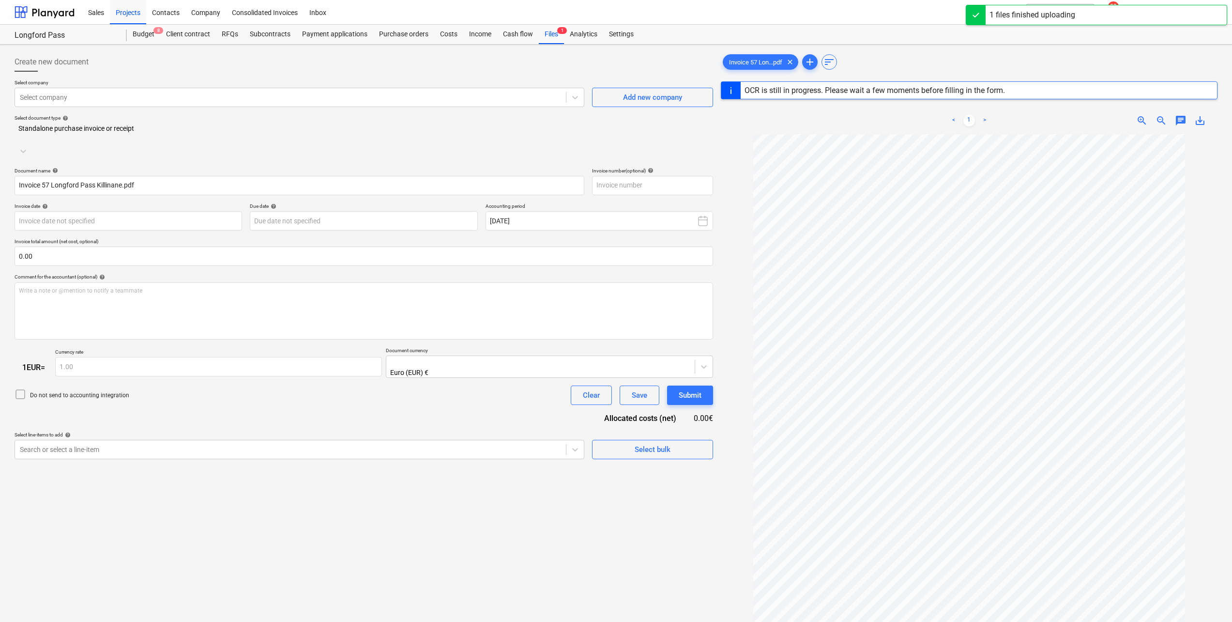
click at [508, 94] on div at bounding box center [290, 97] width 541 height 10
type input "[PERSON_NAME]"
type input "57"
type input "[DATE]"
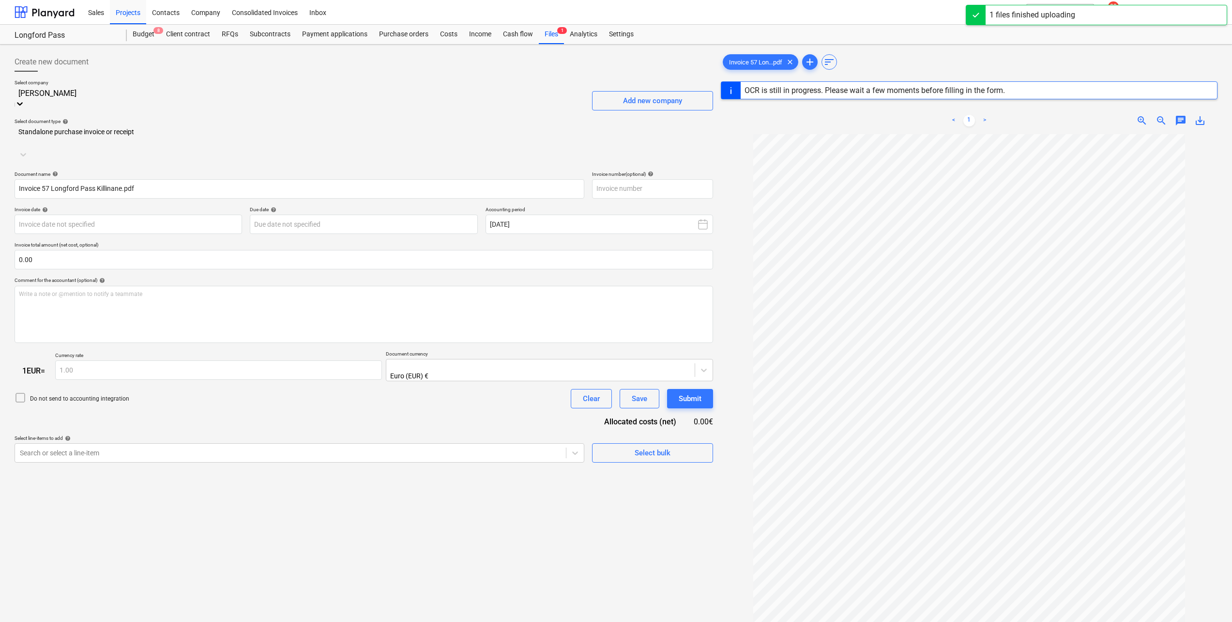
type input "[DATE]"
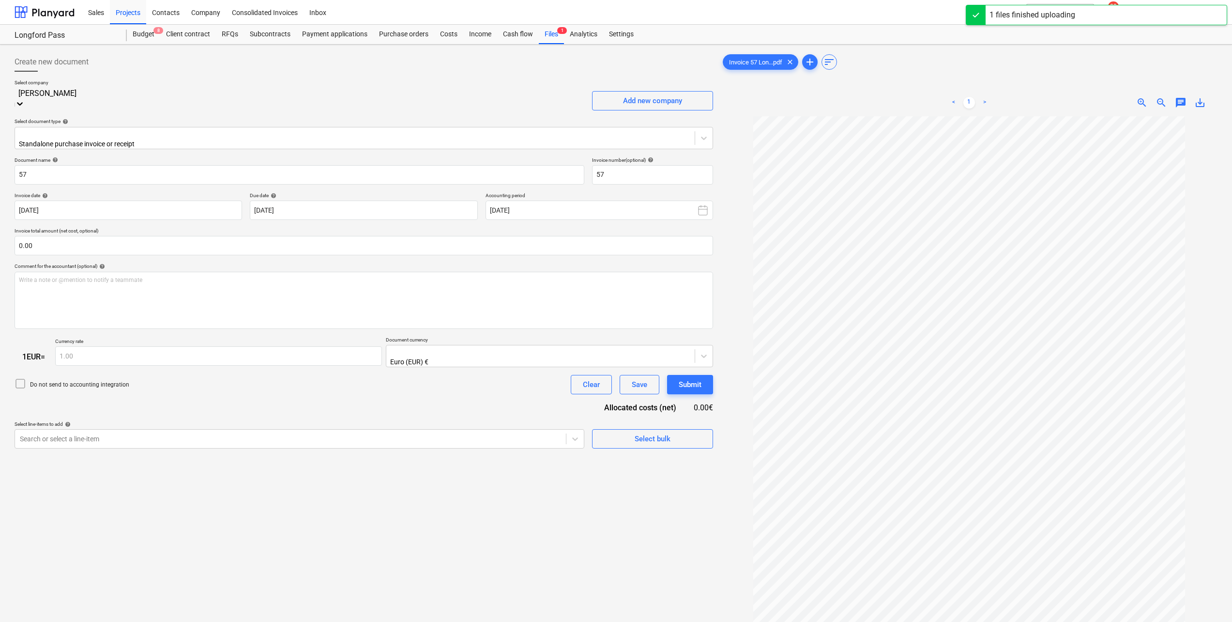
type input "[PERSON_NAME]"
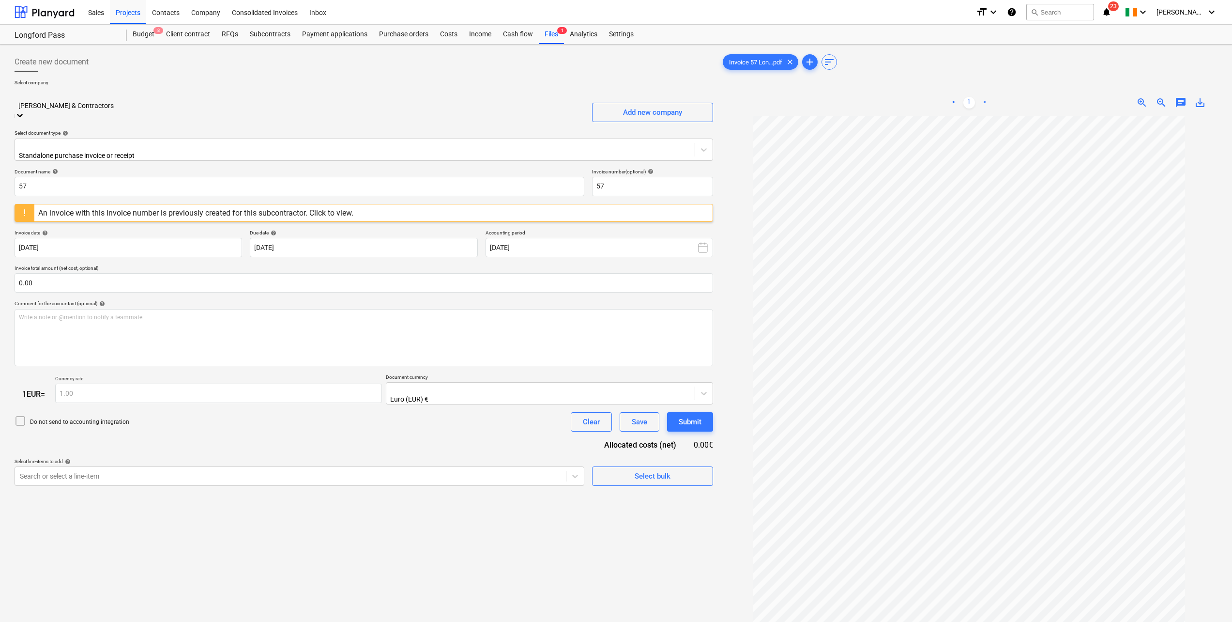
click at [86, 141] on div at bounding box center [355, 146] width 670 height 10
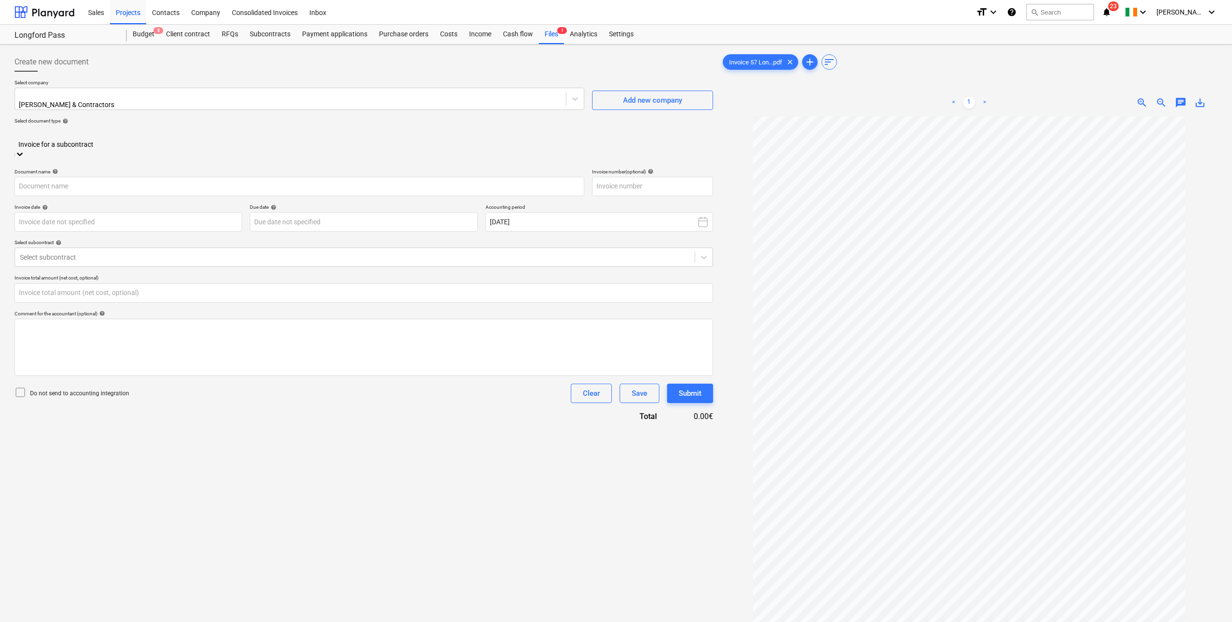
type input "57"
type input "[DATE]"
type input "0.00"
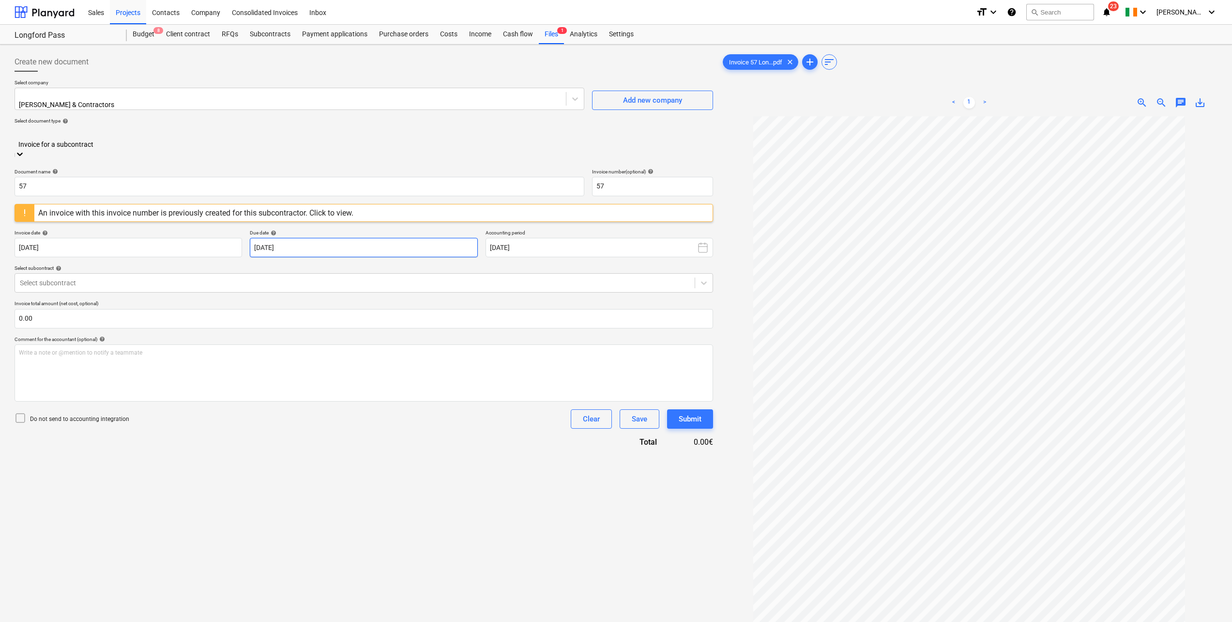
click at [390, 234] on body "Sales Projects Contacts Company Consolidated Invoices Inbox format_size keyboar…" at bounding box center [616, 311] width 1232 height 622
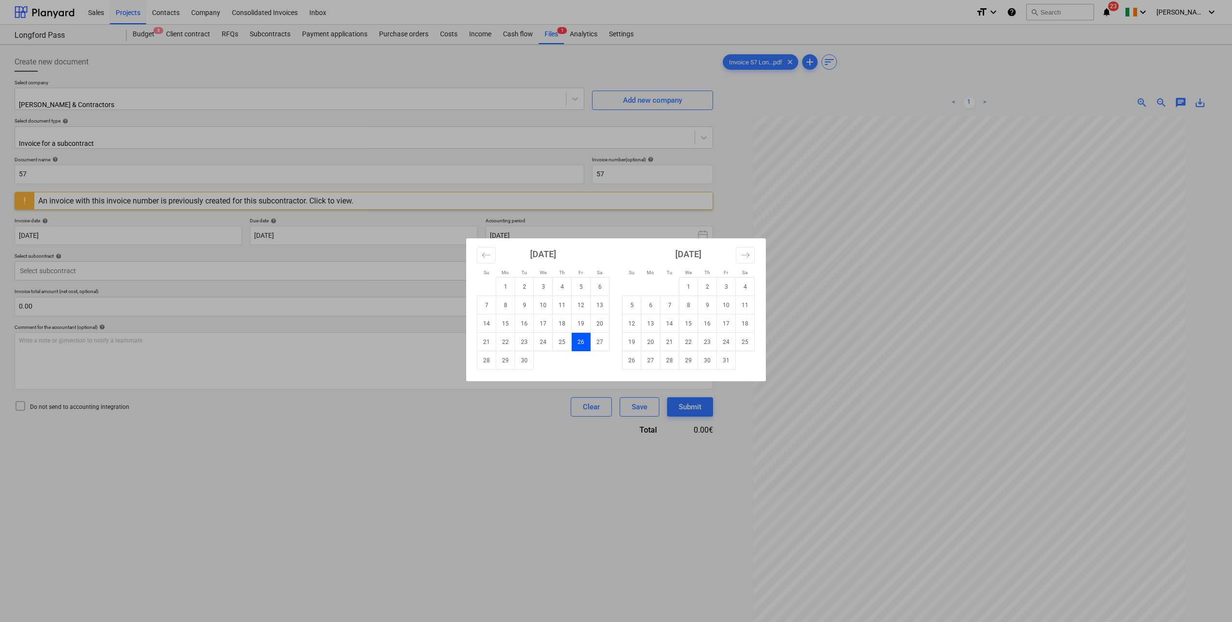
click at [688, 327] on td "15" at bounding box center [688, 323] width 19 height 18
type input "[DATE]"
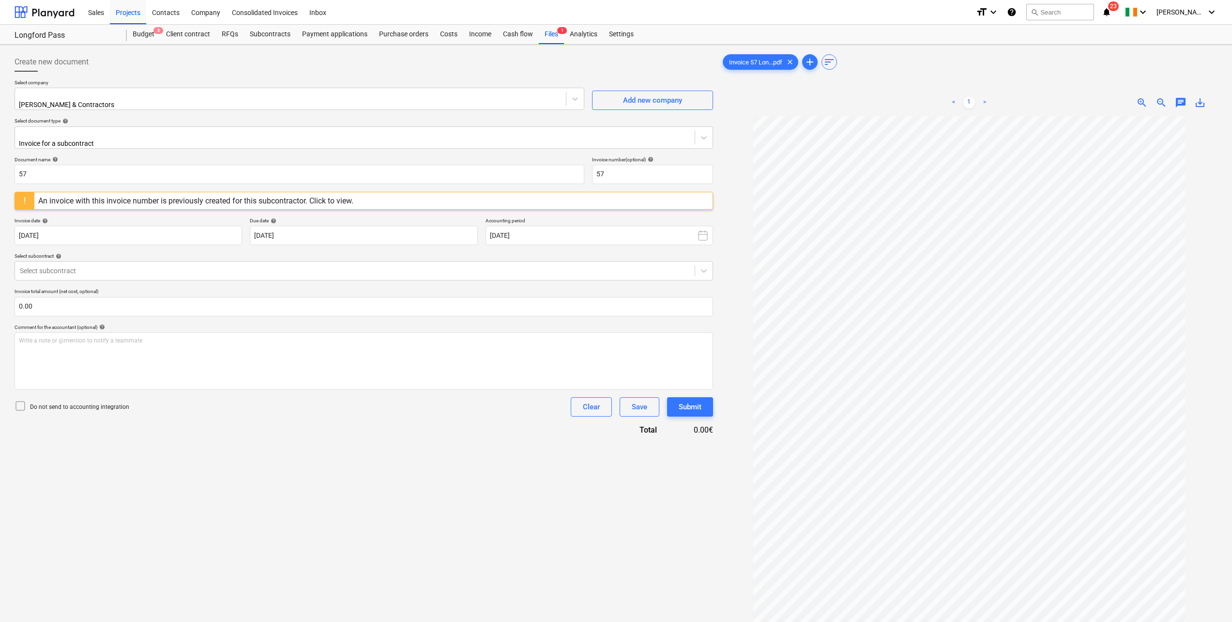
click at [36, 270] on div "Select subcontract" at bounding box center [355, 271] width 680 height 14
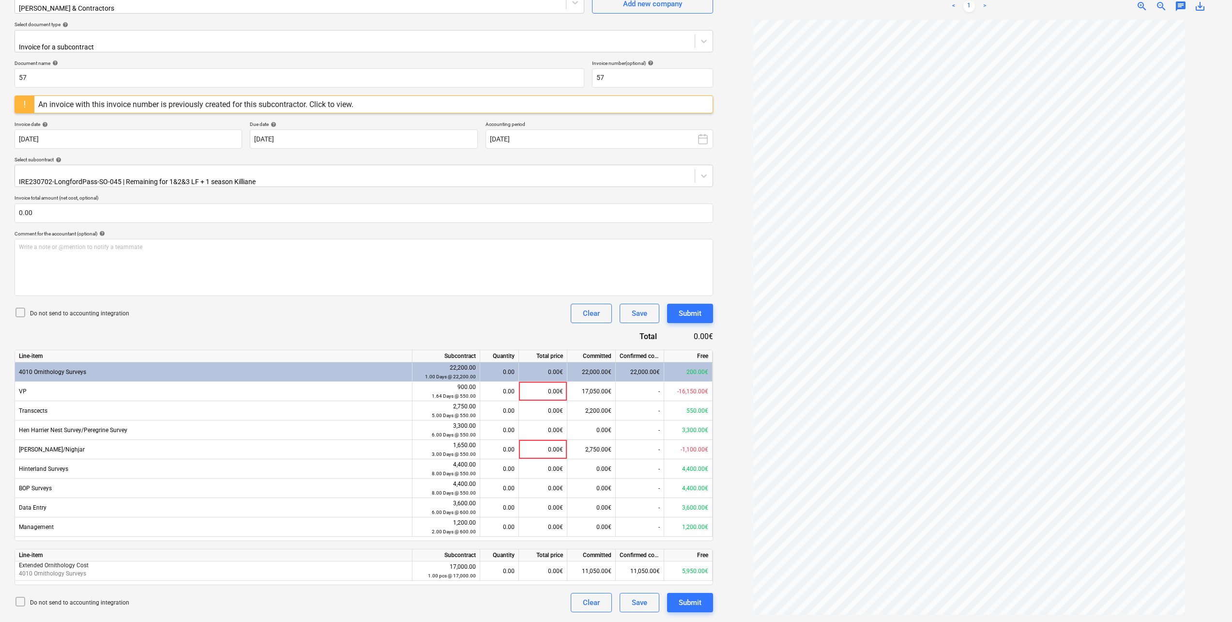
scroll to position [97, 0]
click at [550, 342] on div "0.00€" at bounding box center [543, 570] width 48 height 19
type input "550"
click at [410, 303] on div "Do not send to accounting integration Clear Save Submit" at bounding box center [364, 312] width 699 height 19
click at [736, 342] on div "Create new document Select company [PERSON_NAME] & Contractors Add new company …" at bounding box center [616, 285] width 1211 height 666
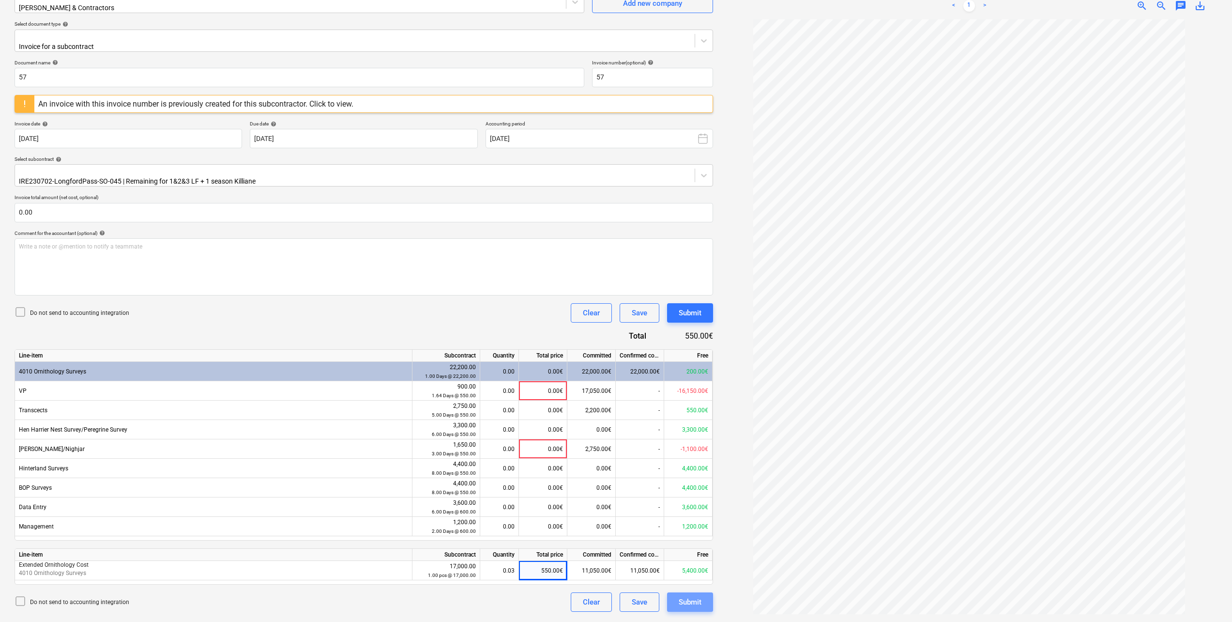
click at [708, 342] on button "Submit" at bounding box center [690, 601] width 46 height 19
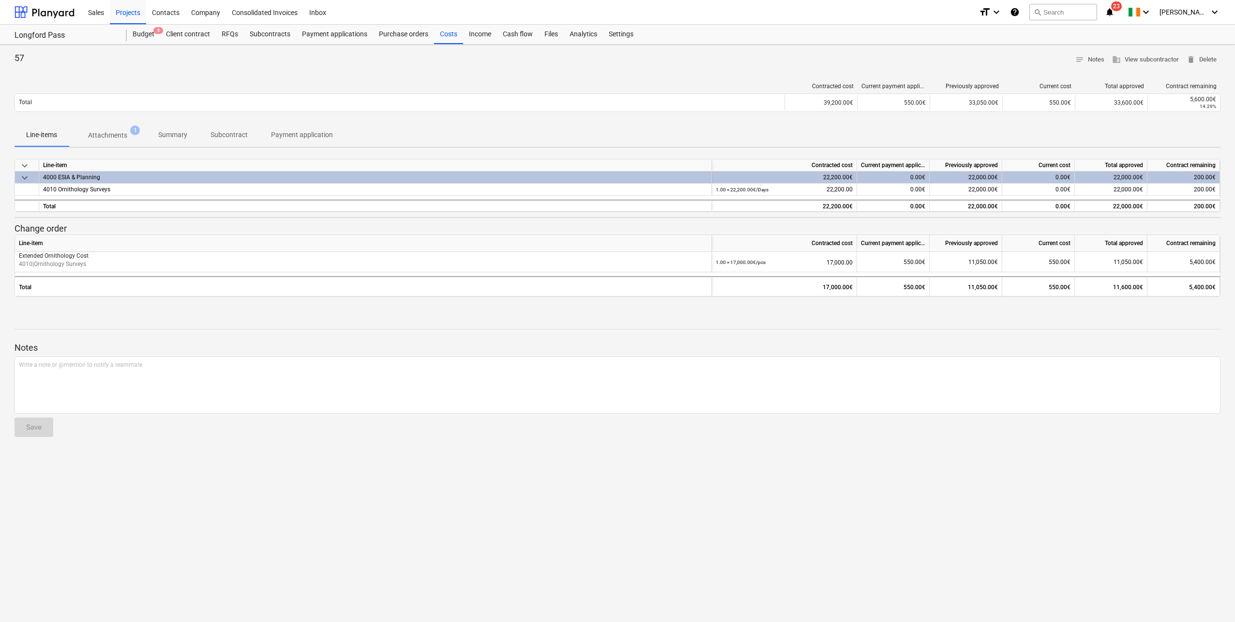
click at [140, 14] on div "Projects" at bounding box center [128, 12] width 36 height 25
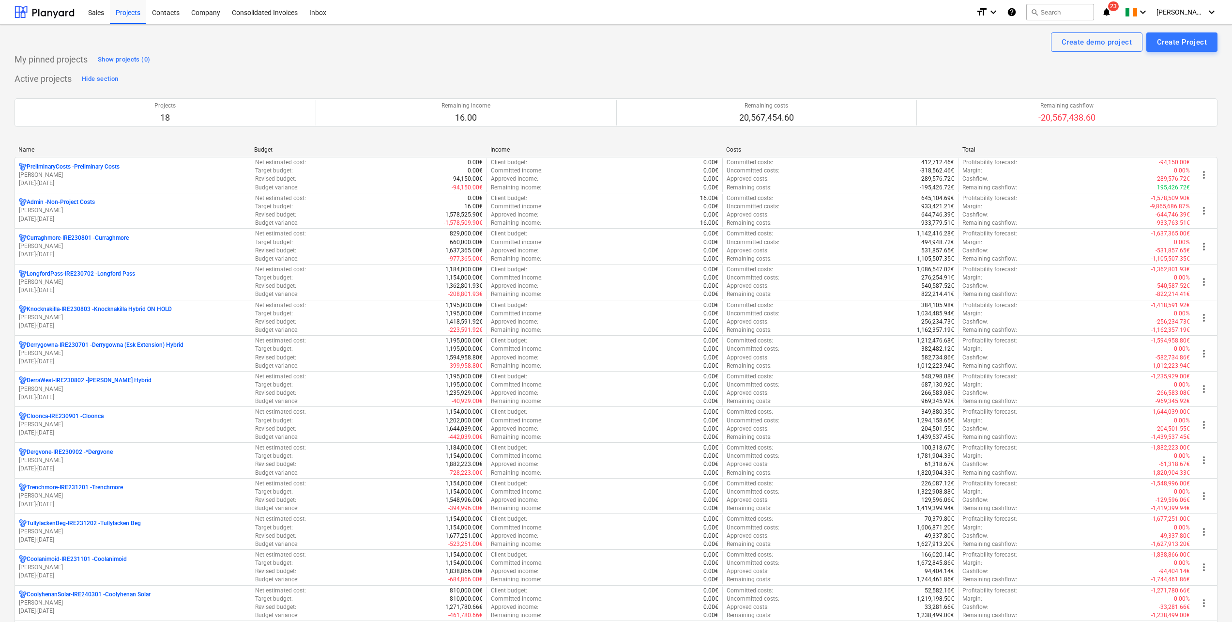
click at [100, 248] on p "[PERSON_NAME]" at bounding box center [133, 246] width 228 height 8
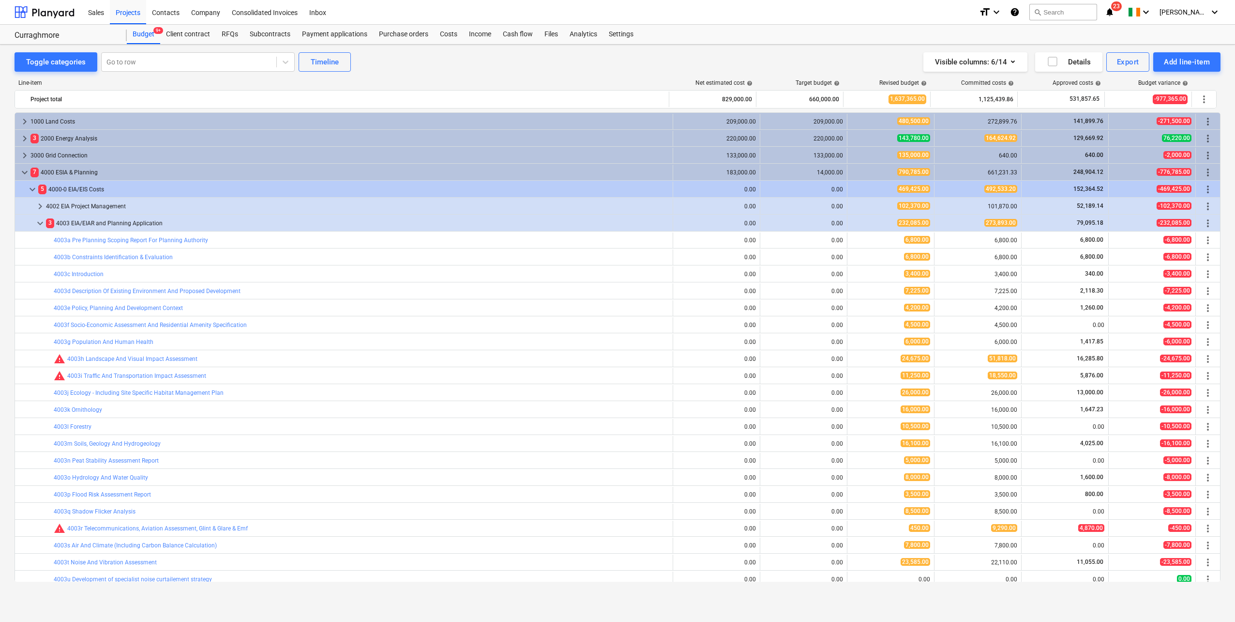
click at [449, 37] on div "Costs" at bounding box center [448, 34] width 29 height 19
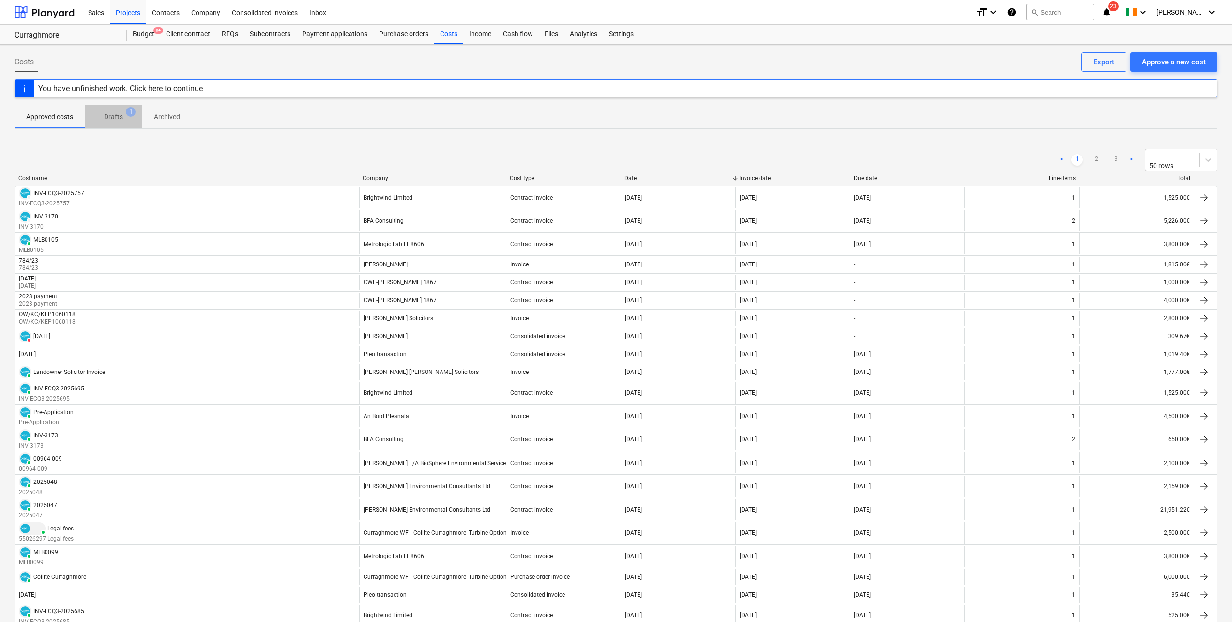
click at [114, 116] on p "Drafts" at bounding box center [113, 117] width 19 height 10
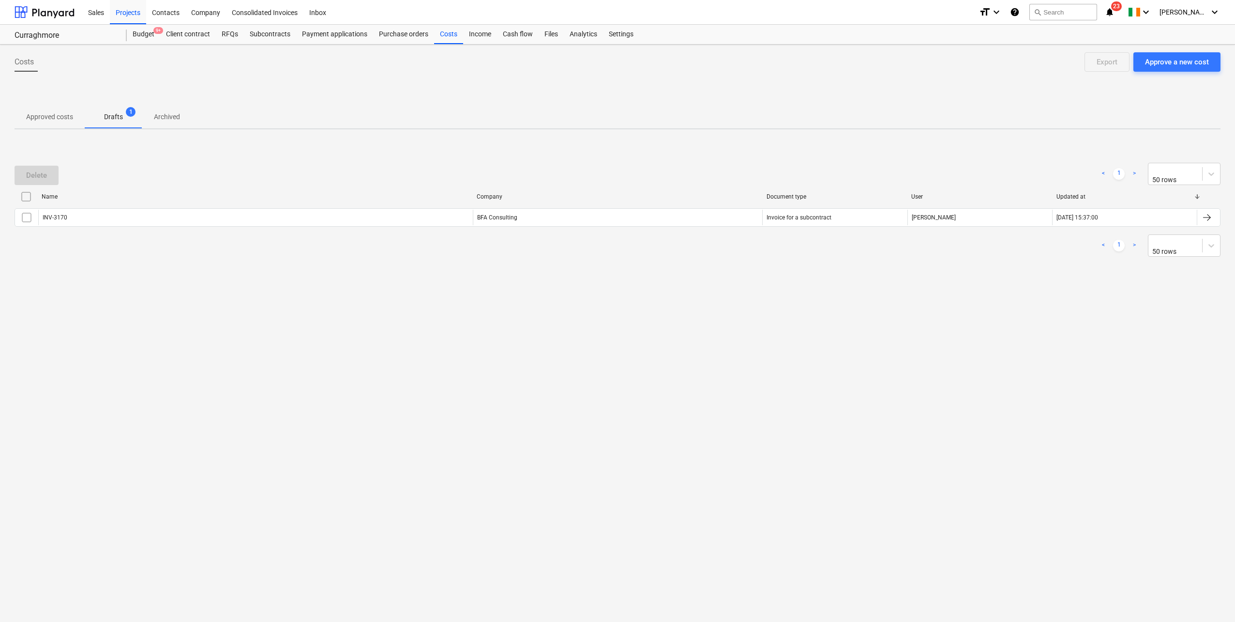
click at [101, 216] on div "INV-3170" at bounding box center [255, 217] width 435 height 15
click at [32, 212] on input "checkbox" at bounding box center [26, 217] width 15 height 15
click at [41, 171] on div "Delete" at bounding box center [36, 175] width 21 height 13
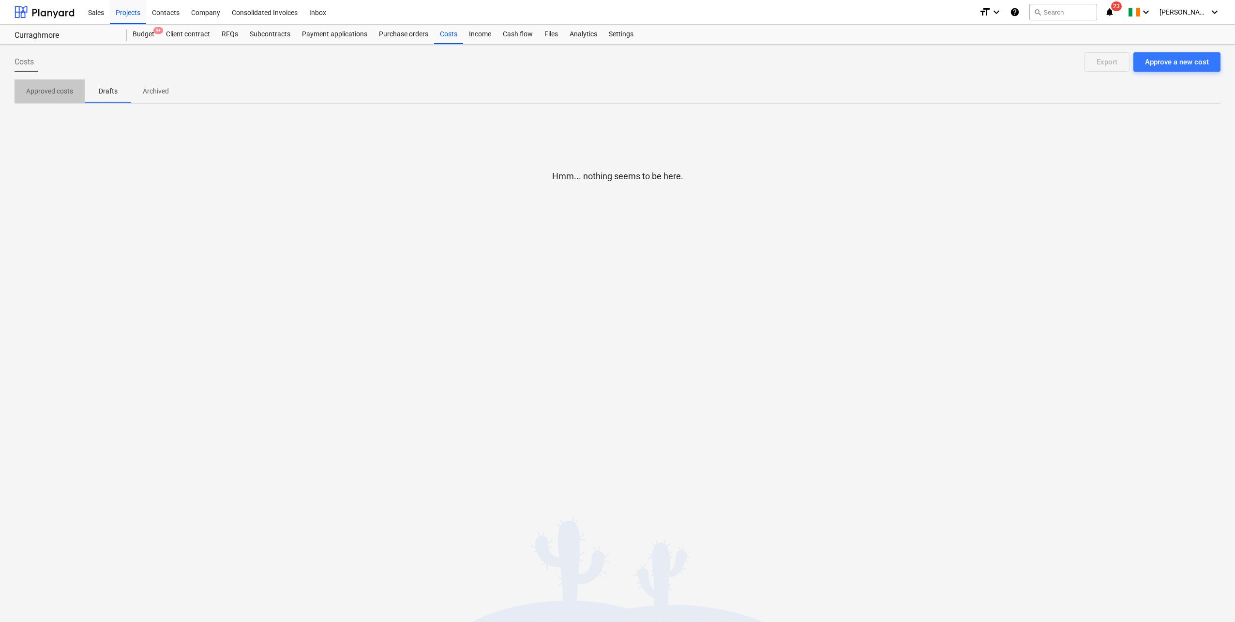
click at [46, 92] on p "Approved costs" at bounding box center [49, 91] width 47 height 10
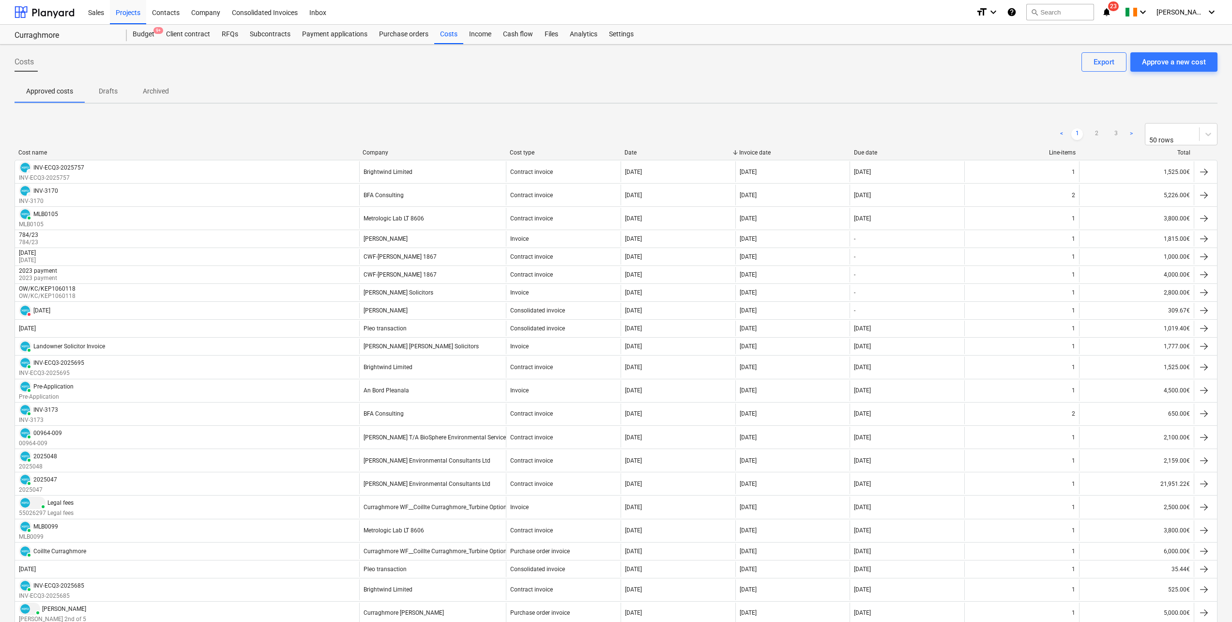
click at [271, 37] on div "Subcontracts" at bounding box center [270, 34] width 52 height 19
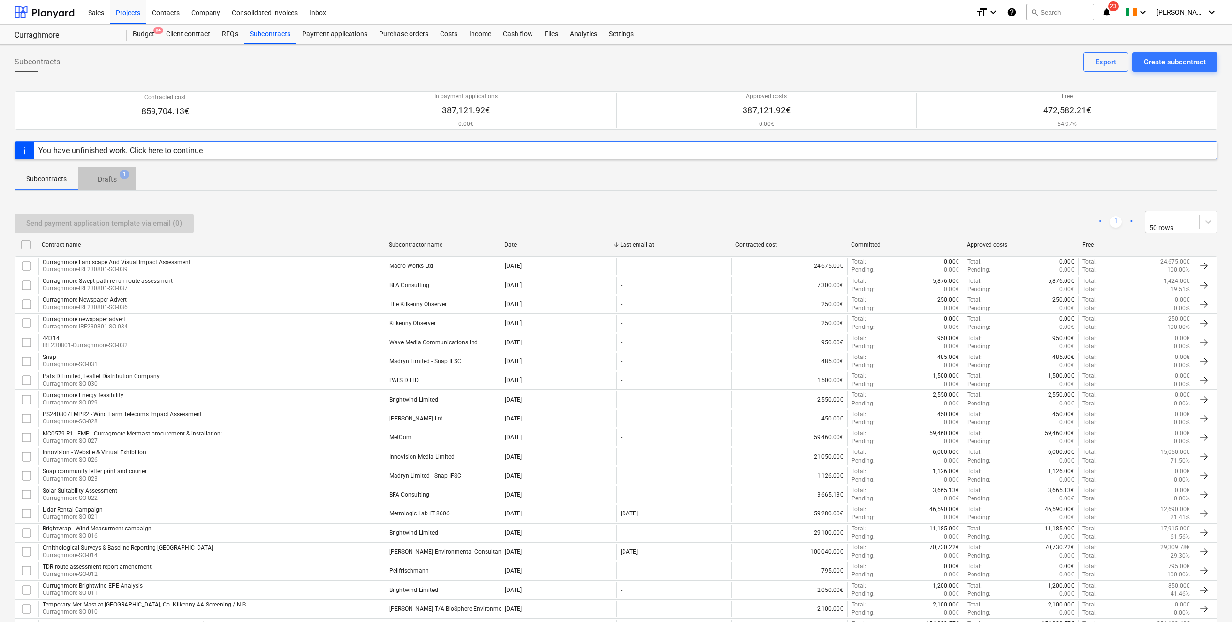
click at [100, 181] on p "Drafts" at bounding box center [107, 179] width 19 height 10
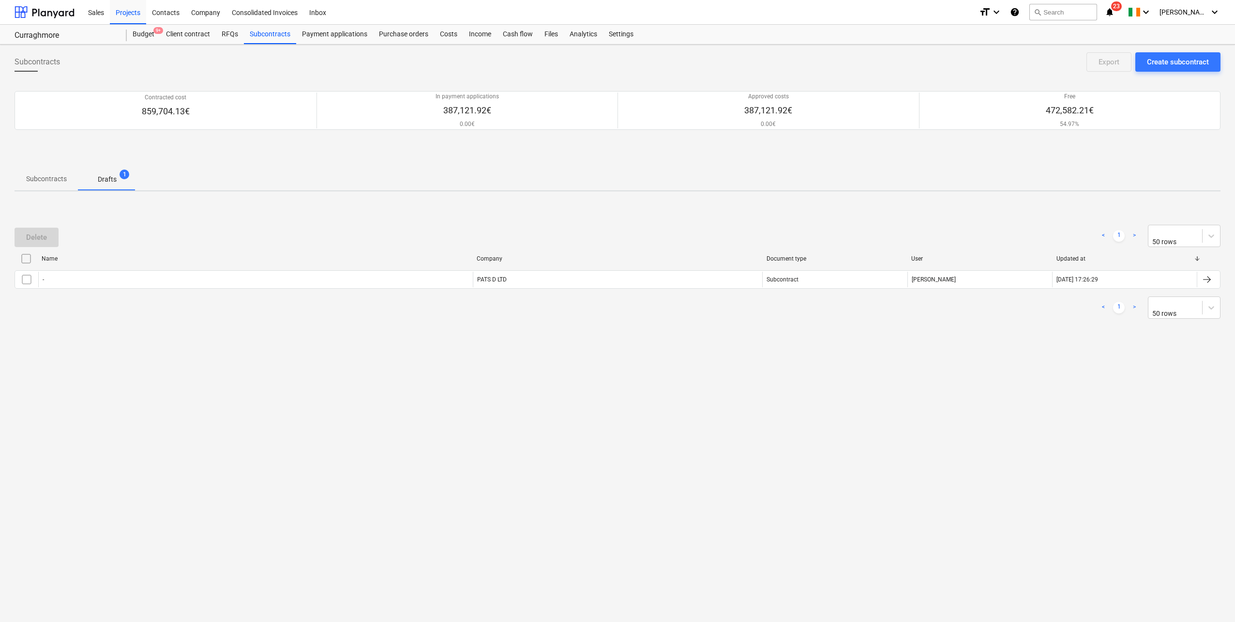
click at [66, 270] on div "- PATS D LTD Subcontract [PERSON_NAME] [DATE] 17:26:29" at bounding box center [618, 279] width 1206 height 18
click at [70, 283] on div "-" at bounding box center [255, 279] width 435 height 15
click at [21, 282] on input "checkbox" at bounding box center [26, 279] width 15 height 15
click at [21, 232] on button "Delete" at bounding box center [37, 237] width 44 height 19
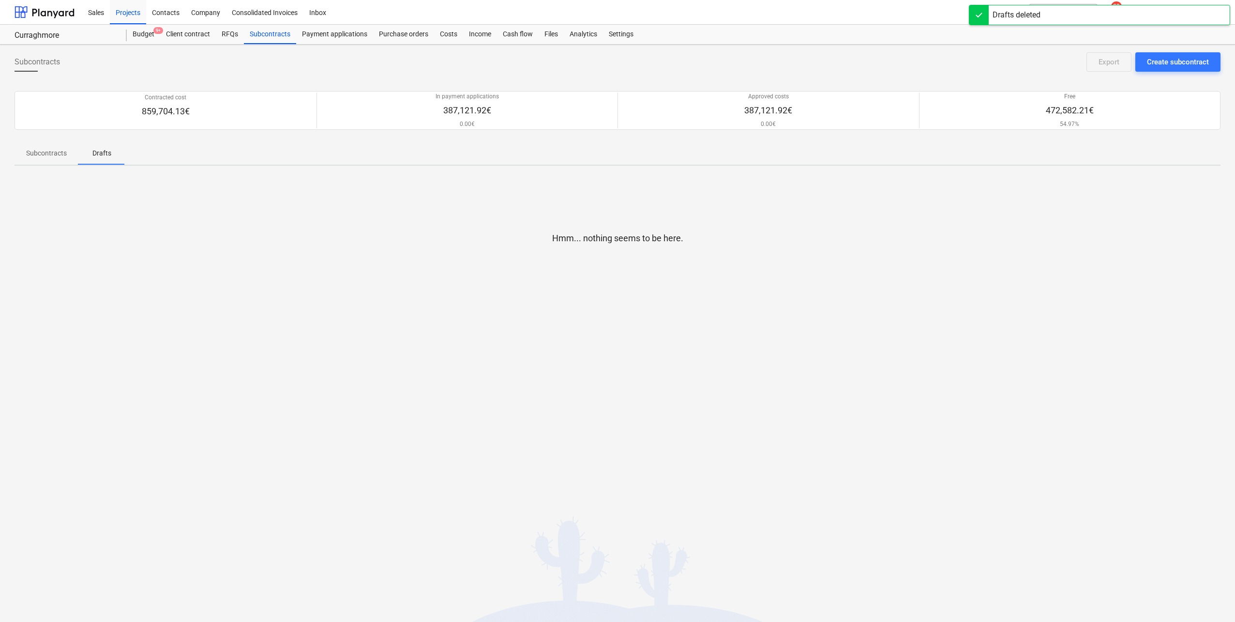
click at [251, 35] on div "Subcontracts" at bounding box center [270, 34] width 52 height 19
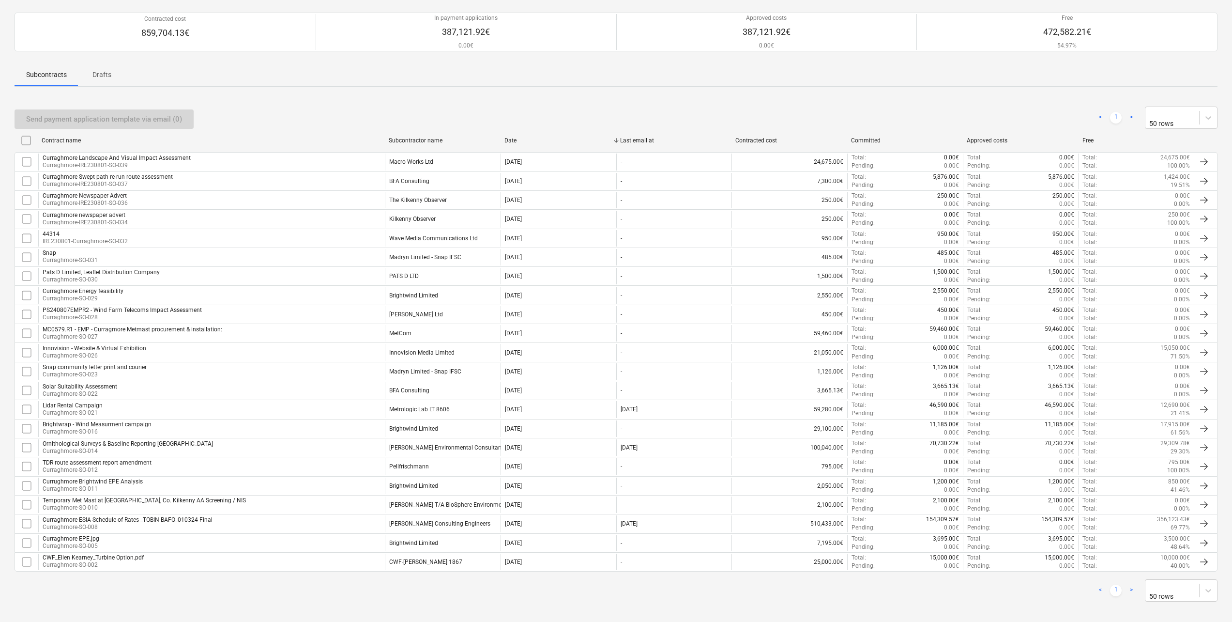
scroll to position [79, 0]
click at [158, 342] on p "Curraghmore-SO-008" at bounding box center [128, 526] width 170 height 8
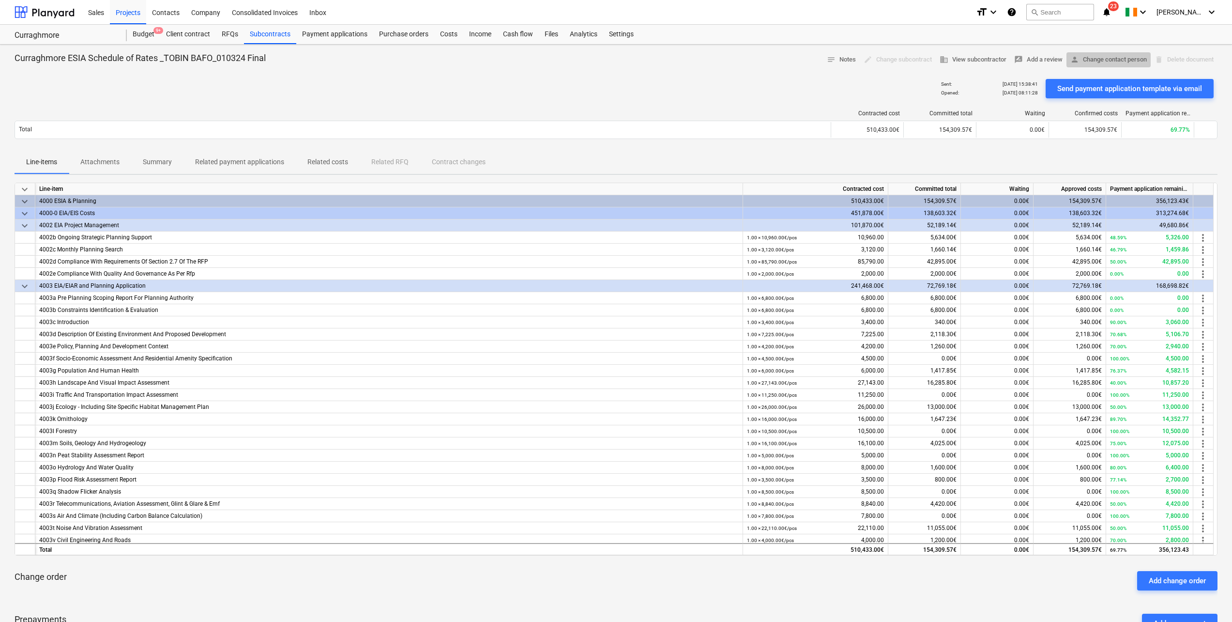
click at [736, 61] on span "person Change contact person" at bounding box center [1108, 59] width 76 height 11
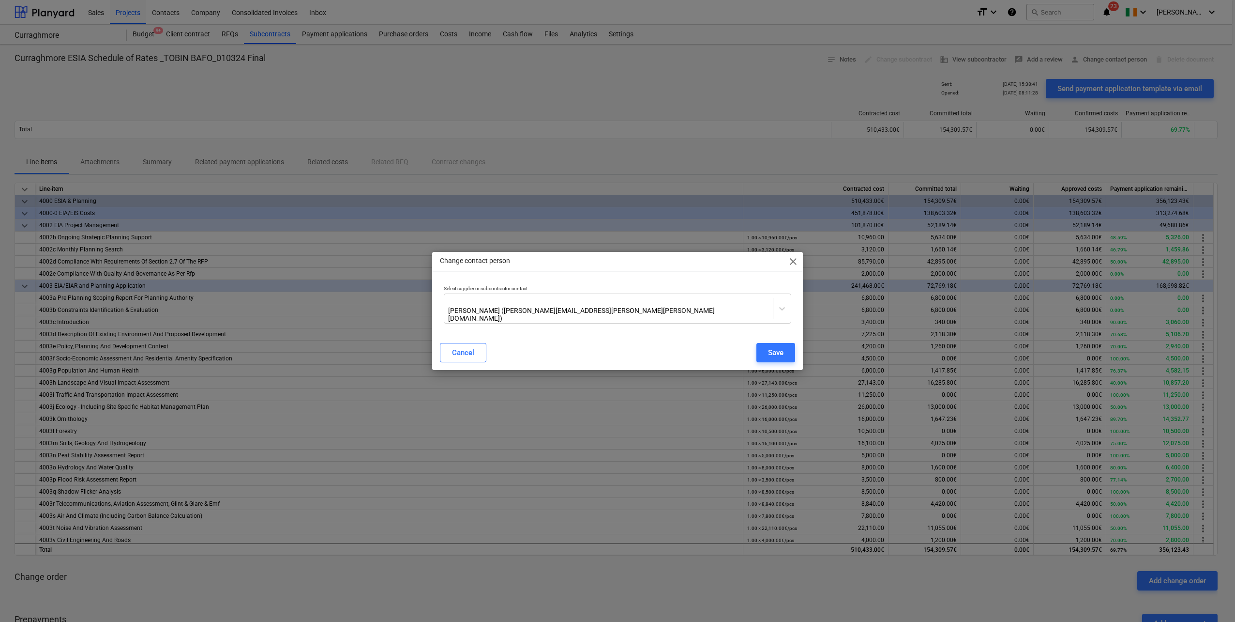
click at [736, 265] on span "close" at bounding box center [794, 262] width 12 height 12
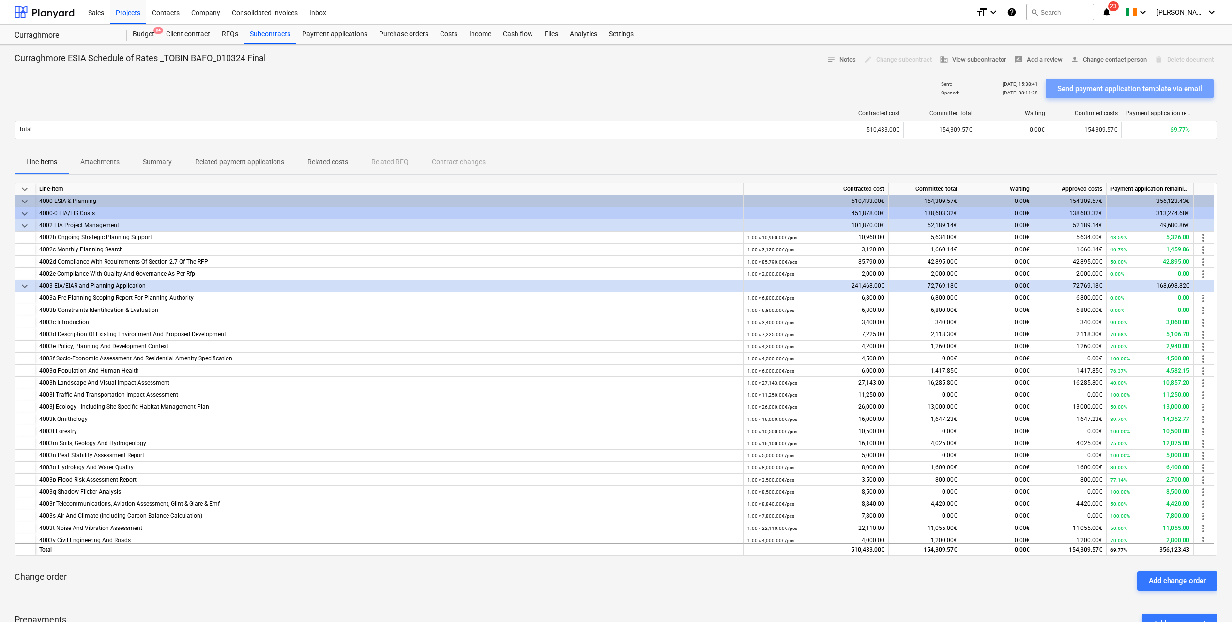
click at [736, 90] on div "Send payment application template via email" at bounding box center [1129, 88] width 145 height 13
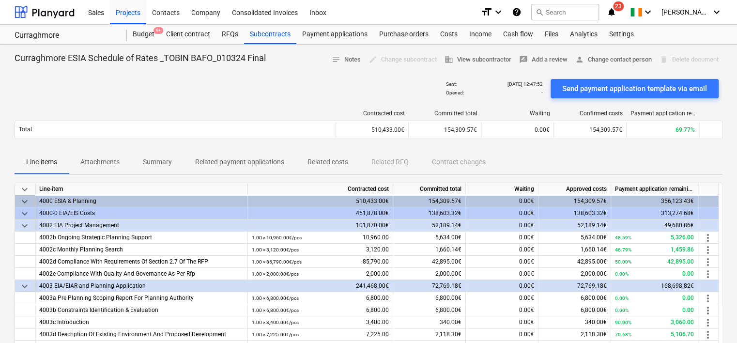
click at [125, 17] on div "Projects" at bounding box center [128, 12] width 36 height 25
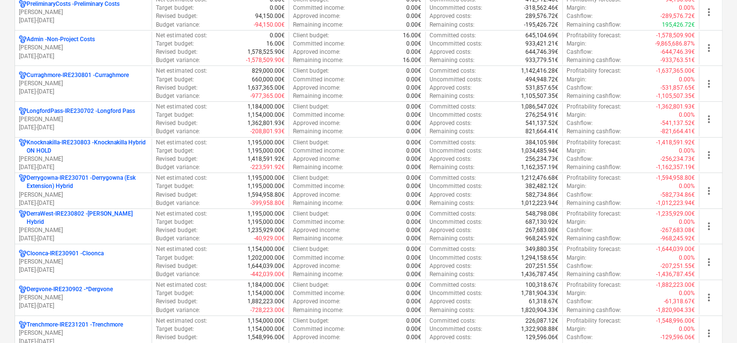
scroll to position [194, 0]
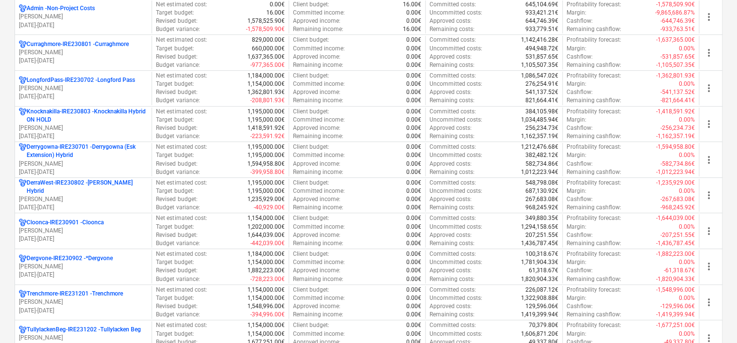
click at [89, 203] on p "[DATE] - [DATE]" at bounding box center [83, 207] width 129 height 8
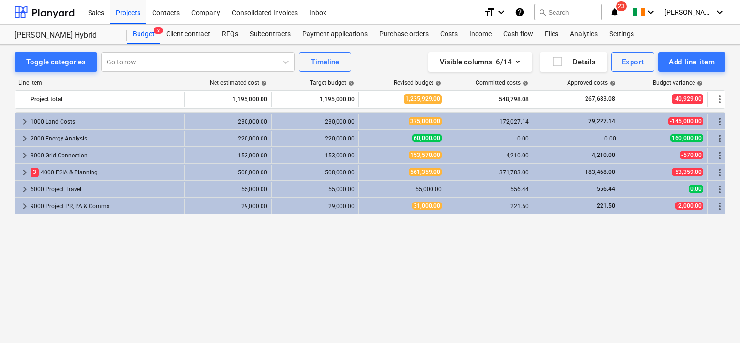
click at [261, 37] on div "Subcontracts" at bounding box center [270, 34] width 52 height 19
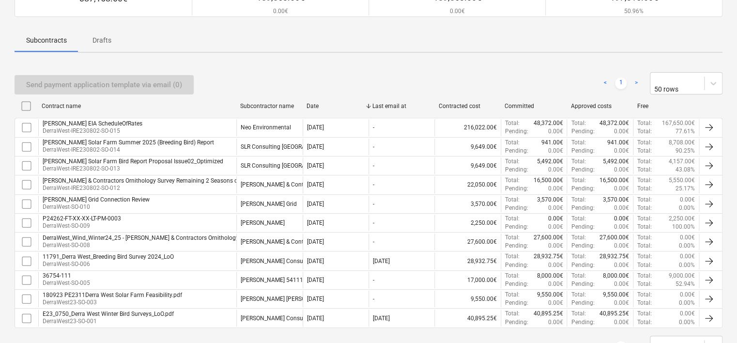
scroll to position [48, 0]
